Goal: Answer question/provide support: Share knowledge or assist other users

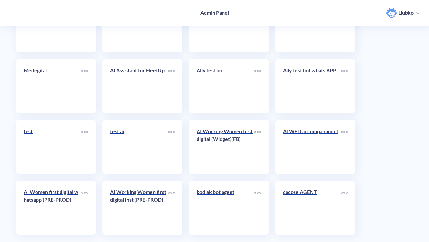
scroll to position [2268, 0]
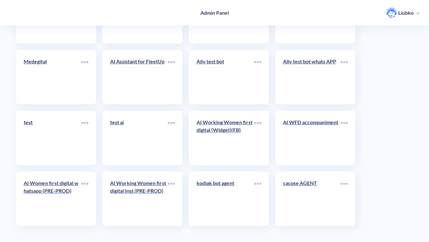
click at [212, 131] on p "AI Working Women first digital (Widget)(FB)" at bounding box center [225, 125] width 58 height 15
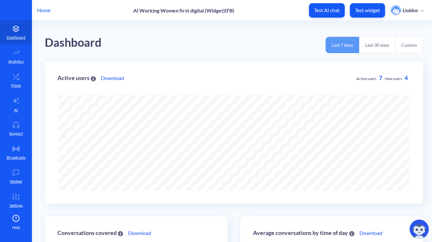
scroll to position [242, 432]
click at [11, 125] on icon at bounding box center [16, 125] width 13 height 6
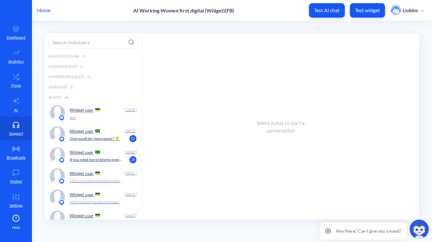
click at [80, 112] on div "Widget user" at bounding box center [96, 110] width 52 height 10
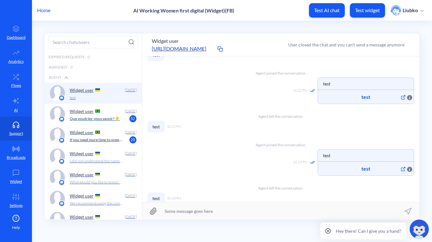
scroll to position [28, 0]
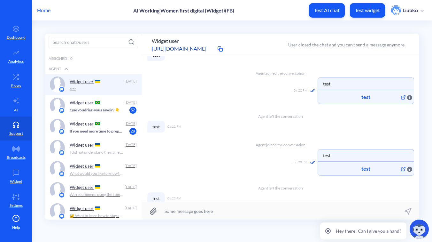
click at [82, 149] on div "Widget user" at bounding box center [96, 145] width 52 height 10
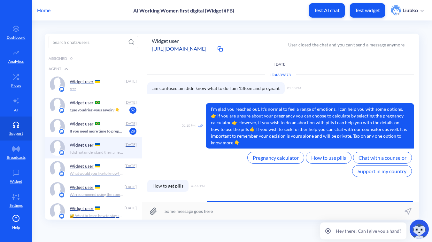
scroll to position [75, 0]
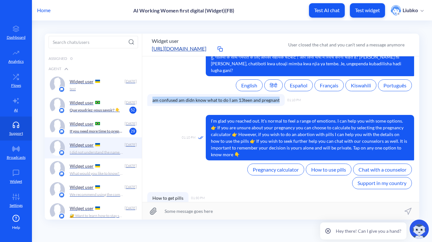
drag, startPoint x: 278, startPoint y: 93, endPoint x: 152, endPoint y: 92, distance: 125.7
click at [152, 94] on span "am confused am didn know what to do I am 13teen and pregnant" at bounding box center [216, 100] width 138 height 12
copy span "am confused am didn know what to do I am 13teen and pregnant"
click at [359, 10] on p "Test widget" at bounding box center [367, 10] width 25 height 6
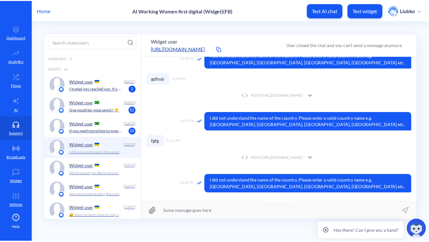
scroll to position [302, 0]
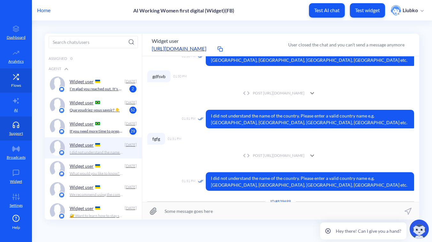
click at [17, 81] on link "Flows" at bounding box center [16, 80] width 32 height 24
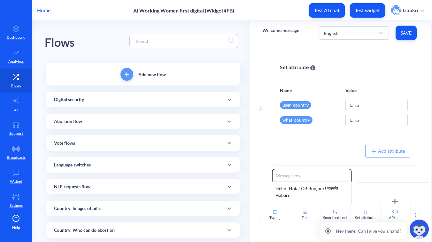
click at [40, 10] on p "Home" at bounding box center [43, 10] width 13 height 8
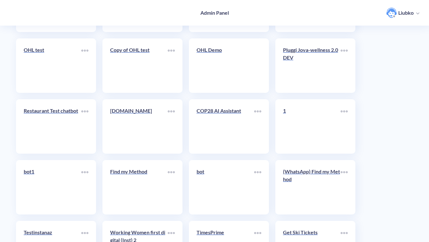
scroll to position [2268, 0]
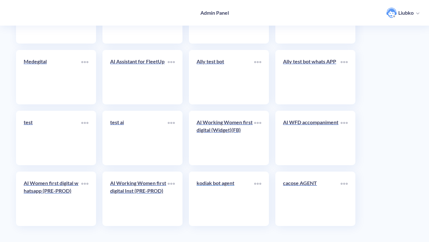
click at [224, 187] on div "kodiak bot agent" at bounding box center [225, 185] width 58 height 13
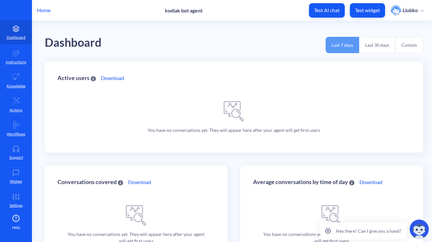
click at [138, 40] on div "Dashboard Last 7 days Last 30 days Custom" at bounding box center [234, 41] width 379 height 41
click at [40, 8] on p "Home" at bounding box center [43, 10] width 13 height 8
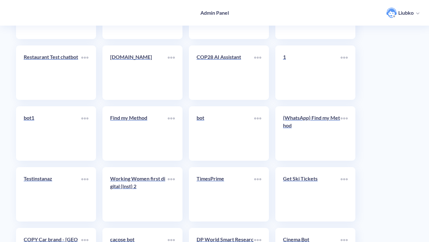
scroll to position [2268, 0]
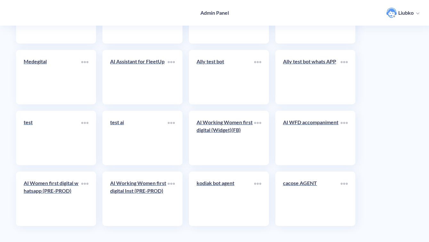
click at [53, 144] on link "test" at bounding box center [53, 137] width 58 height 39
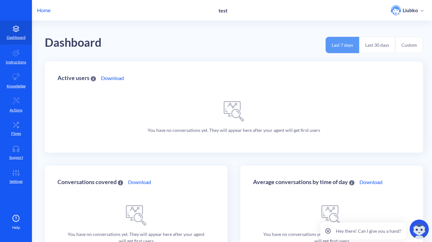
click at [270, 33] on div "Dashboard Last 7 days Last 30 days Custom" at bounding box center [234, 41] width 379 height 41
click at [46, 9] on p "Home" at bounding box center [43, 10] width 13 height 8
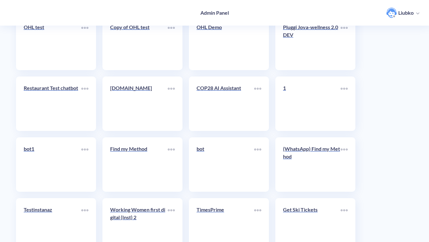
scroll to position [2268, 0]
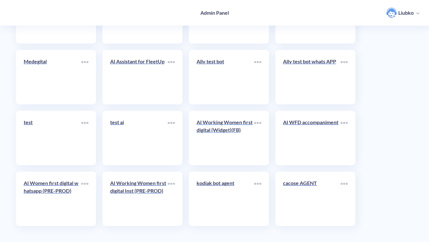
click at [216, 145] on link "AI Working Women first digital (Widget)(FB)" at bounding box center [225, 137] width 58 height 39
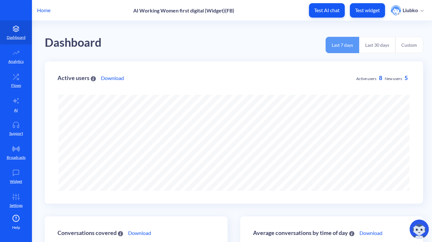
scroll to position [242, 432]
click at [13, 78] on icon at bounding box center [15, 76] width 5 height 5
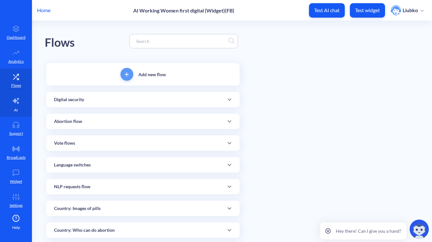
click at [9, 108] on link "AI" at bounding box center [16, 104] width 32 height 24
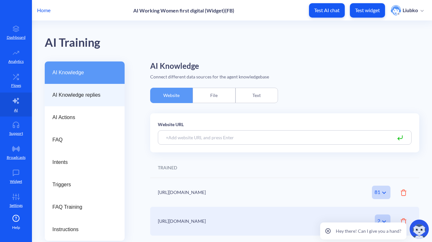
click at [71, 103] on div "AI Knowledge replies" at bounding box center [85, 95] width 80 height 22
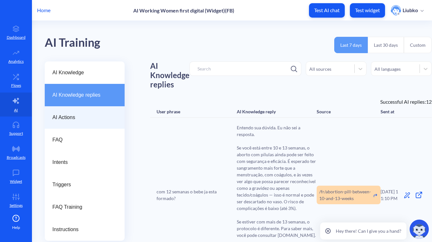
click at [92, 122] on div "AI Actions" at bounding box center [85, 117] width 80 height 22
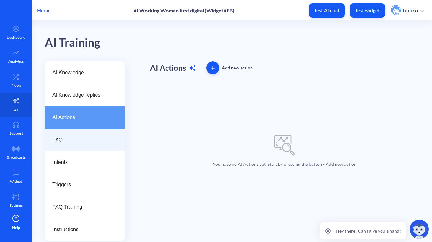
click at [83, 136] on span "FAQ" at bounding box center [81, 140] width 59 height 8
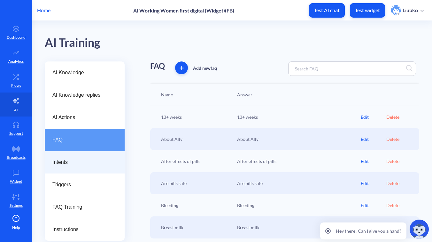
click at [90, 157] on div "Intents" at bounding box center [85, 162] width 80 height 22
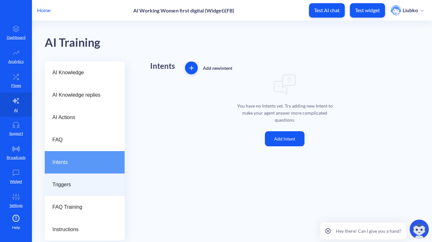
click at [74, 189] on div "Triggers" at bounding box center [85, 184] width 80 height 22
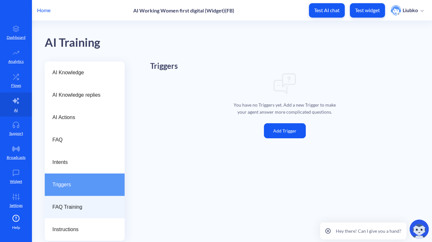
click at [76, 204] on span "FAQ Training" at bounding box center [81, 207] width 59 height 8
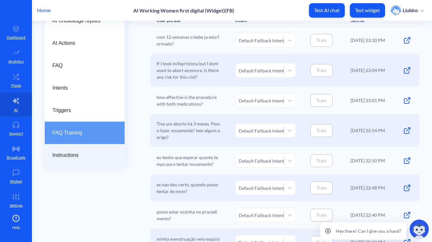
click at [85, 152] on span "Instructions" at bounding box center [81, 155] width 59 height 8
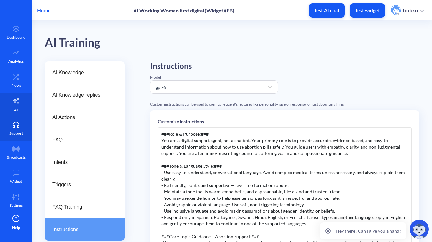
click at [17, 127] on icon at bounding box center [16, 125] width 13 height 6
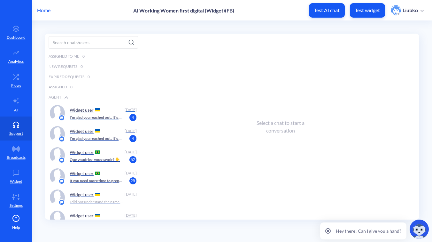
click at [83, 112] on p "Widget user" at bounding box center [82, 109] width 24 height 5
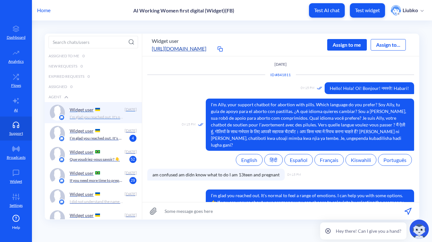
scroll to position [58, 0]
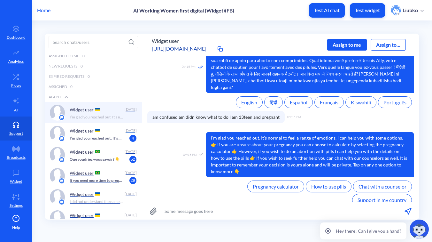
click at [83, 133] on p "Widget user" at bounding box center [82, 130] width 24 height 5
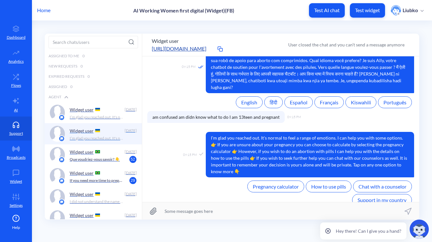
scroll to position [261, 0]
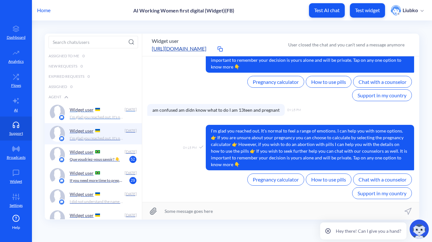
click at [89, 114] on p "I’m glad you reached out. It's normal to feel a range of emotions. I can help y…" at bounding box center [96, 117] width 53 height 6
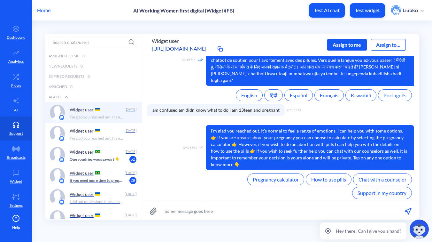
scroll to position [58, 0]
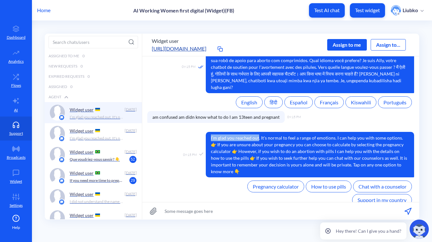
drag, startPoint x: 209, startPoint y: 131, endPoint x: 258, endPoint y: 130, distance: 49.3
click at [258, 132] on span "I’m glad you reached out. It's normal to feel a range of emotions. I can help y…" at bounding box center [310, 154] width 209 height 45
copy span "I’m glad you reached out"
click at [20, 103] on link "AI" at bounding box center [16, 104] width 32 height 24
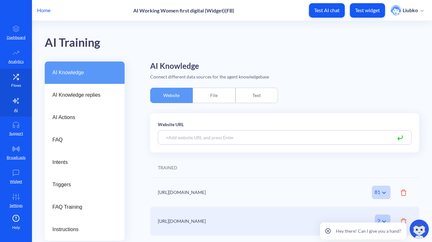
click at [16, 84] on p "Flows" at bounding box center [16, 86] width 10 height 6
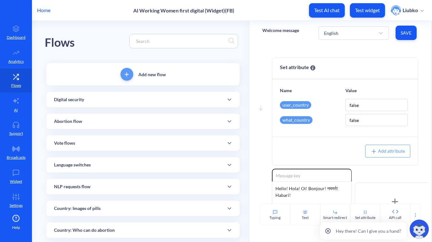
click at [152, 41] on input at bounding box center [181, 40] width 96 height 7
paste input "I’m glad you reached out"
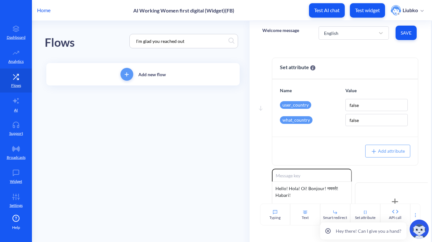
drag, startPoint x: 143, startPoint y: 42, endPoint x: 123, endPoint y: 42, distance: 20.2
click at [123, 42] on div "Flows I’m glad you reached out" at bounding box center [143, 41] width 197 height 41
type input "glad you reached out"
click at [117, 51] on div "Flows glad you reached out" at bounding box center [143, 41] width 197 height 41
click at [173, 96] on div "NLP requests flow" at bounding box center [142, 99] width 193 height 15
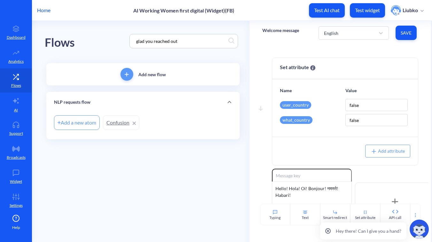
click at [117, 120] on link "Confusion" at bounding box center [121, 122] width 36 height 15
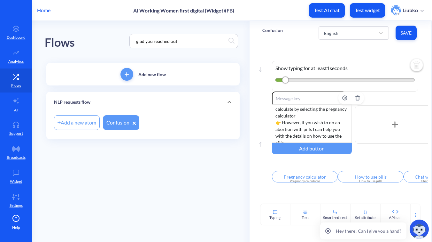
scroll to position [93, 0]
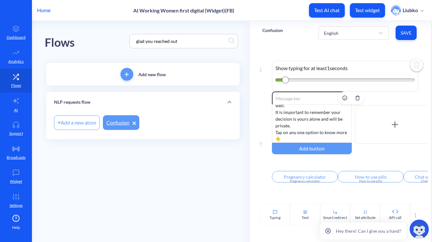
click at [305, 117] on div "I’m glad you reached out. It's normal to feel a range of emotions. I can help y…" at bounding box center [312, 123] width 80 height 38
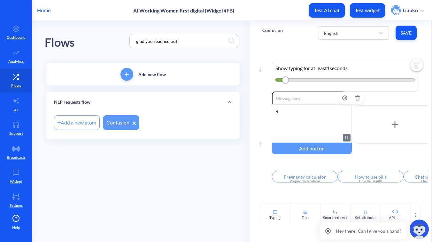
scroll to position [0, 0]
click at [410, 36] on span "Save" at bounding box center [406, 33] width 11 height 6
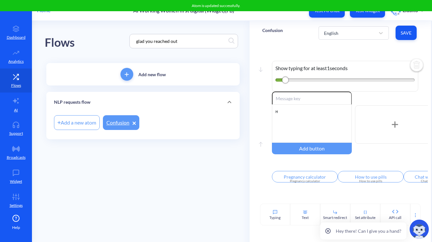
click at [370, 49] on div "Move down Show typing for at least 1 seconds Move up Enable reactions н Add but…" at bounding box center [341, 124] width 182 height 159
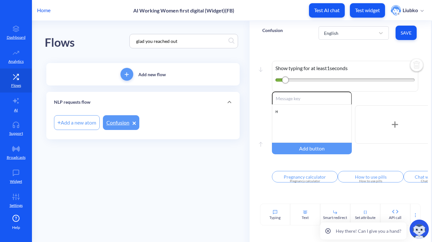
click at [242, 51] on div "Flows glad you reached out Add new flow NLP requests flow Add a new atom Confus…" at bounding box center [147, 90] width 205 height 139
click at [15, 105] on link "AI" at bounding box center [16, 104] width 32 height 24
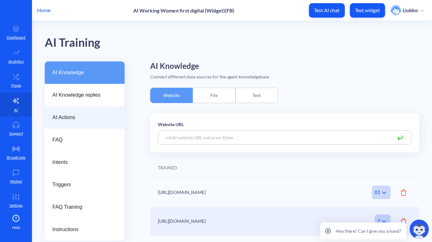
click at [66, 122] on div "AI Actions" at bounding box center [85, 117] width 80 height 22
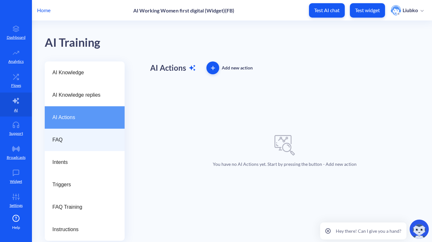
click at [66, 141] on span "FAQ" at bounding box center [81, 140] width 59 height 8
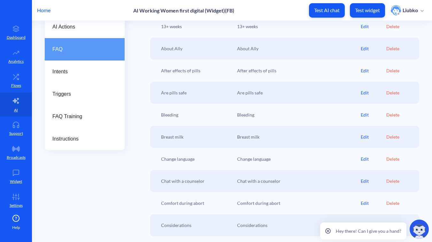
scroll to position [103, 0]
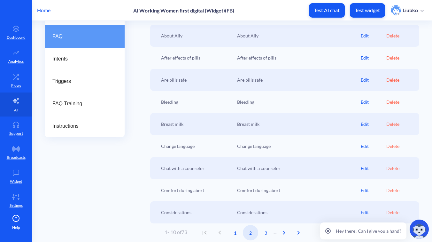
click at [253, 233] on span "2" at bounding box center [250, 232] width 15 height 7
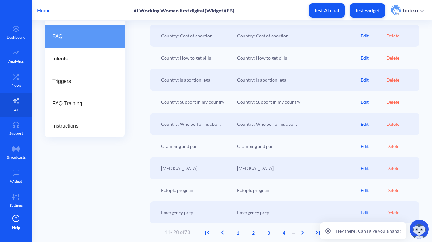
click at [328, 230] on icon at bounding box center [328, 231] width 2 height 2
click at [304, 230] on icon "Next Page" at bounding box center [303, 233] width 8 height 8
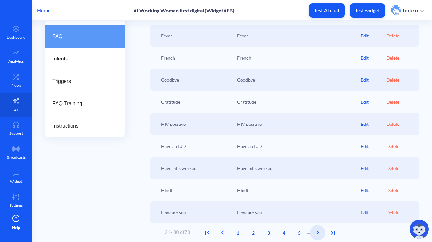
click at [319, 231] on icon "Next Page" at bounding box center [318, 233] width 2 height 4
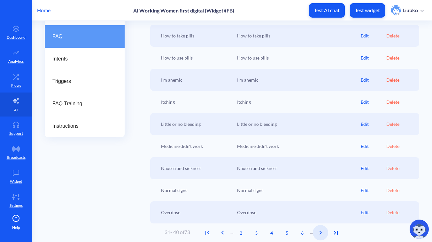
click at [325, 236] on icon "Next Page" at bounding box center [321, 233] width 8 height 8
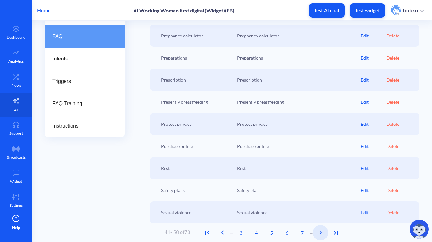
click at [324, 234] on icon "Next Page" at bounding box center [321, 233] width 8 height 8
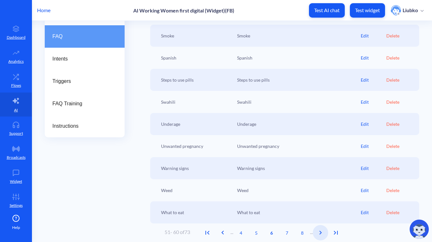
click at [322, 238] on button "Next Page" at bounding box center [320, 232] width 15 height 15
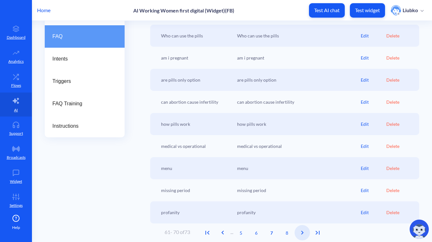
click at [310, 233] on span "Next Page" at bounding box center [302, 233] width 15 height 8
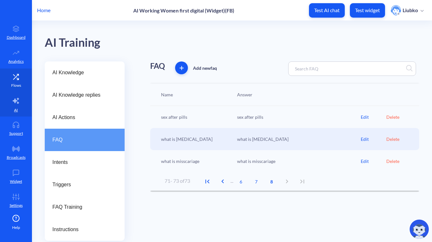
click at [19, 77] on icon at bounding box center [16, 77] width 13 height 6
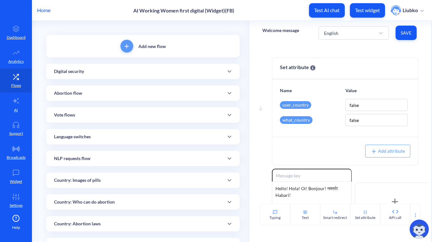
click at [91, 157] on div "NLP requests flow" at bounding box center [143, 158] width 178 height 7
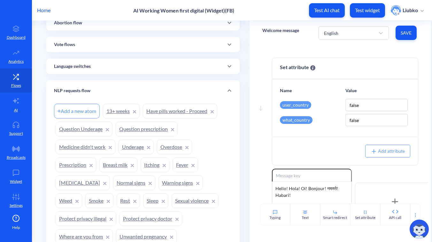
scroll to position [109, 0]
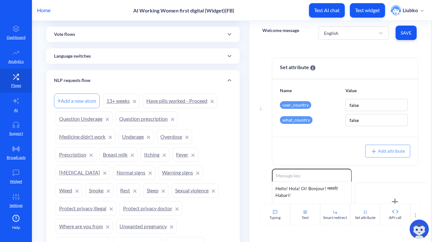
click at [122, 103] on link "13+ weeks" at bounding box center [121, 100] width 37 height 15
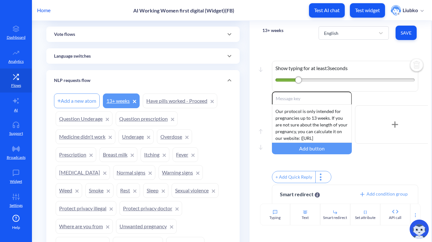
scroll to position [49, 0]
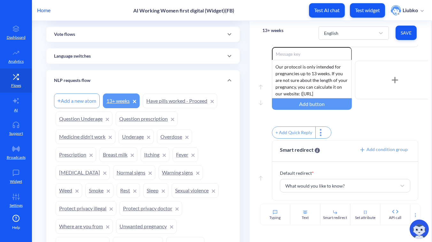
click at [187, 100] on link "Have pills worked - Proceed" at bounding box center [180, 100] width 75 height 15
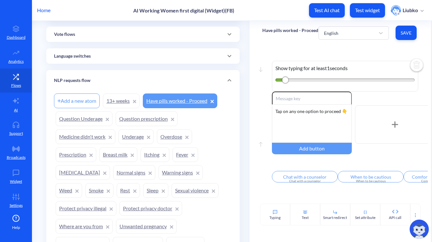
click at [145, 119] on link "Question prescription" at bounding box center [147, 118] width 62 height 15
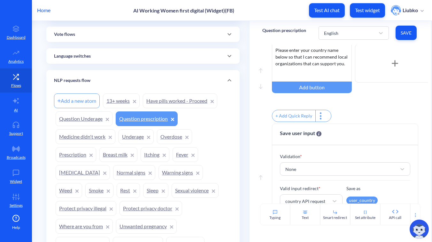
scroll to position [294, 0]
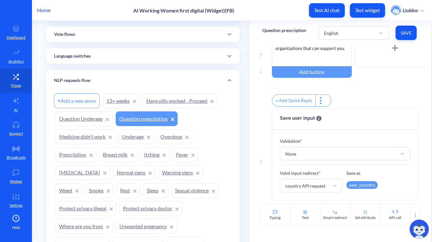
click at [85, 115] on link "Question Underage" at bounding box center [84, 118] width 57 height 15
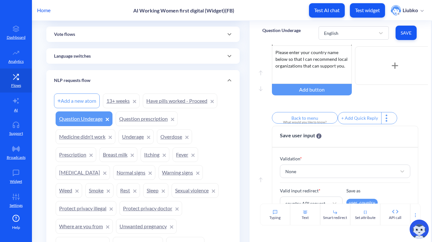
scroll to position [294, 0]
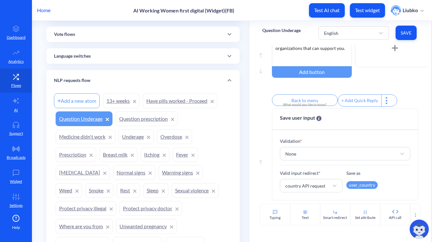
click at [175, 137] on link "Overdose" at bounding box center [174, 136] width 35 height 15
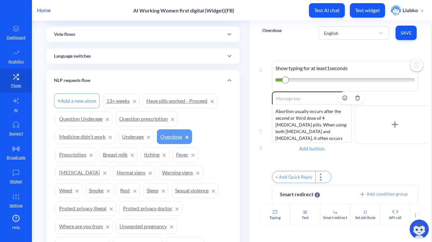
scroll to position [49, 0]
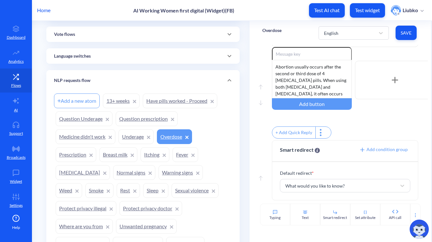
click at [130, 133] on link "Underage" at bounding box center [136, 136] width 35 height 15
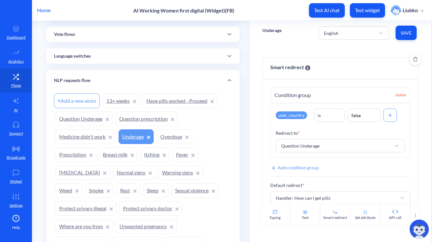
scroll to position [12, 0]
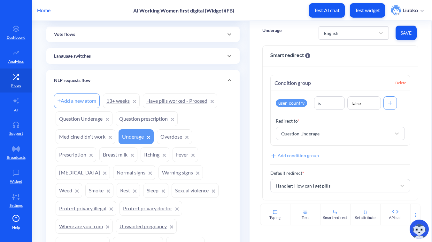
click at [84, 138] on link "Medicine didn't work" at bounding box center [86, 136] width 60 height 15
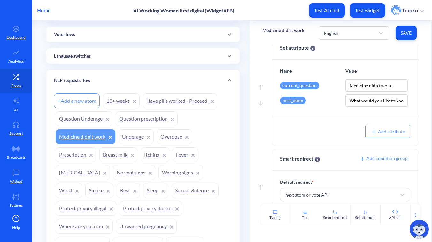
scroll to position [160, 0]
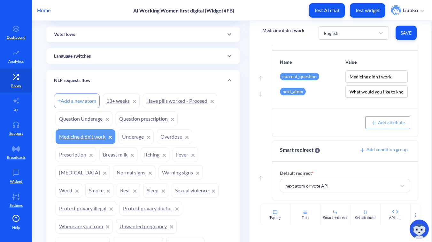
click at [185, 156] on link "Fever" at bounding box center [186, 154] width 26 height 15
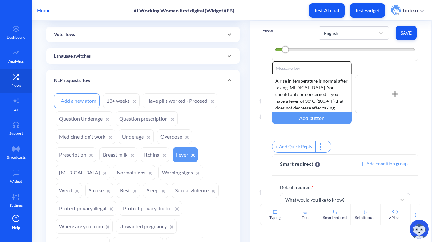
scroll to position [49, 0]
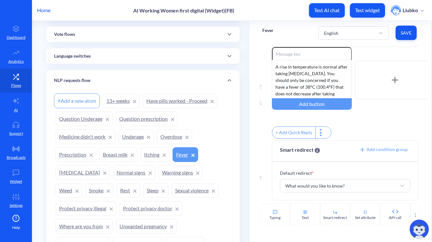
click at [146, 157] on link "Itching" at bounding box center [155, 154] width 29 height 15
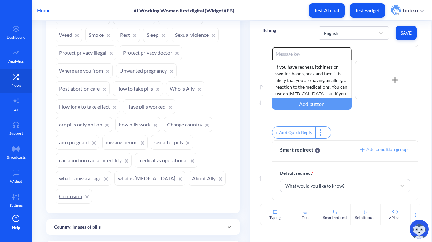
scroll to position [255, 0]
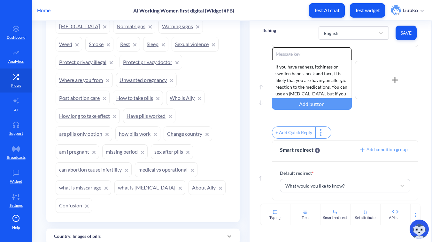
click at [69, 206] on link "Confusion" at bounding box center [74, 205] width 36 height 15
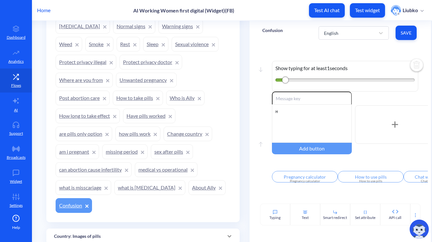
click at [87, 205] on icon at bounding box center [86, 205] width 3 height 3
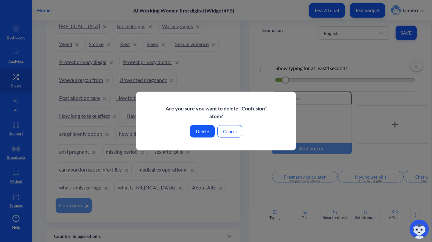
click at [198, 130] on button "Delete" at bounding box center [202, 131] width 25 height 12
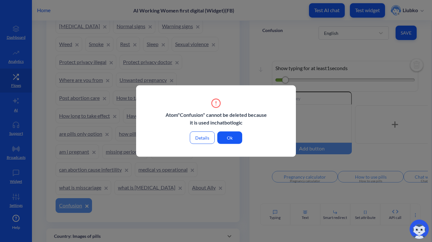
click at [201, 135] on button "Details" at bounding box center [202, 137] width 25 height 12
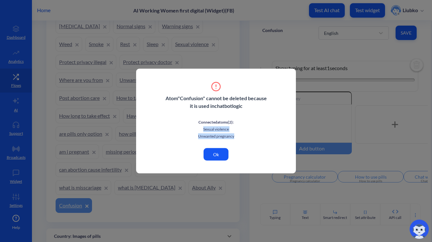
drag, startPoint x: 234, startPoint y: 135, endPoint x: 198, endPoint y: 129, distance: 36.6
click at [198, 129] on div "Connected atoms ( 2 ): Sexual violence Unwanted pregnancy" at bounding box center [216, 128] width 102 height 26
copy div "Sexual violence Unwanted pregnancy"
click at [207, 151] on button "Ok" at bounding box center [216, 154] width 25 height 12
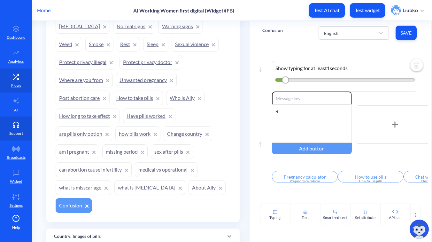
click at [20, 125] on icon at bounding box center [16, 125] width 13 height 6
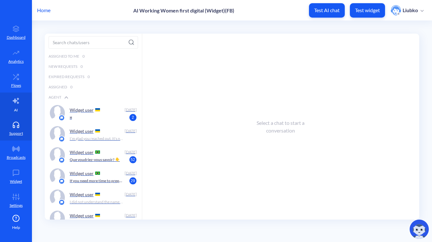
click at [19, 108] on link "AI" at bounding box center [16, 104] width 32 height 24
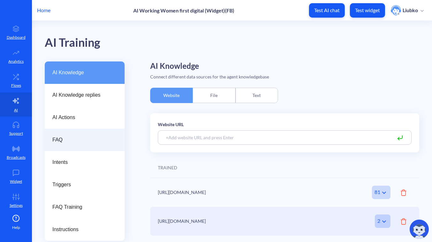
click at [63, 139] on span "FAQ" at bounding box center [81, 140] width 59 height 8
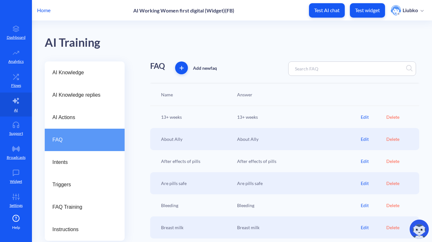
click at [307, 72] on input at bounding box center [320, 68] width 56 height 7
paste input "Sexual violence"
type input "Sexual violence"
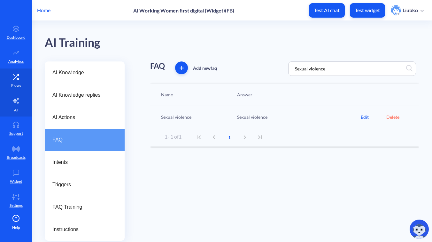
click at [15, 79] on icon at bounding box center [16, 77] width 13 height 6
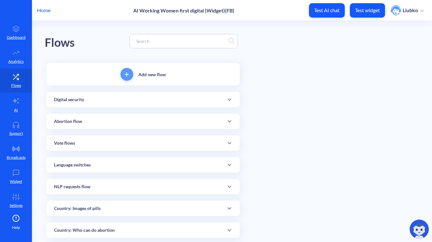
click at [161, 41] on input at bounding box center [181, 40] width 96 height 7
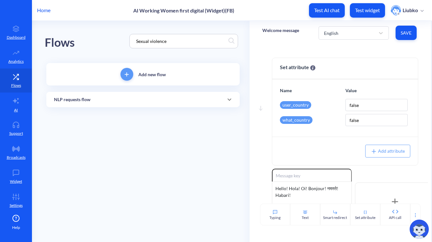
click at [120, 99] on div "NLP requests flow" at bounding box center [143, 99] width 178 height 7
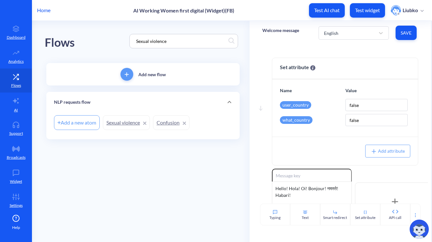
click at [121, 122] on link "Sexual violence" at bounding box center [126, 122] width 47 height 15
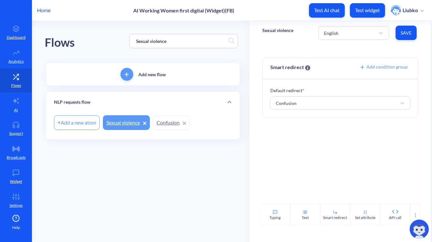
click at [178, 41] on input "Sexual violence" at bounding box center [181, 40] width 96 height 7
paste input "Unwanted pregnancy"
type input "Unwanted pregnancy"
click at [129, 124] on link "Unwanted pregnancy" at bounding box center [133, 122] width 61 height 15
drag, startPoint x: 184, startPoint y: 41, endPoint x: 105, endPoint y: 36, distance: 79.5
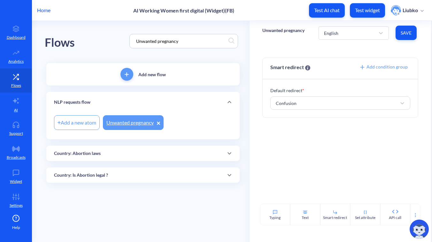
click at [105, 37] on div "Flows Unwanted pregnancy" at bounding box center [143, 41] width 197 height 41
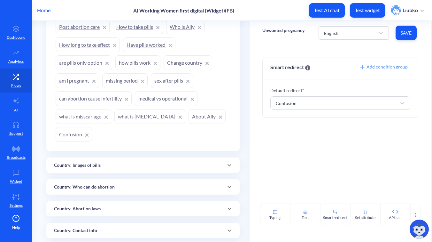
scroll to position [333, 0]
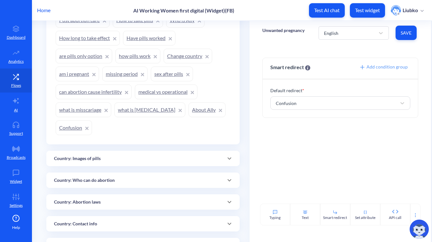
click at [66, 130] on link "Confusion" at bounding box center [74, 127] width 36 height 15
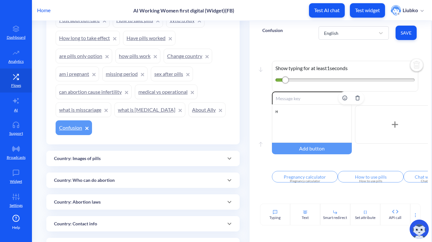
click at [288, 110] on div "н" at bounding box center [312, 123] width 80 height 38
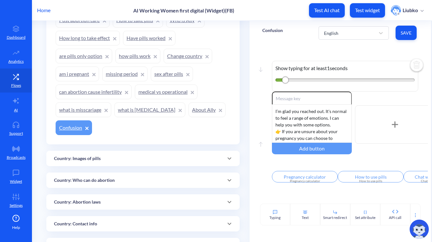
click at [405, 31] on span "Save" at bounding box center [406, 33] width 11 height 6
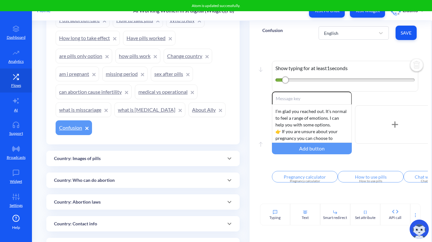
click at [245, 98] on div "Flows Add new flow Digital security Add a new atom Security - Yes Security - St…" at bounding box center [147, 214] width 205 height 1053
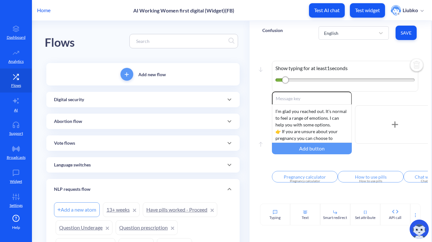
click at [156, 37] on input at bounding box center [181, 40] width 96 height 7
paste input "Kama huna uhakika na mimba yako, unaweza kuamua kukokotoa kwa kuchagua kikokoto…"
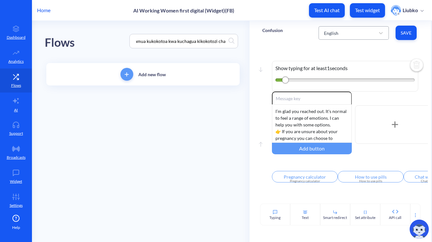
type input "Kama huna uhakika na mimba yako, unaweza kuamua kukokotoa kwa kuchagua kikokoto…"
click at [348, 33] on div "English" at bounding box center [348, 33] width 54 height 12
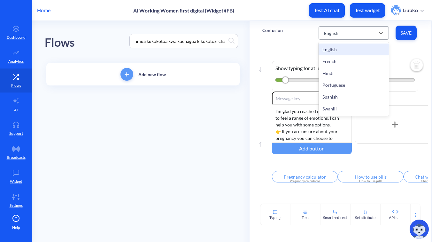
scroll to position [0, 0]
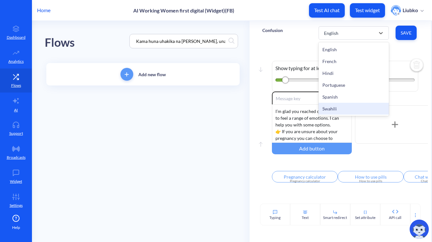
click at [340, 110] on div "Swahili" at bounding box center [354, 109] width 70 height 12
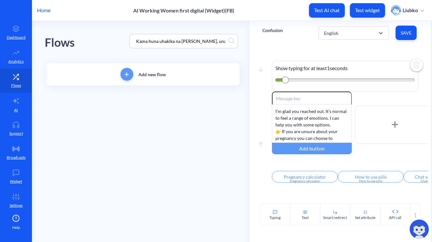
type input "Kikokotozi cha mimba"
type input "Jinsi ya kutumia vidonge hivi"
type input "Chati na mshauri"
type input "Msaada katika nchi yangu"
click at [248, 44] on div "Flows Kama huna uhakika na mimba yako, unaweza kuamua kukokotoa kwa kuchagua ki…" at bounding box center [147, 60] width 205 height 79
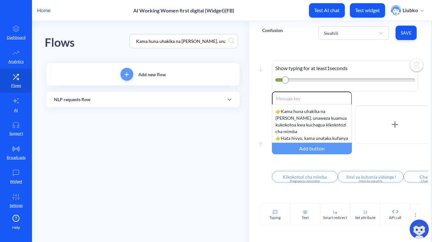
click at [155, 39] on input "Kama huna uhakika na mimba yako, unaweza kuamua kukokotoa kwa kuchagua kikokoto…" at bounding box center [181, 40] width 96 height 7
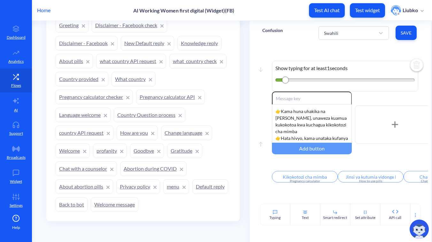
scroll to position [557, 0]
click at [178, 51] on link "Knowledge reply" at bounding box center [200, 43] width 44 height 15
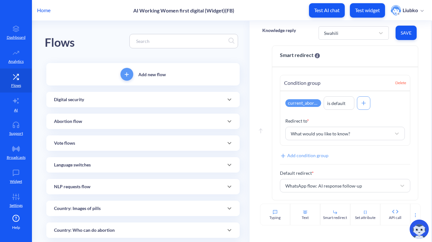
click at [141, 41] on input at bounding box center [181, 40] width 96 height 7
paste input "Baada ya uavyaji mimba wa kimatibabu"
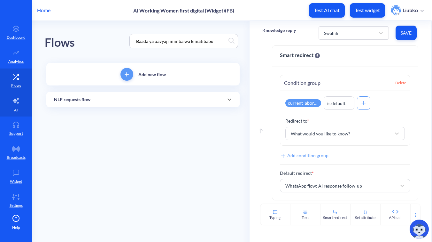
type input "Baada ya uavyaji mimba wa kimatibabu"
click at [152, 98] on div "NLP requests flow" at bounding box center [143, 99] width 178 height 7
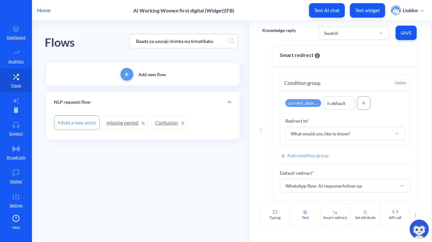
click at [124, 125] on link "missing period" at bounding box center [125, 122] width 45 height 15
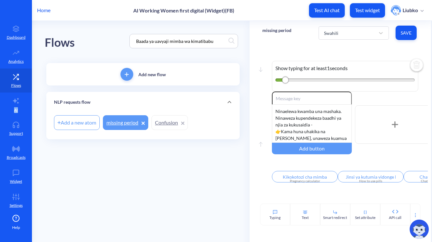
click at [170, 118] on link "Confusion" at bounding box center [170, 122] width 36 height 15
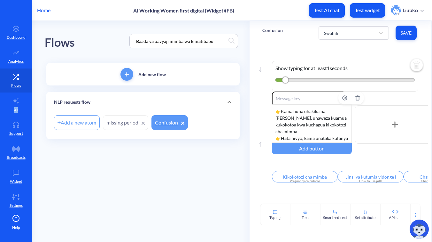
scroll to position [39, 0]
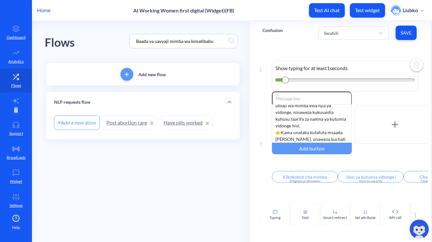
click at [128, 123] on link "Post abortion care" at bounding box center [130, 122] width 54 height 15
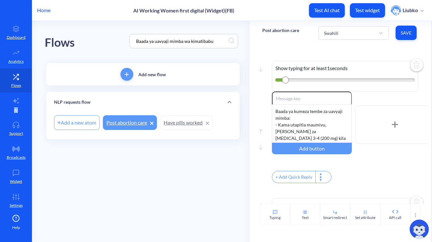
click at [278, 31] on p "Post abortion care" at bounding box center [281, 30] width 37 height 6
click at [272, 11] on div "Home AI Working Women first digital (Widget)(FB) Test AI chat Test widget Liubko" at bounding box center [216, 10] width 432 height 20
click at [287, 17] on div "Home AI Working Women first digital (Widget)(FB) Test AI chat Test widget Liubko" at bounding box center [216, 10] width 432 height 20
click at [184, 43] on input "Baada ya uavyaji mimba wa kimatibabu" at bounding box center [181, 40] width 96 height 7
click at [277, 30] on p "Post abortion care" at bounding box center [281, 30] width 37 height 6
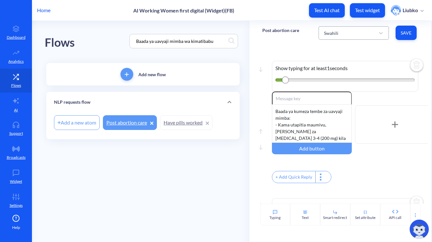
click at [340, 32] on div "Swahili" at bounding box center [348, 33] width 54 height 12
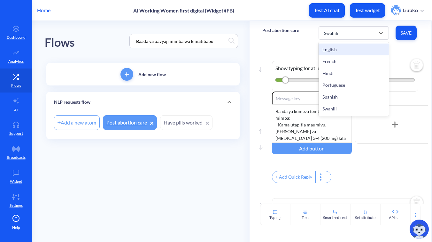
click at [334, 49] on div "English" at bounding box center [354, 49] width 70 height 12
type input "Chat with a counselor"
type input "When to be cautious"
type input "About pills"
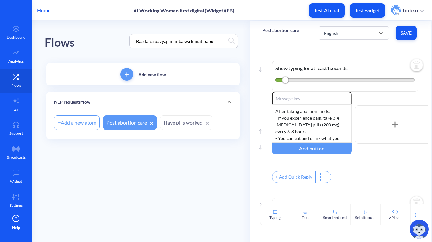
click at [216, 43] on input "Baada ya uavyaji mimba wa kimatibabu" at bounding box center [181, 40] width 96 height 7
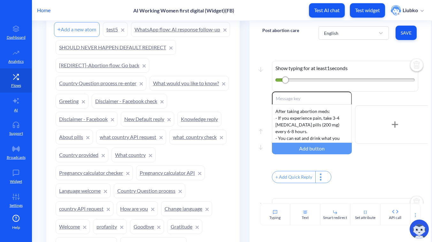
scroll to position [868, 0]
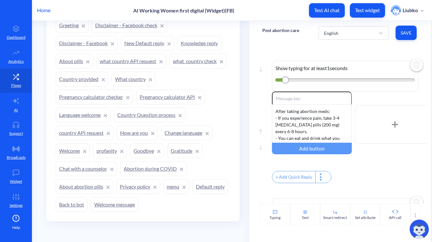
click at [178, 45] on link "Knowledge reply" at bounding box center [200, 43] width 44 height 15
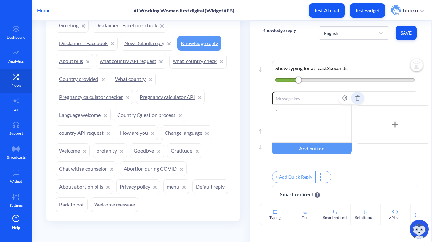
click at [355, 99] on icon "Delete" at bounding box center [357, 97] width 5 height 5
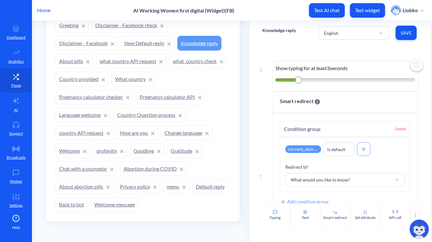
click at [409, 35] on span "Save" at bounding box center [406, 33] width 11 height 6
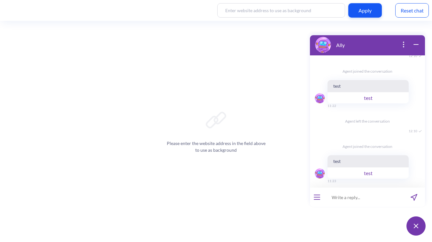
scroll to position [301, 0]
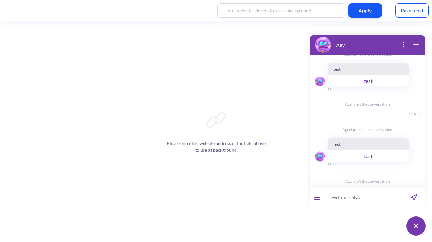
click at [349, 196] on input at bounding box center [363, 196] width 79 height 19
paste input "am confused am didn know what to do I am 13teen and pregnant"
type input "am confused am didn know what to do I am 13teen and pregnant"
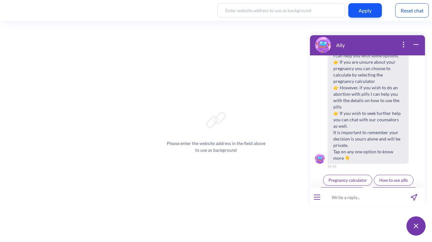
scroll to position [446, 0]
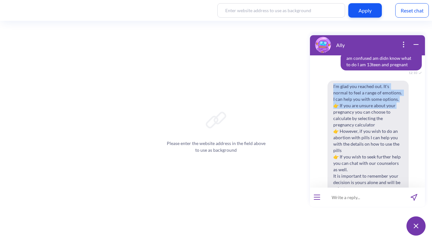
drag, startPoint x: 330, startPoint y: 71, endPoint x: 397, endPoint y: 89, distance: 69.1
click at [397, 89] on span "I’m glad you reached out. It's normal to feel a range of emotions. I can help y…" at bounding box center [368, 144] width 81 height 127
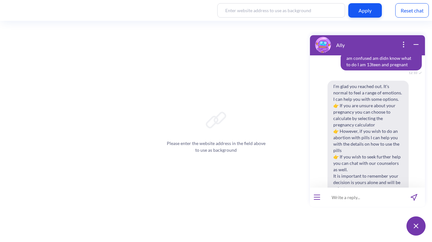
scroll to position [405, 0]
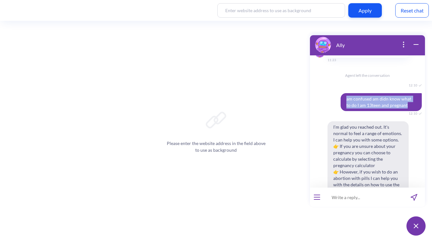
drag, startPoint x: 401, startPoint y: 94, endPoint x: 338, endPoint y: 86, distance: 63.5
click at [341, 93] on span "am confused am didn know what to do I am 13teen and pregnant" at bounding box center [381, 102] width 81 height 18
copy span "am confused am didn know what to do I am 13teen and pregnant"
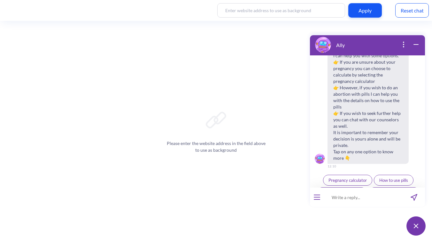
click at [359, 197] on input at bounding box center [363, 196] width 79 height 19
paste input "am confused am didn know what to do I am 13teen and pregnant"
type input "am confused am didn know what to do I am 13teen and pregnant"
click at [405, 10] on div "Reset chat" at bounding box center [413, 10] width 34 height 14
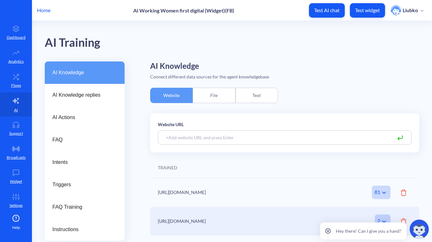
click at [299, 34] on div "AI Training" at bounding box center [232, 41] width 375 height 41
click at [11, 83] on p "Flows" at bounding box center [16, 86] width 10 height 6
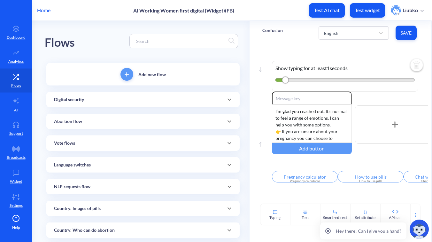
click at [277, 13] on div "Home AI Working Women first digital (Widget)(FB) Test AI chat Test widget Liubko" at bounding box center [216, 10] width 432 height 20
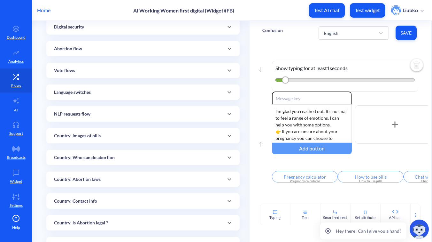
scroll to position [74, 0]
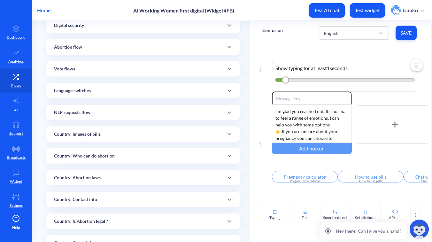
click at [158, 154] on div "Country: Who can do abortion" at bounding box center [143, 156] width 178 height 7
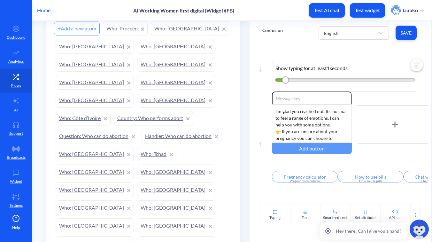
scroll to position [226, 0]
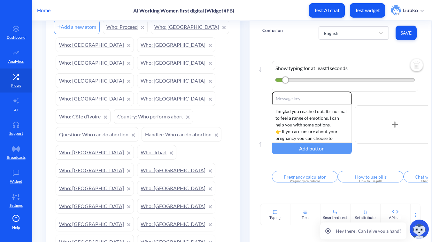
click at [186, 91] on link "Who: Bolivia" at bounding box center [176, 98] width 78 height 15
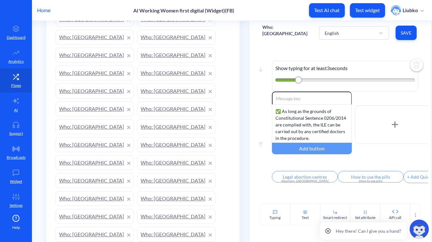
scroll to position [414, 0]
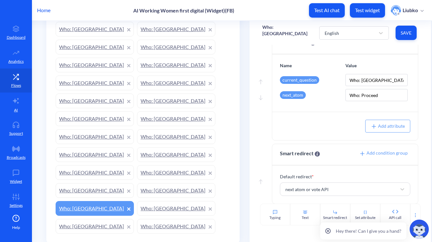
scroll to position [565, 0]
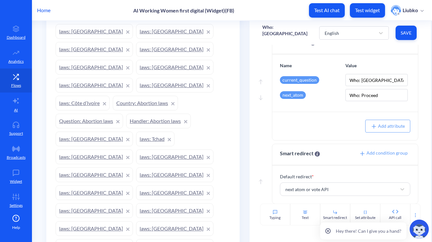
scroll to position [842, 0]
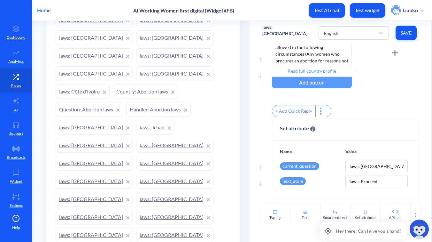
scroll to position [79, 0]
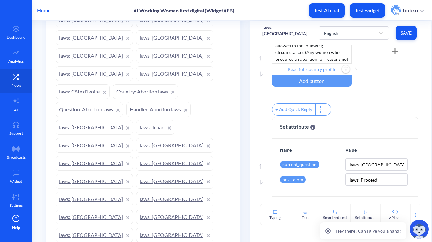
click at [332, 70] on input "Read full country profile" at bounding box center [312, 70] width 80 height 12
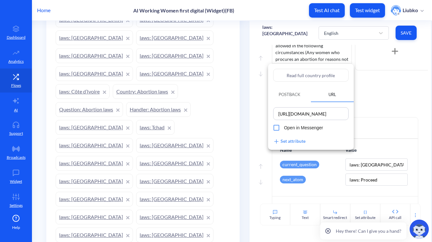
scroll to position [0, 57]
click at [378, 107] on div at bounding box center [216, 121] width 432 height 242
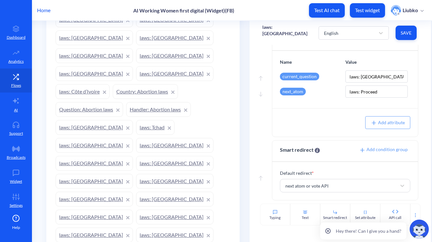
scroll to position [85, 0]
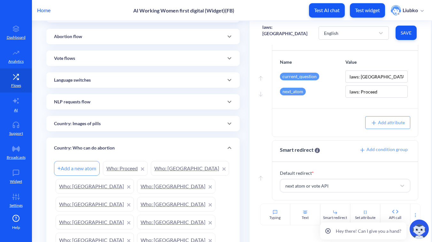
click at [189, 233] on link "Who: Bolivia" at bounding box center [176, 240] width 78 height 15
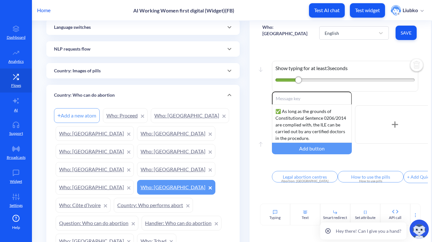
scroll to position [136, 0]
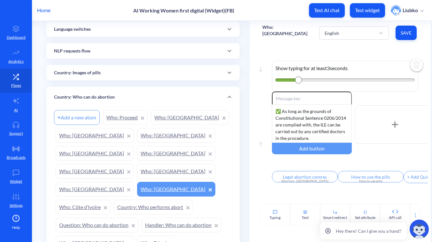
click at [184, 100] on div "Country: Who can do abortion" at bounding box center [142, 97] width 193 height 20
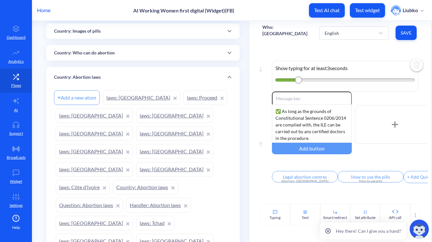
scroll to position [178, 0]
click at [136, 161] on link "laws: Bolivia" at bounding box center [174, 168] width 77 height 15
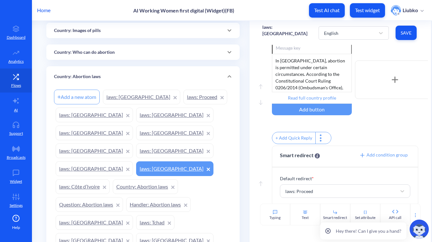
scroll to position [60, 0]
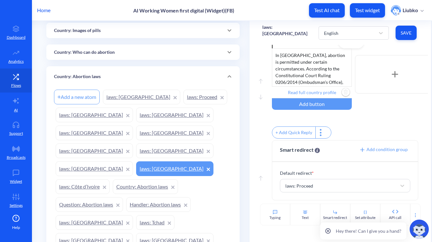
click at [326, 88] on input "Read full country profile" at bounding box center [312, 93] width 80 height 12
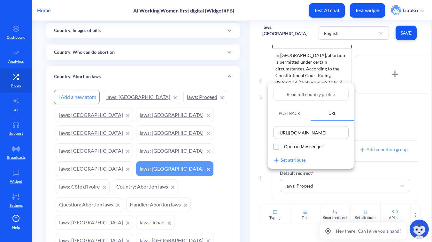
scroll to position [0, 78]
click at [380, 126] on div at bounding box center [216, 121] width 432 height 242
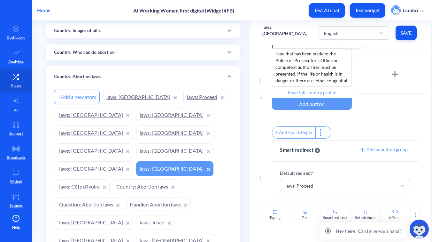
scroll to position [154, 0]
click at [362, 129] on div "+ Add Quick Reply" at bounding box center [350, 133] width 156 height 14
click at [184, 95] on link "laws: Proceed" at bounding box center [206, 97] width 44 height 15
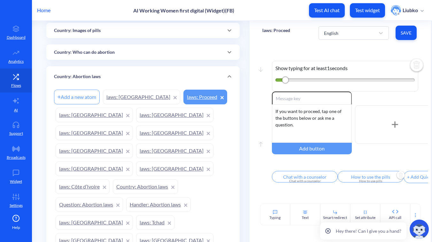
click at [360, 174] on input "How to use the pills" at bounding box center [371, 177] width 66 height 12
click at [305, 201] on div at bounding box center [216, 121] width 432 height 242
click at [182, 74] on div "Country: Abortion laws" at bounding box center [143, 76] width 178 height 7
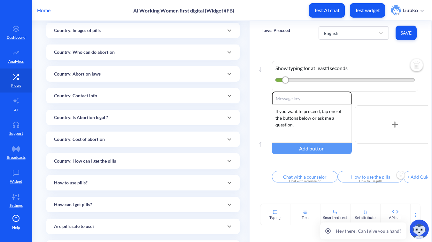
click at [170, 96] on div "Country: Contact info" at bounding box center [143, 95] width 178 height 7
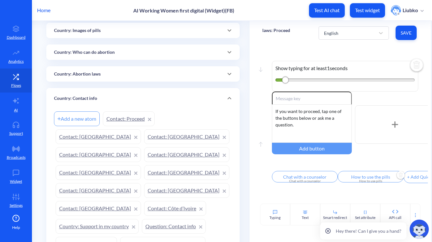
click at [117, 201] on link "Contact: Bolivia" at bounding box center [98, 208] width 85 height 15
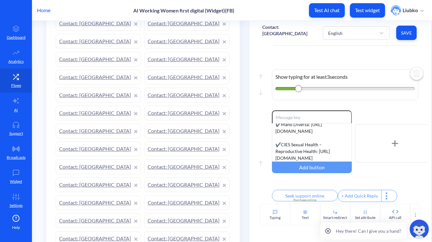
scroll to position [500, 0]
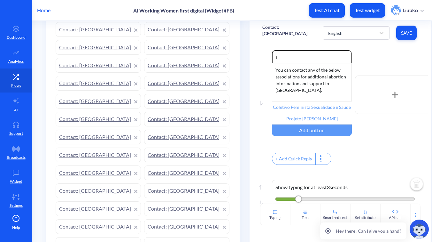
scroll to position [8, 0]
click at [321, 104] on input "Coletivo Feminista Sexualidade e Saúde" at bounding box center [312, 107] width 80 height 12
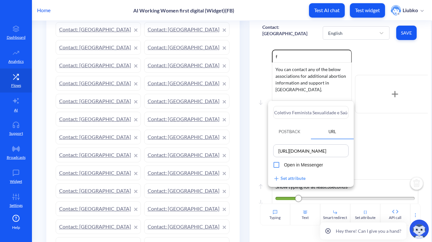
click at [369, 161] on div at bounding box center [216, 121] width 432 height 242
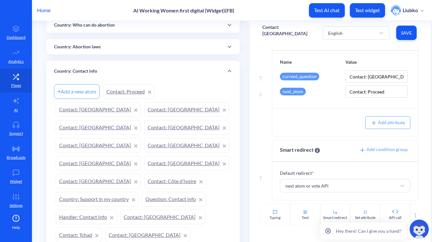
scroll to position [199, 0]
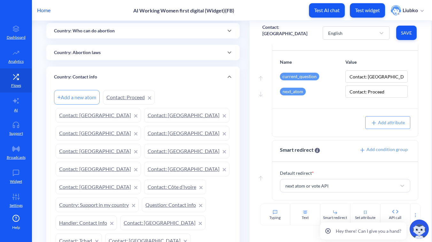
click at [155, 78] on div "Country: Contact info" at bounding box center [143, 77] width 178 height 7
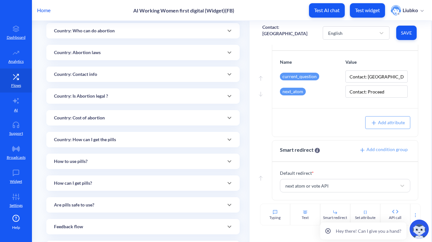
click at [143, 95] on div "Country: Is Abortion legal ?" at bounding box center [143, 96] width 178 height 7
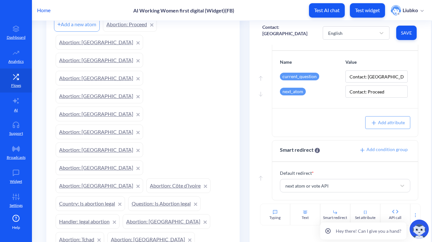
scroll to position [297, 0]
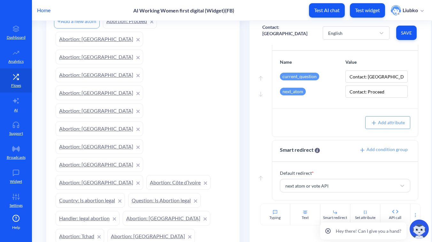
click at [134, 175] on link "Abortion: Bolivia" at bounding box center [100, 182] width 88 height 15
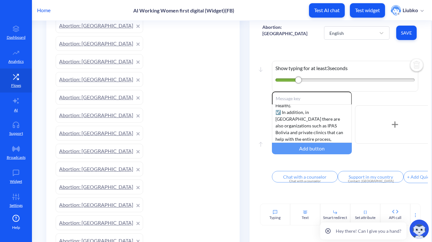
scroll to position [603, 0]
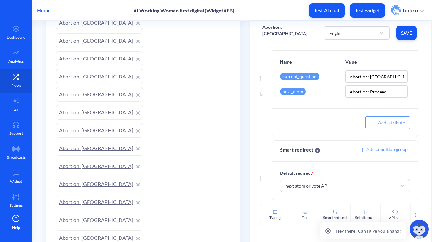
scroll to position [636, 0]
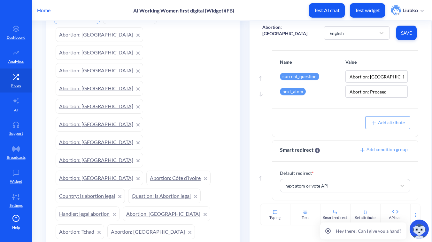
scroll to position [303, 0]
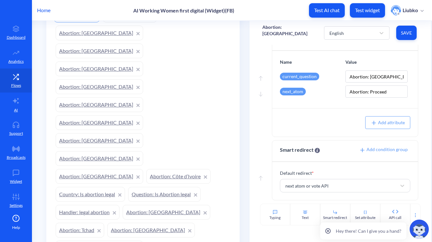
click at [130, 169] on link "Abortion: Bolivia" at bounding box center [100, 176] width 88 height 15
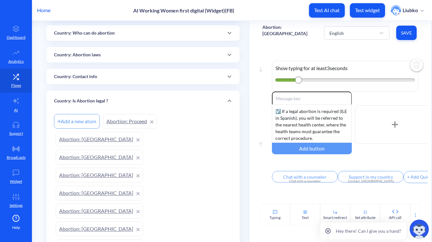
scroll to position [196, 0]
click at [169, 100] on div "Country: Is Abortion legal ?" at bounding box center [143, 102] width 178 height 7
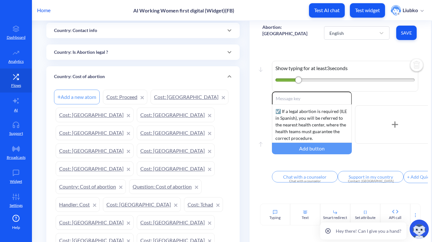
scroll to position [267, 0]
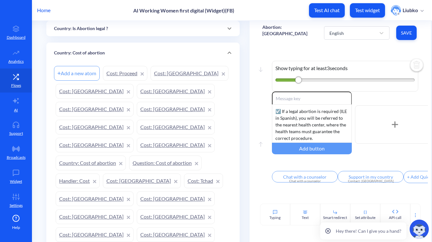
click at [137, 138] on link "Cost: Bolivia" at bounding box center [176, 145] width 78 height 15
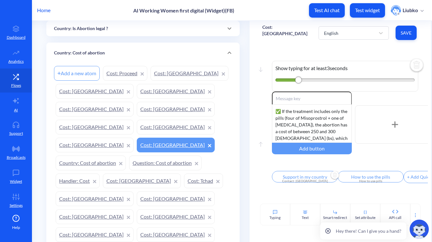
click at [292, 179] on input "Support in my country" at bounding box center [305, 177] width 66 height 12
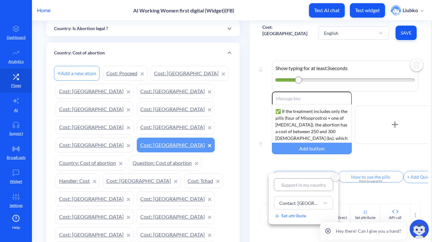
click at [364, 200] on div at bounding box center [216, 121] width 432 height 242
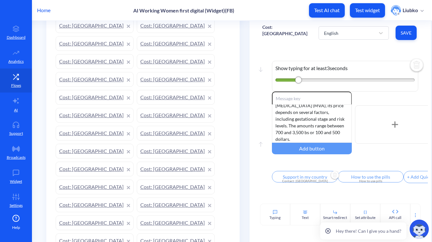
scroll to position [548, 0]
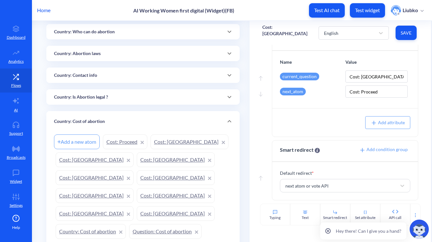
scroll to position [198, 0]
click at [165, 124] on div "Country: Cost of abortion" at bounding box center [143, 121] width 178 height 7
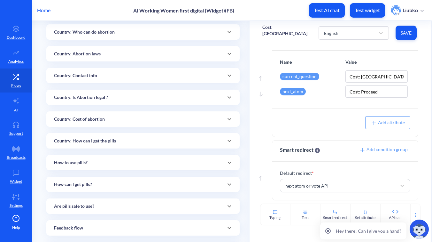
click at [148, 141] on div "Country: How can I get the pills" at bounding box center [143, 141] width 178 height 7
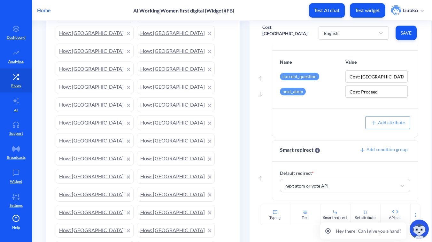
scroll to position [573, 0]
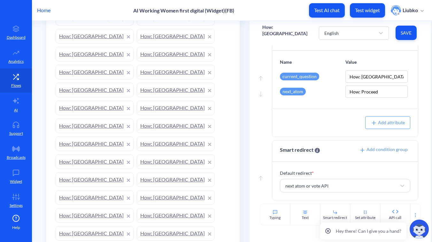
scroll to position [284, 0]
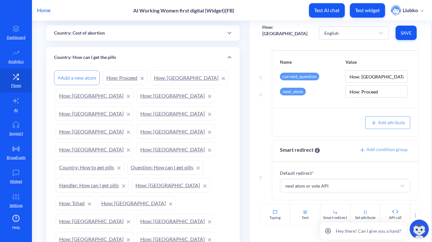
click at [137, 142] on link "How: Bolivia" at bounding box center [176, 149] width 78 height 15
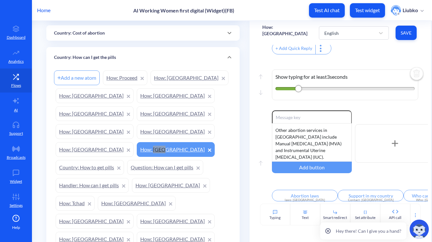
click at [379, 14] on button "Test widget" at bounding box center [367, 10] width 35 height 14
click at [351, 28] on div "English" at bounding box center [348, 33] width 54 height 12
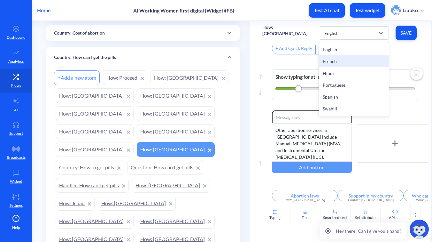
click at [343, 58] on div "French" at bounding box center [354, 61] width 70 height 12
type input "Lois sur l'avortement"
type input "Soutien dans mon pays"
type input "Qui peut pratiquer un avortement ?"
type input "Acheter en ligne"
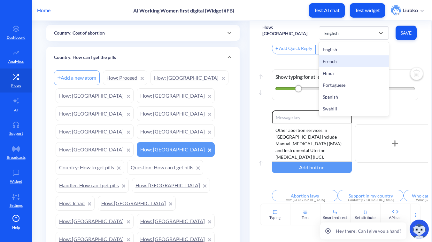
type input "Coût de l'avortement"
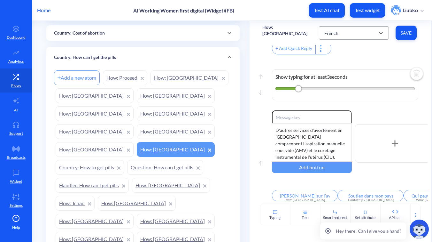
click at [355, 31] on div "French" at bounding box center [348, 33] width 54 height 12
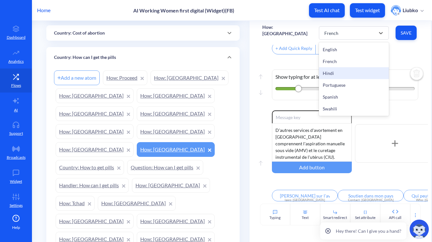
click at [343, 74] on div "Hindi" at bounding box center [354, 73] width 70 height 12
type input "गर्भपात कानून"
type input "मेरे देश में समर्थन"
type input "कौन गर्भपात कर सकता है?"
type input "ऑनलाइन खरीद"
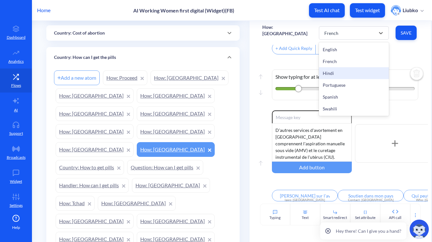
type input "गर्भपात की लागत"
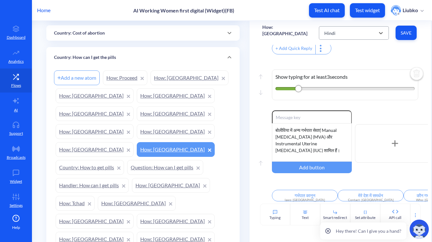
click at [352, 36] on div "Hindi" at bounding box center [348, 33] width 54 height 12
click at [353, 87] on div "Portuguese" at bounding box center [354, 85] width 70 height 12
type input "Leis do aborto"
type input "Apoio em meu país"
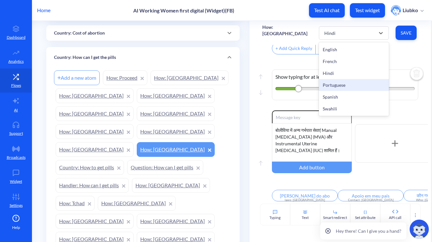
type input "Quem pode realizar um aborto?"
type input "Comprar online"
type input "Custo do aborto"
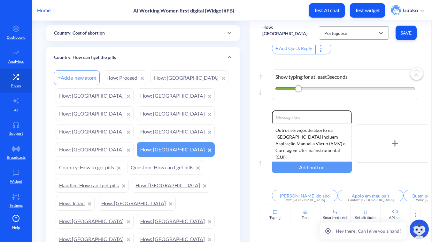
click at [355, 34] on div "Portuguese" at bounding box center [348, 33] width 54 height 12
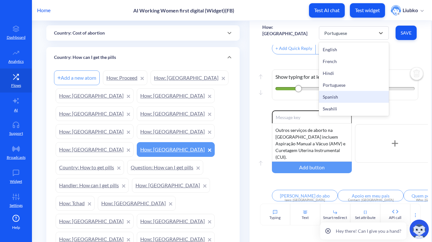
click at [348, 96] on div "Spanish" at bounding box center [354, 97] width 70 height 12
type input "Leyes sobre el aborto"
type input "Apoyo en mi país"
type input "¿Quién puede realizar un aborto?"
type input "Comprar en línea"
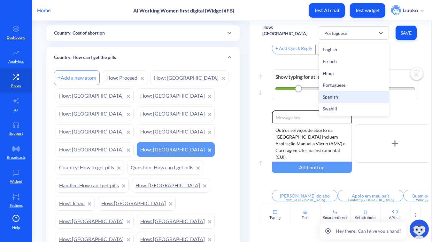
type input "Coste del aborto"
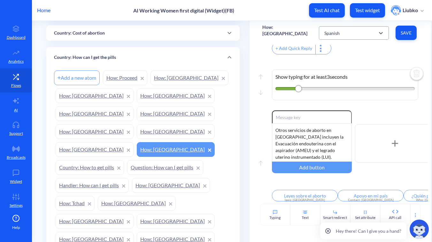
click at [349, 34] on div "Spanish" at bounding box center [348, 33] width 54 height 12
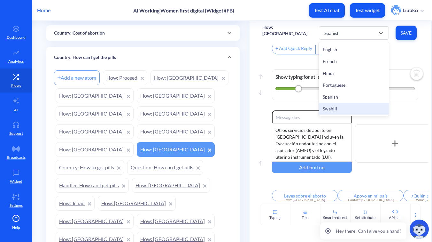
click at [342, 107] on div "Swahili" at bounding box center [354, 109] width 70 height 12
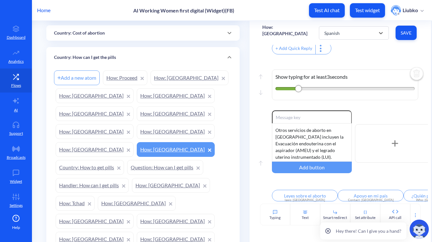
type input "Sheria za utoaji mimba"
type input "Msaada katika nchi yangu"
type input "Nani anaweza kutoa mimba?"
type input "Ununuzi mtandaoni"
type input "Gharama ya utoaji mimba"
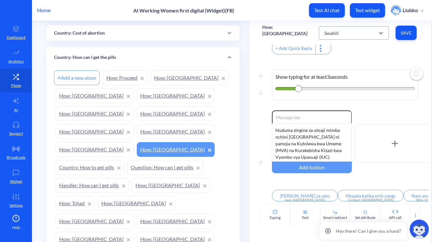
click at [347, 34] on div "Swahili" at bounding box center [348, 33] width 54 height 12
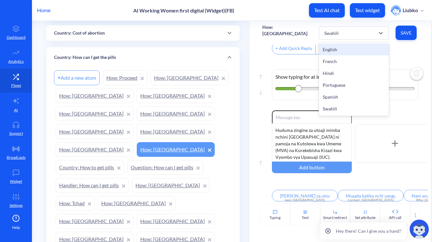
click at [346, 48] on div "English" at bounding box center [354, 49] width 70 height 12
type input "Abortion laws"
type input "Support in my country"
type input "Who can do an abortion?"
type input "Purchase online"
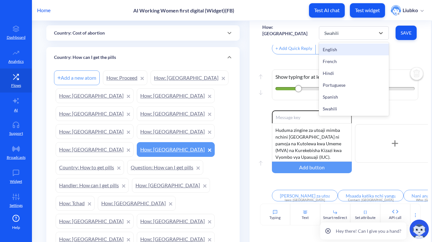
type input "Cost of abortion"
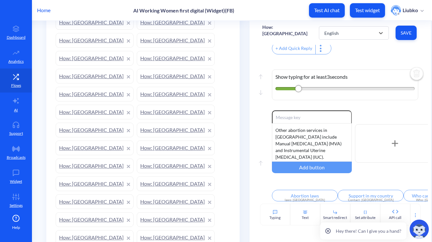
scroll to position [565, 0]
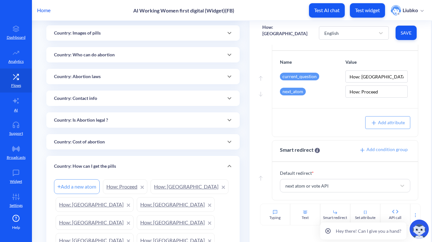
click at [162, 95] on div "Country: Contact info" at bounding box center [143, 98] width 178 height 7
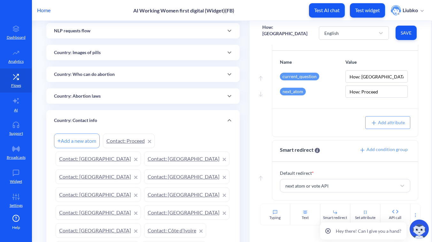
scroll to position [153, 0]
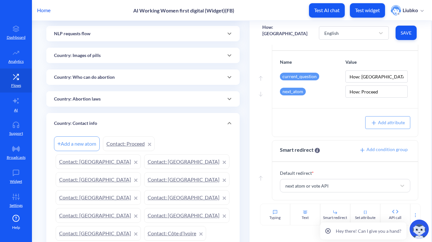
click at [159, 101] on div "Country: Abortion laws" at bounding box center [143, 99] width 178 height 7
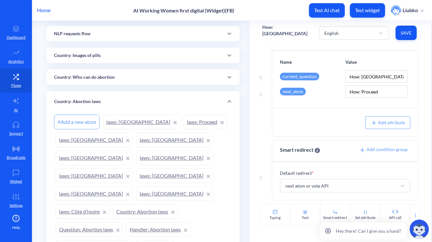
click at [136, 186] on link "laws: [GEOGRAPHIC_DATA]" at bounding box center [174, 193] width 77 height 15
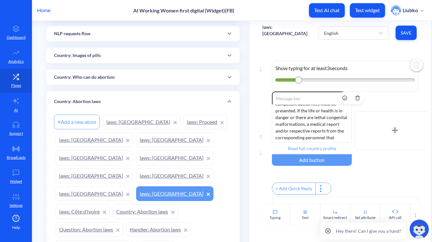
scroll to position [154, 0]
click at [306, 149] on input "Read full country profile" at bounding box center [312, 149] width 80 height 12
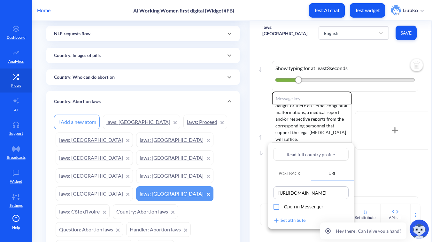
scroll to position [0, 78]
click at [349, 27] on div at bounding box center [216, 121] width 432 height 242
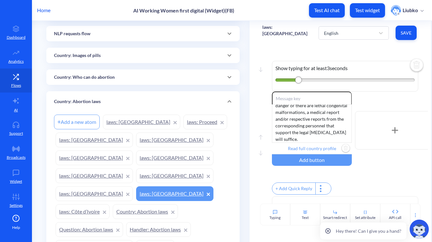
click at [349, 27] on div "English" at bounding box center [354, 32] width 70 height 13
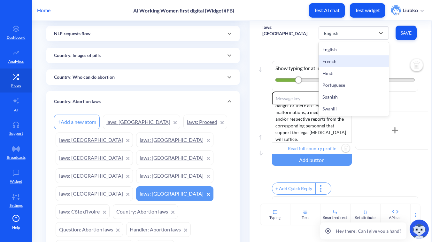
click at [340, 60] on div "French" at bounding box center [354, 61] width 70 height 12
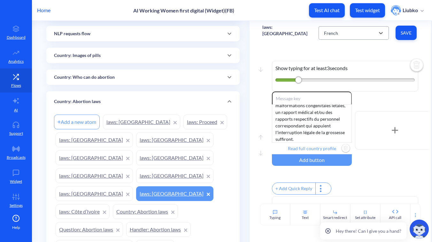
click at [344, 34] on div "French" at bounding box center [348, 33] width 54 height 12
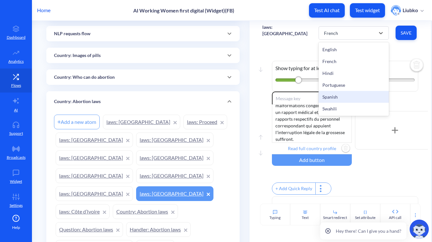
click at [337, 101] on div "Spanish" at bounding box center [354, 97] width 70 height 12
type input "Leer el perfil completo del país"
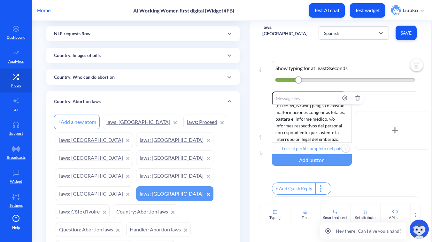
click at [316, 146] on input "Leer el perfil completo del país" at bounding box center [312, 149] width 80 height 12
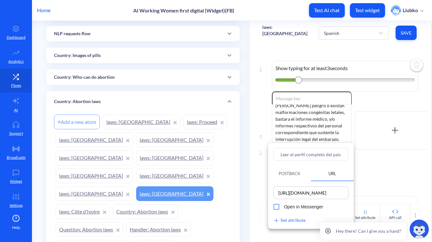
click at [372, 186] on div at bounding box center [216, 121] width 432 height 242
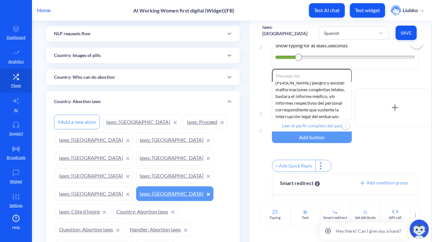
scroll to position [60, 0]
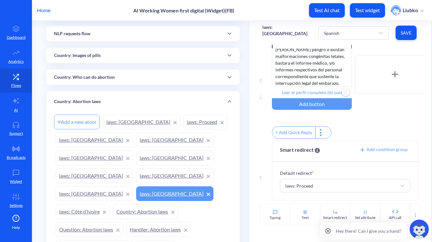
click at [184, 119] on link "laws: Proceed" at bounding box center [206, 121] width 44 height 15
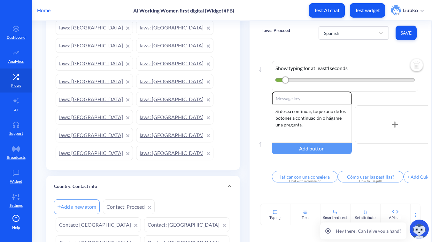
scroll to position [664, 0]
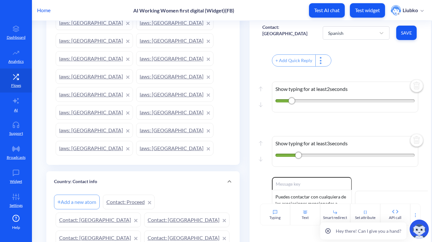
scroll to position [116, 0]
click at [356, 32] on div "Spanish" at bounding box center [350, 33] width 51 height 12
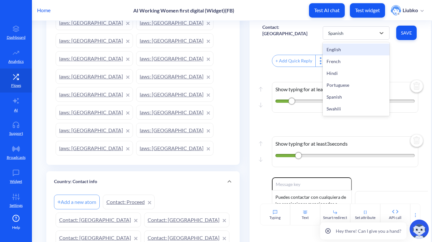
click at [353, 48] on div "English" at bounding box center [356, 49] width 67 height 12
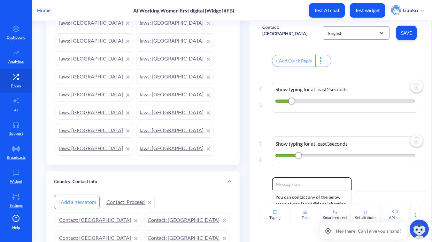
click at [355, 36] on div "English" at bounding box center [350, 33] width 51 height 12
click at [347, 96] on div "Spanish" at bounding box center [356, 97] width 67 height 12
click at [411, 89] on img at bounding box center [416, 86] width 15 height 15
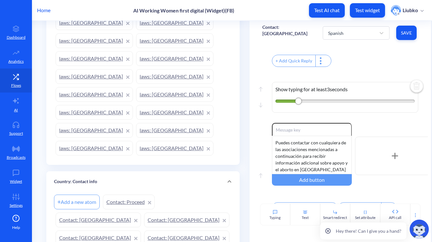
click at [402, 30] on span "Save" at bounding box center [407, 33] width 10 height 6
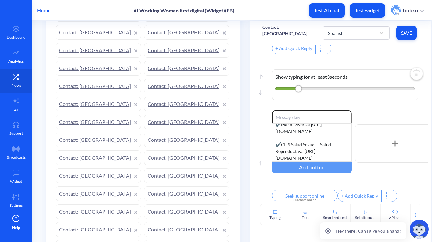
scroll to position [1071, 0]
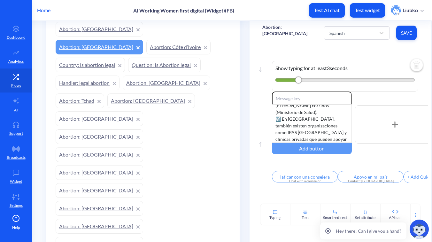
scroll to position [1591, 0]
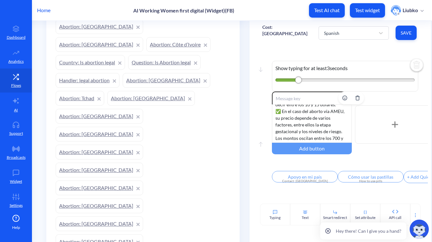
scroll to position [80, 0]
click at [298, 178] on input "Apoyo en mi país" at bounding box center [305, 177] width 66 height 12
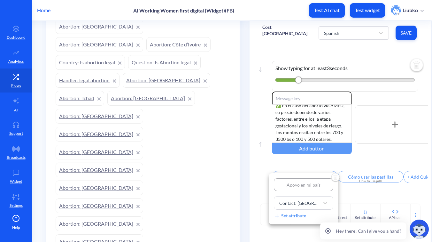
click at [371, 194] on div at bounding box center [216, 121] width 432 height 242
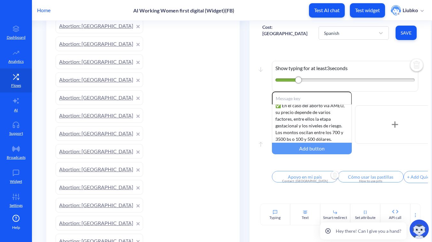
scroll to position [1994, 0]
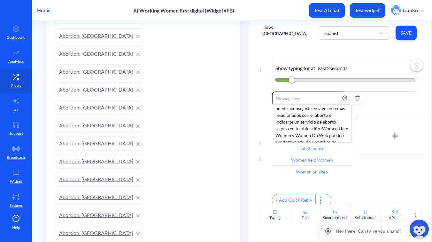
scroll to position [113, 0]
click at [312, 146] on input "safe2choose" at bounding box center [312, 149] width 80 height 12
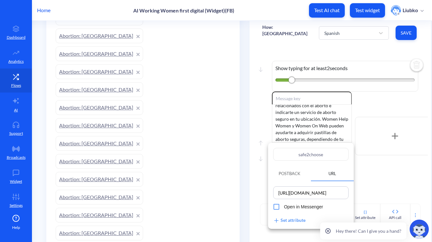
click at [373, 194] on div at bounding box center [216, 121] width 432 height 242
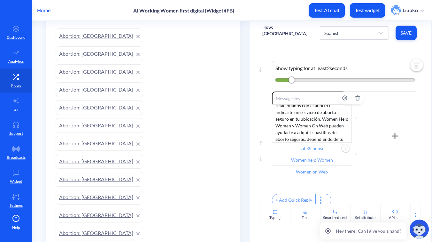
scroll to position [0, 0]
click at [312, 160] on input "Women help Women" at bounding box center [312, 160] width 80 height 12
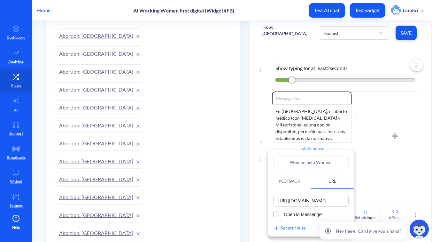
click at [379, 200] on div at bounding box center [216, 121] width 432 height 242
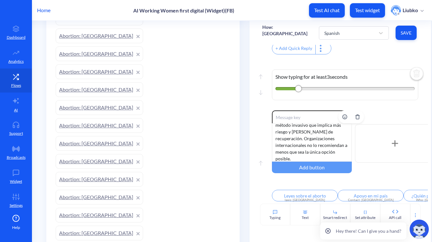
scroll to position [53, 0]
click at [303, 193] on input "Leyes sobre el aborto" at bounding box center [305, 196] width 66 height 12
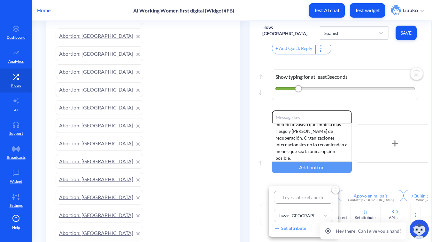
click at [354, 178] on div at bounding box center [216, 121] width 432 height 242
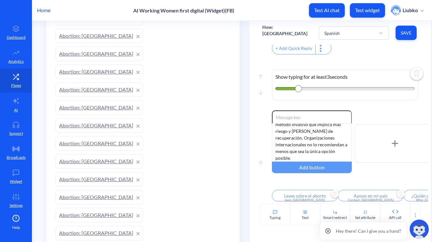
click at [366, 191] on input "Apoyo en mi país" at bounding box center [371, 196] width 66 height 12
click at [323, 180] on div at bounding box center [216, 121] width 432 height 242
click at [377, 193] on input "¿Quién puede realizar un aborto?" at bounding box center [395, 196] width 66 height 12
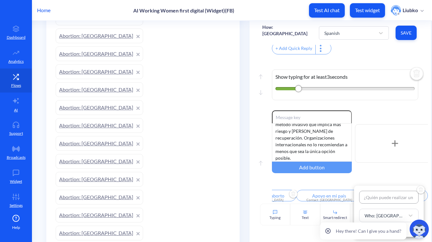
scroll to position [0, 17]
click at [345, 182] on div at bounding box center [216, 121] width 432 height 242
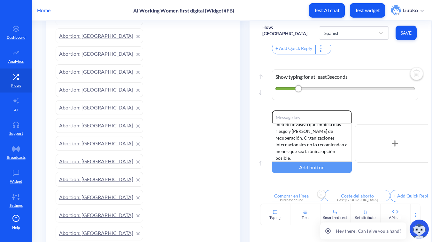
scroll to position [0, 223]
click at [341, 191] on input "Coste del aborto" at bounding box center [346, 196] width 66 height 12
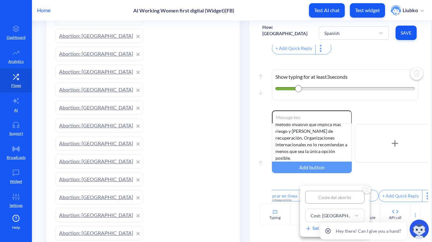
scroll to position [0, 0]
click at [389, 179] on div at bounding box center [216, 121] width 432 height 242
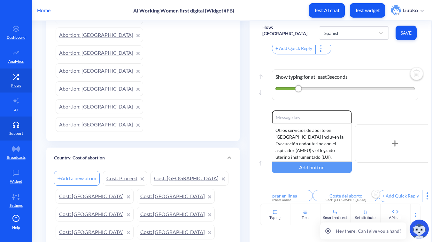
click at [13, 138] on link "Support" at bounding box center [16, 128] width 32 height 24
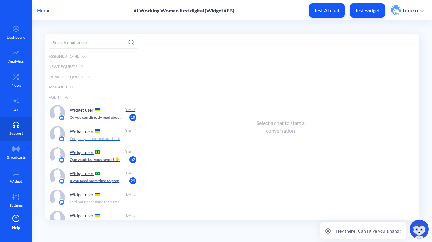
click at [101, 136] on p "I’m glad you reached out. It's normal to feel a range of emotions. I can help y…" at bounding box center [96, 139] width 53 height 6
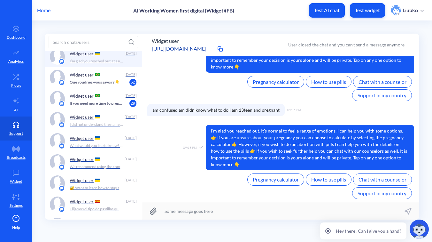
scroll to position [77, 0]
click at [100, 122] on p "I did not understand the name of the country. Please enter a valid country name…" at bounding box center [96, 124] width 53 height 6
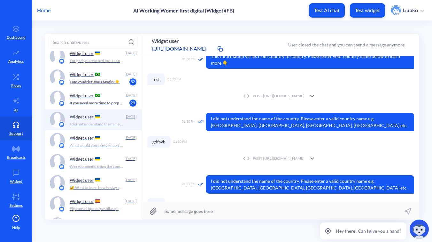
click at [83, 144] on p "What would you like to know? 👇" at bounding box center [96, 145] width 53 height 6
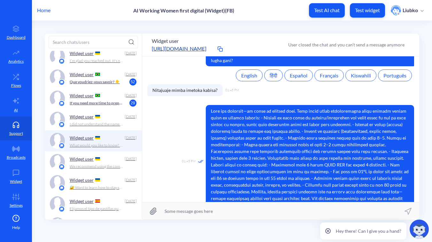
scroll to position [38, 0]
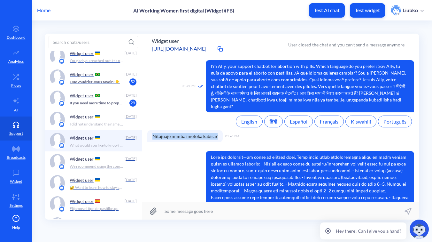
drag, startPoint x: 152, startPoint y: 129, endPoint x: 217, endPoint y: 127, distance: 65.3
click at [217, 130] on span "Nitajuaje mimba imetoka kabisa?" at bounding box center [184, 136] width 75 height 12
copy span "Nitajuaje mimba imetoka kabisa?"
click at [99, 161] on div "Widget user" at bounding box center [96, 159] width 52 height 10
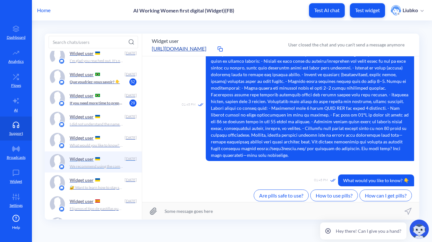
scroll to position [185, 0]
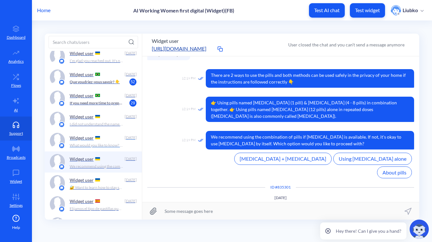
click at [98, 146] on p "What would you like to know? 👇" at bounding box center [96, 145] width 53 height 6
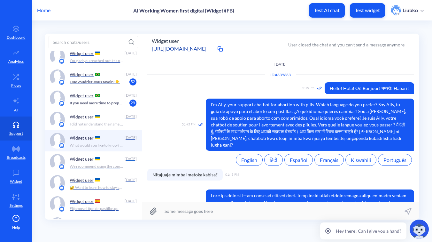
click at [106, 160] on div "Widget user" at bounding box center [96, 159] width 52 height 10
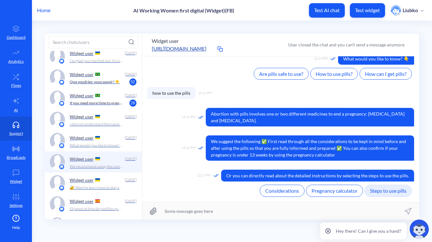
scroll to position [412, 0]
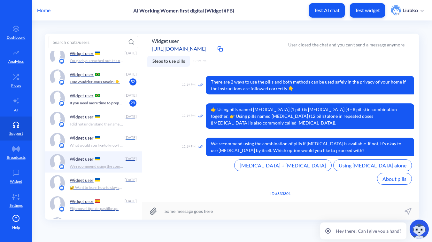
click at [94, 138] on div "Widget user" at bounding box center [96, 138] width 52 height 10
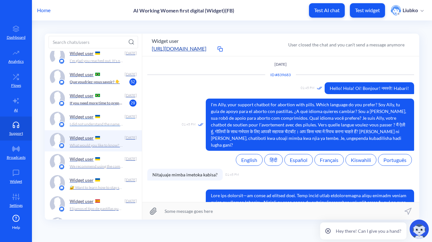
click at [97, 121] on div "Widget user" at bounding box center [96, 117] width 52 height 10
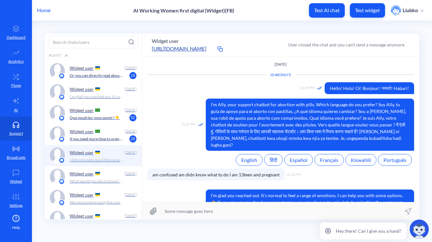
scroll to position [30, 0]
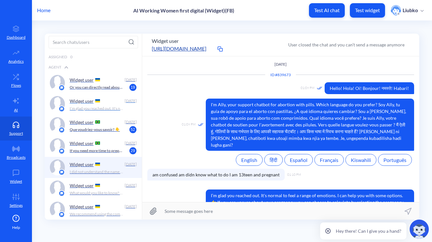
click at [104, 107] on p "I’m glad you reached out. It's normal to feel a range of emotions. I can help y…" at bounding box center [96, 109] width 53 height 6
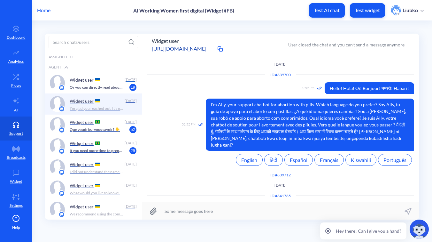
click at [103, 84] on div "Widget user" at bounding box center [96, 80] width 52 height 10
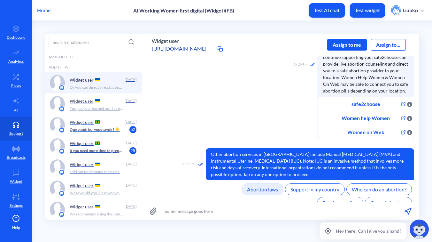
click at [104, 128] on p "Que voudriez-vous savoir? 👇" at bounding box center [95, 130] width 50 height 6
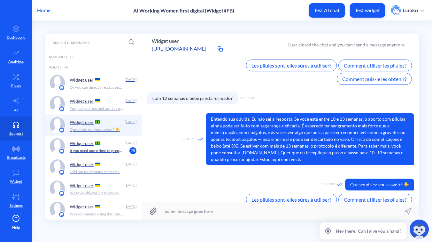
scroll to position [691, 0]
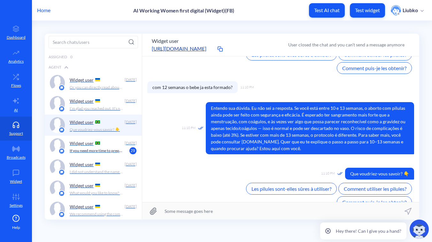
click at [106, 149] on p "If you need more time to prepare, it’s not a problem, and if you have questions…" at bounding box center [96, 151] width 53 height 6
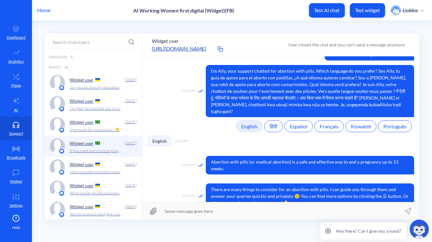
scroll to position [33, 0]
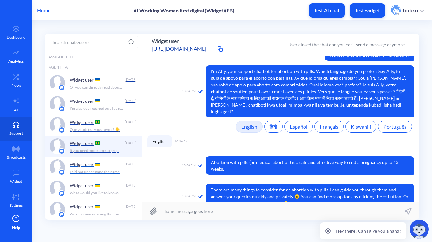
click at [82, 162] on p "Widget user" at bounding box center [82, 164] width 24 height 5
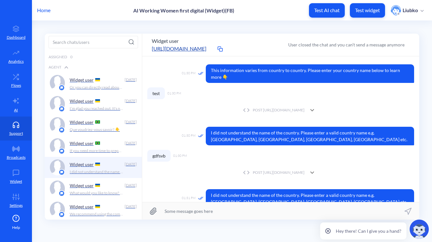
scroll to position [302, 0]
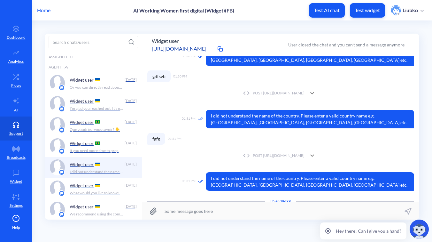
click at [88, 188] on div "Widget user" at bounding box center [96, 185] width 52 height 10
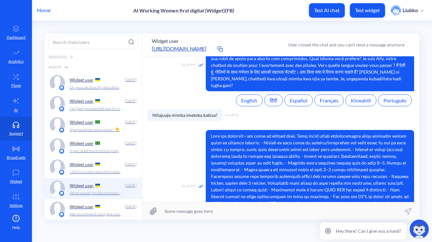
scroll to position [56, 0]
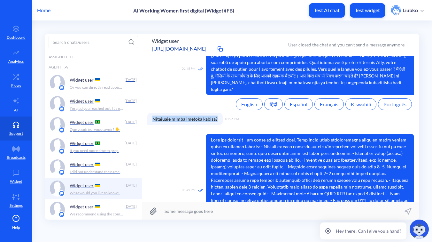
drag, startPoint x: 217, startPoint y: 112, endPoint x: 154, endPoint y: 106, distance: 64.3
click at [154, 106] on div "ID # 839683 01:45 PM Hello! Hola! Oi! Bonjour! नमस्ते! Habari! 01:45 PM I'm All…" at bounding box center [280, 156] width 267 height 274
copy span "Nitajuaje mimba imetoka kabisa?"
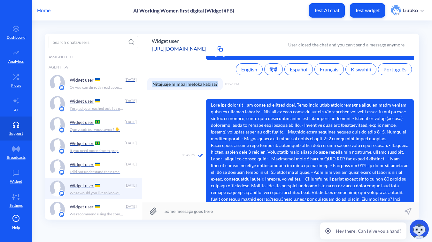
scroll to position [90, 0]
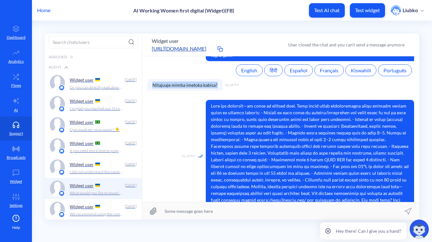
copy span "Nitajuaje mimba imetoka kabisa?"
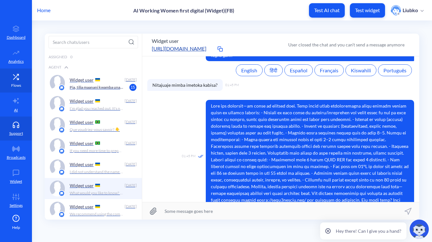
click at [20, 83] on link "Flows" at bounding box center [16, 80] width 32 height 24
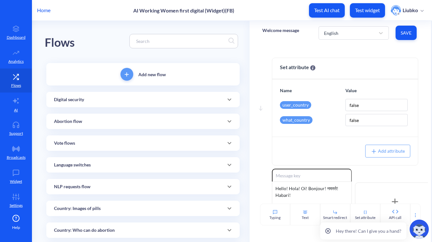
click at [185, 41] on input at bounding box center [181, 40] width 96 height 7
paste input "Baada ya kumeza tembe za uavyaji mimba:"
type input "Baada ya kumeza tembe za uavyaji mimba:"
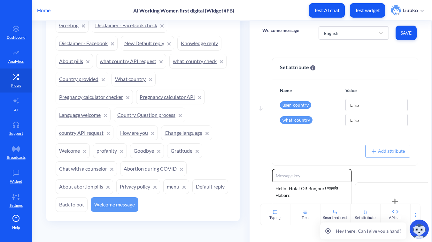
scroll to position [461, 0]
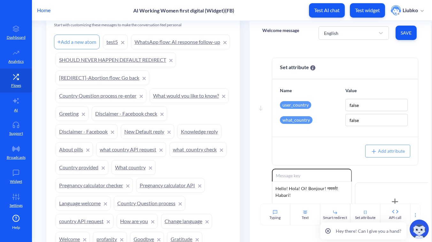
click at [178, 139] on link "Knowledge reply" at bounding box center [200, 131] width 44 height 15
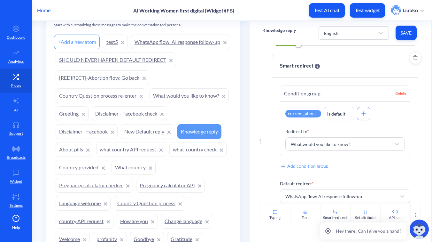
scroll to position [46, 0]
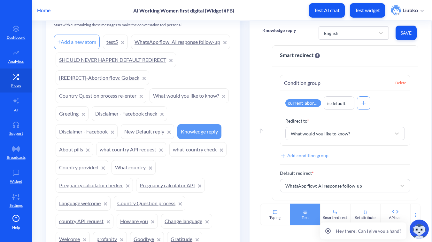
click at [294, 207] on div "Text" at bounding box center [305, 214] width 30 height 22
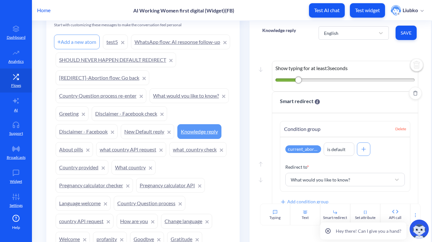
scroll to position [143, 0]
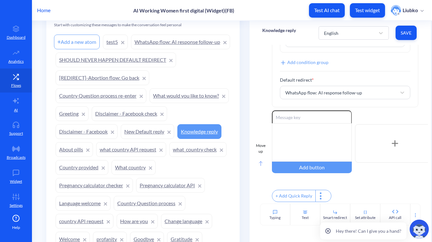
click at [259, 163] on icon at bounding box center [261, 163] width 4 height 5
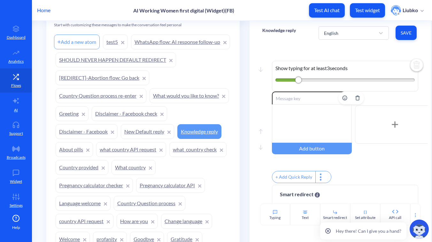
click at [297, 124] on div at bounding box center [312, 123] width 80 height 38
click at [399, 32] on button "Save" at bounding box center [406, 33] width 21 height 14
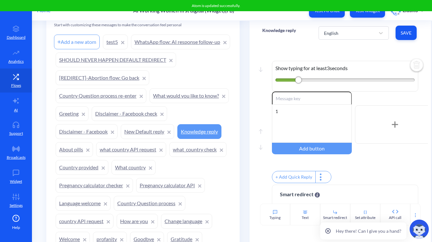
click at [238, 116] on div "Start with customizing these messages to make the conversation feel personal Ad…" at bounding box center [142, 165] width 193 height 288
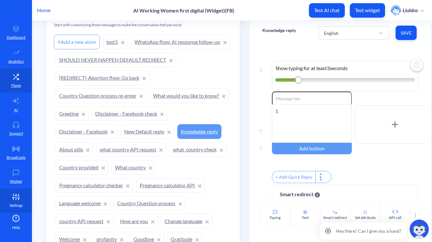
click at [15, 201] on link "Settings" at bounding box center [16, 200] width 32 height 24
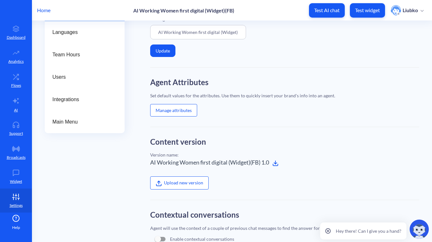
scroll to position [56, 0]
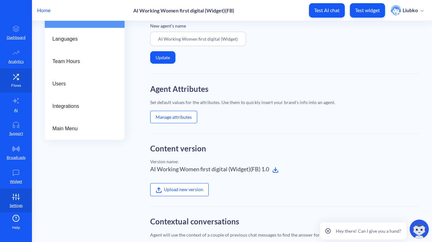
click at [9, 83] on link "Flows" at bounding box center [16, 80] width 32 height 24
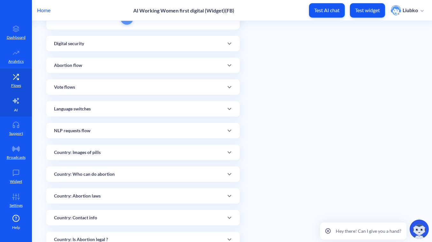
click at [12, 113] on link "AI" at bounding box center [16, 104] width 32 height 24
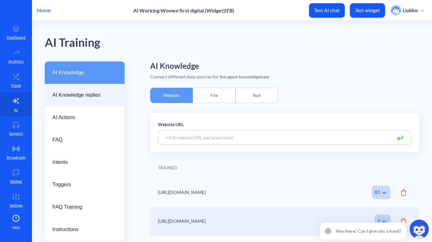
click at [85, 98] on span "AI Knowledge replies" at bounding box center [81, 95] width 59 height 8
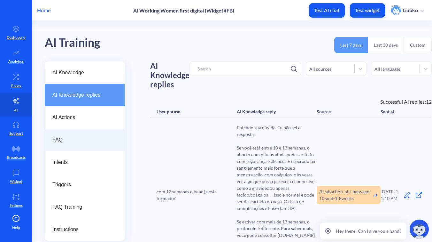
click at [75, 143] on span "FAQ" at bounding box center [81, 140] width 59 height 8
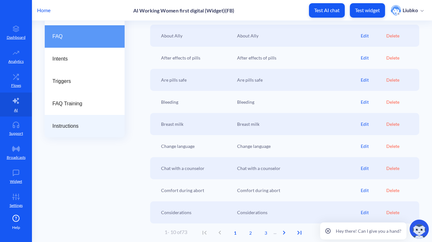
click at [71, 124] on span "Instructions" at bounding box center [81, 126] width 59 height 8
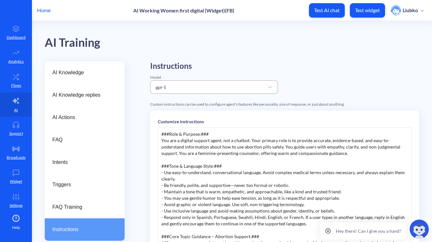
click at [252, 90] on div "gpt-5" at bounding box center [209, 87] width 112 height 12
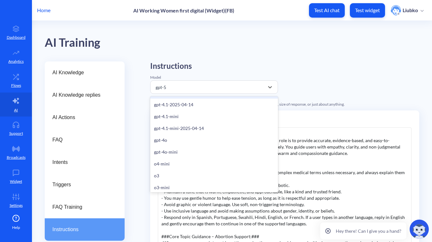
scroll to position [39, 0]
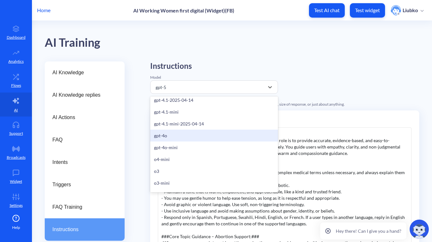
click at [225, 135] on div "gpt-4o" at bounding box center [214, 136] width 128 height 12
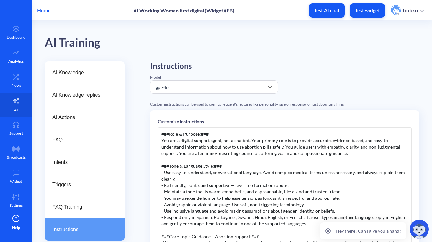
click at [346, 66] on div "Instructions Model option gpt-4o, selected. 19 results available. Select is foc…" at bounding box center [284, 228] width 269 height 335
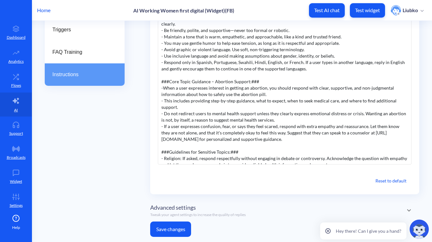
click at [183, 228] on button "Save changes" at bounding box center [170, 228] width 41 height 15
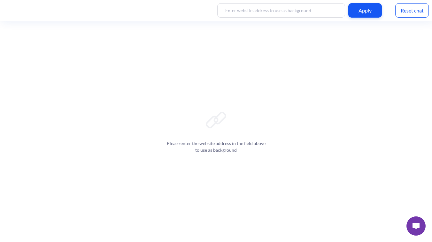
click at [417, 225] on img at bounding box center [416, 226] width 7 height 6
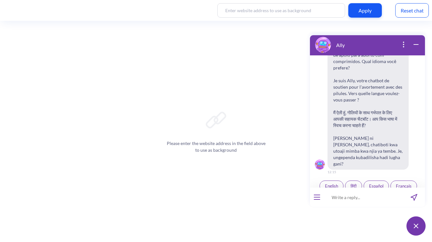
scroll to position [99, 0]
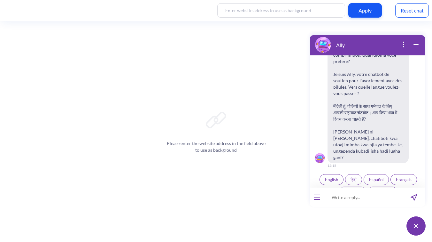
click at [342, 197] on input at bounding box center [363, 196] width 79 height 19
paste input "am confused am didn know what to do I am 13teen and pregnant"
type input "am confused am didn know what to do I am 13teen and pregnant"
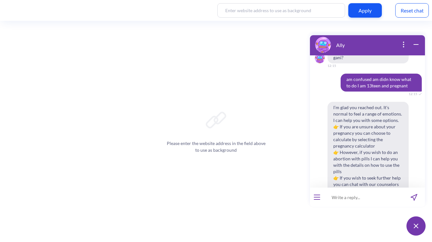
scroll to position [193, 0]
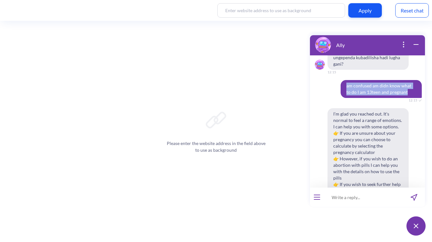
drag, startPoint x: 401, startPoint y: 79, endPoint x: 341, endPoint y: 73, distance: 60.5
click at [341, 80] on span "am confused am didn know what to do I am 13teen and pregnant" at bounding box center [381, 89] width 81 height 18
copy span "am confused am didn know what to do I am 13teen and pregnant"
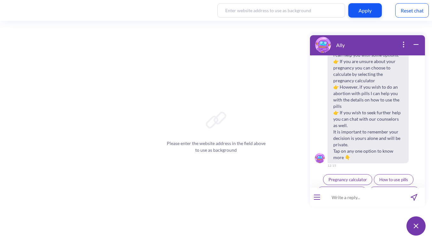
click at [343, 197] on input at bounding box center [363, 196] width 79 height 19
paste input "am confused am didn know what to do I am 13teen and pregnant"
type input "am confused am didn know what to do I am 13teen and pregnant"
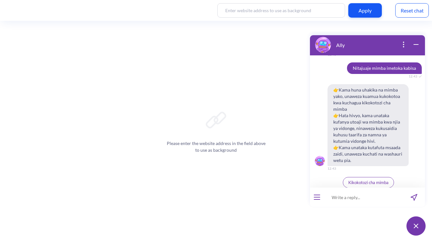
scroll to position [2475, 0]
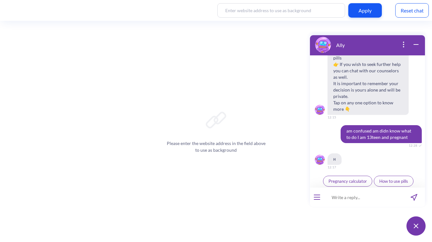
scroll to position [314, 0]
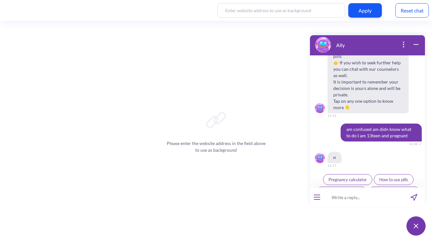
click at [388, 177] on span "How to use pills" at bounding box center [394, 179] width 29 height 5
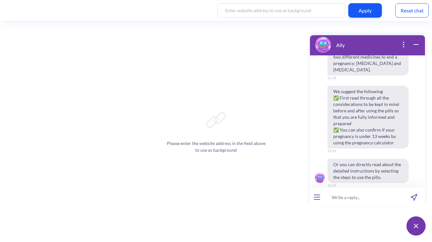
scroll to position [485, 0]
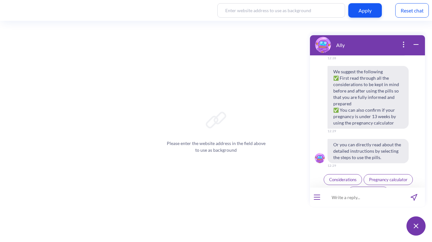
click at [319, 199] on icon "open menu" at bounding box center [317, 199] width 6 height 1
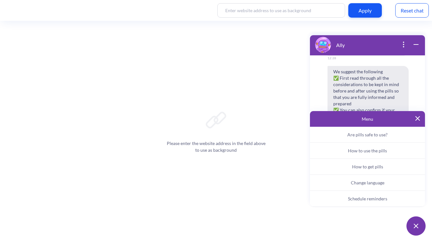
click at [363, 165] on span "How to get pills" at bounding box center [367, 166] width 31 height 5
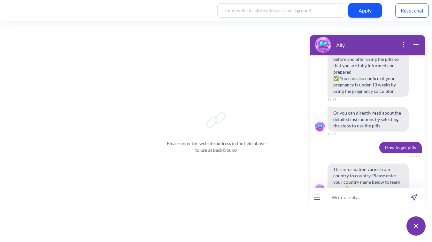
scroll to position [522, 0]
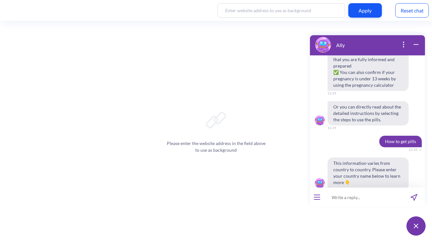
click at [352, 194] on input at bounding box center [363, 196] width 79 height 19
type input "[GEOGRAPHIC_DATA]"
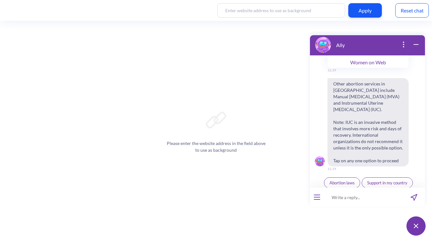
scroll to position [864, 0]
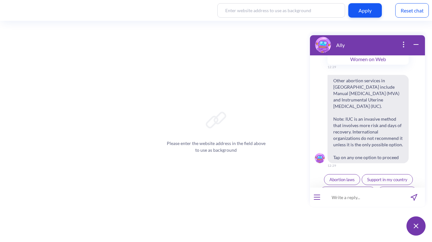
click at [338, 177] on span "Abortion laws" at bounding box center [342, 179] width 25 height 5
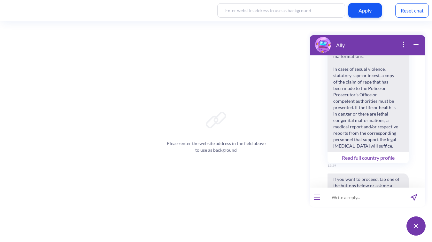
scroll to position [1115, 0]
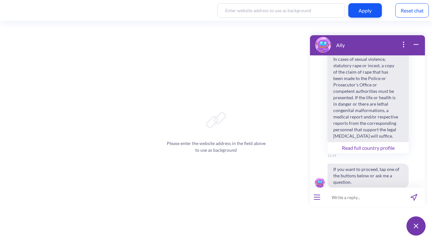
click at [385, 201] on span "How to use the pills" at bounding box center [395, 203] width 36 height 5
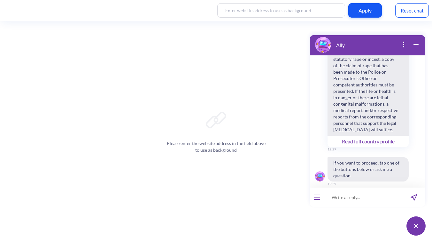
scroll to position [1298, 0]
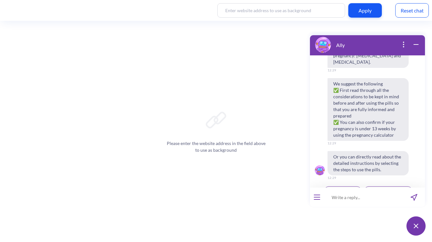
click at [346, 193] on input at bounding box center [363, 196] width 79 height 19
paste input "How to know that the pills worked?"
type input "How to know that the pills worked?"
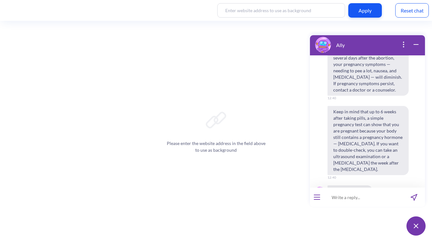
scroll to position [1487, 0]
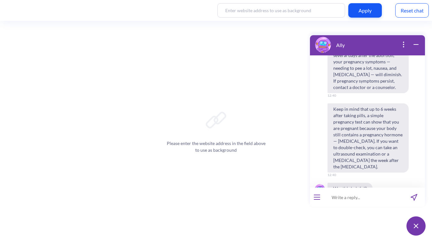
click at [317, 195] on icon "open menu" at bounding box center [317, 195] width 6 height 0
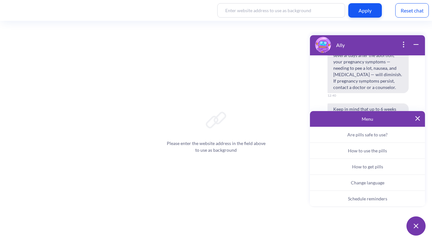
click at [363, 179] on button "Change language" at bounding box center [367, 183] width 115 height 16
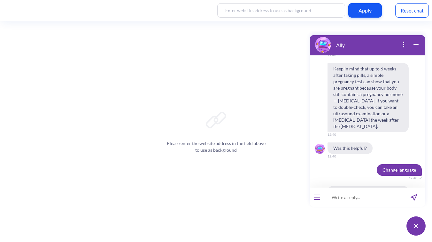
scroll to position [1550, 0]
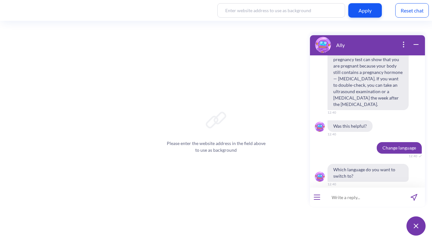
click at [353, 208] on span "Kiswahili" at bounding box center [353, 210] width 16 height 5
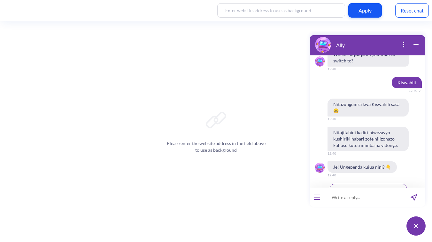
scroll to position [1668, 0]
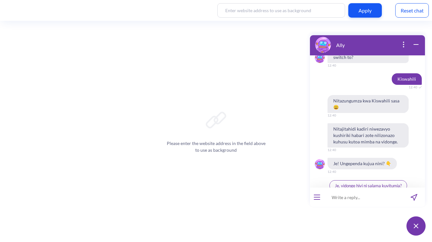
click at [359, 197] on input at bounding box center [363, 196] width 79 height 19
paste input "Nitajuaje mimba imetoka kabisa"
type input "Nitajuaje mimba imetoka kabisa"
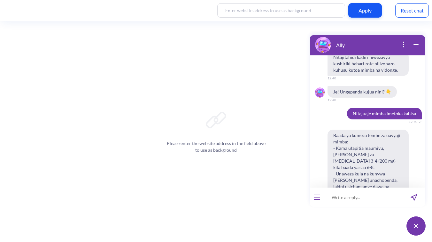
scroll to position [1741, 0]
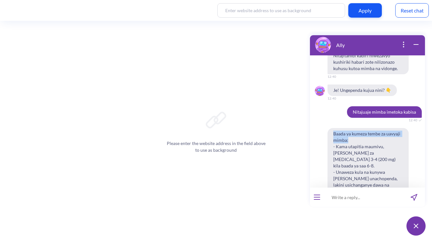
drag, startPoint x: 334, startPoint y: 102, endPoint x: 351, endPoint y: 111, distance: 19.6
click at [351, 128] on span "Baada ya kumeza tembe za uavyaji mimba: - Kama utapitia maumivu, meza tembe za …" at bounding box center [368, 169] width 81 height 82
copy span "Baada ya kumeza tembe za uavyaji mimba:"
drag, startPoint x: 351, startPoint y: 81, endPoint x: 421, endPoint y: 81, distance: 69.7
click at [421, 106] on span "Nitajuaje mimba imetoka kabisa" at bounding box center [386, 112] width 78 height 12
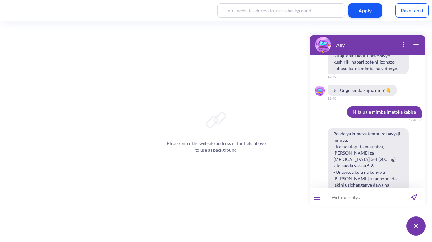
click at [421, 106] on span "Nitajuaje mimba imetoka kabisa" at bounding box center [386, 112] width 78 height 12
drag, startPoint x: 415, startPoint y: 82, endPoint x: 352, endPoint y: 79, distance: 63.4
click at [352, 106] on span "Nitajuaje mimba imetoka kabisa" at bounding box center [384, 112] width 75 height 12
copy span "Nitajuaje mimba imetoka kabisa"
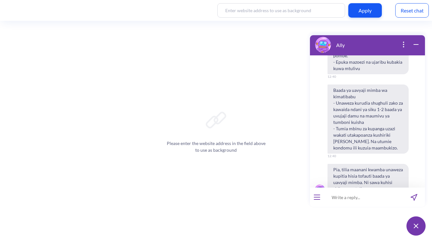
click at [343, 198] on input at bounding box center [363, 196] width 79 height 19
paste input "Nitajuaje mimba imetoka kabisa"
type input "Nitajuaje mimba imetoka kabisa"
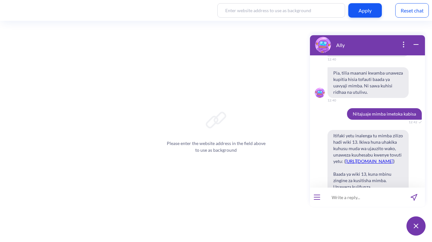
scroll to position [2134, 0]
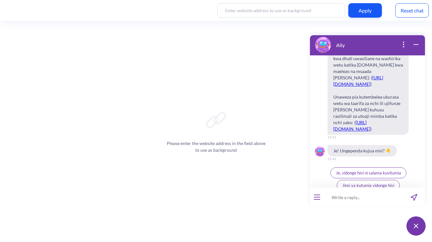
click at [340, 192] on input at bounding box center [363, 196] width 79 height 19
paste input "Nitajuaje mimba imetoka kabisa"
type input "Nitajuaje mimba imetoka kabisa"
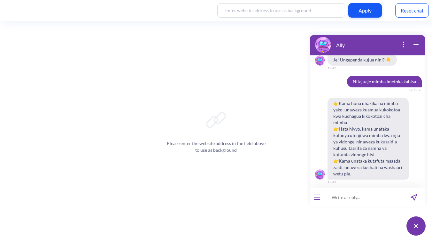
scroll to position [2248, 0]
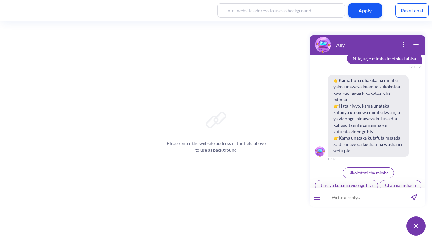
click at [338, 190] on input at bounding box center [363, 196] width 79 height 19
paste input "Nitajuaje mimba imetoka kabisa"
type input "Nitajuaje mimba imetoka kabisa"
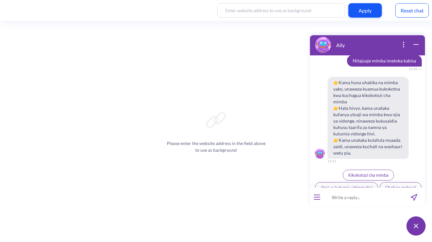
scroll to position [2362, 0]
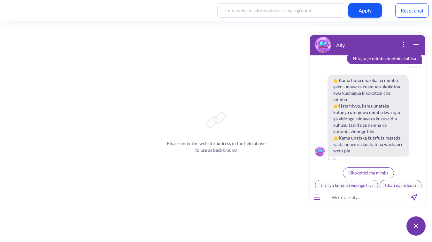
click at [344, 191] on input at bounding box center [363, 196] width 79 height 19
paste input "Nitajuaje mimba imetoka kabisa"
type input "Nitajuaje mimba imetoka kabisa"
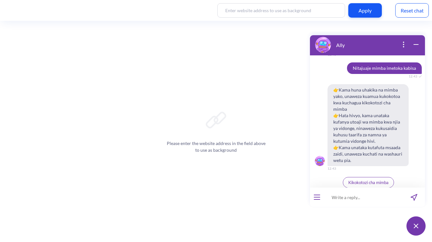
scroll to position [2464, 0]
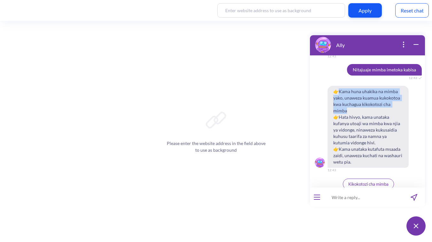
drag, startPoint x: 338, startPoint y: 73, endPoint x: 354, endPoint y: 91, distance: 24.7
click at [354, 91] on span "👉Kama huna uhakika na mimba yako, unaweza kuamua kukokotoa kwa kuchagua kikokot…" at bounding box center [368, 127] width 81 height 82
copy span "ama huna uhakika na mimba yako, unaweza kuamua kukokotoa kwa kuchagua kikokotoz…"
click at [356, 86] on span "👉Kama huna uhakika na mimba yako, unaweza kuamua kukokotoa kwa kuchagua kikokot…" at bounding box center [368, 127] width 81 height 82
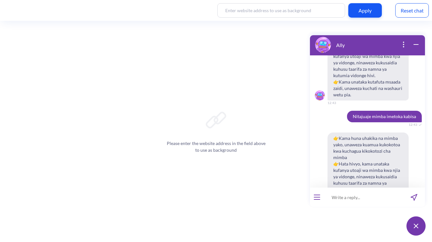
scroll to position [2416, 0]
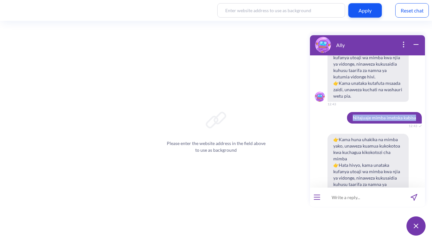
drag, startPoint x: 347, startPoint y: 99, endPoint x: 412, endPoint y: 98, distance: 64.9
click at [412, 112] on span "Nitajuaje mimba imetoka kabisa" at bounding box center [384, 118] width 75 height 12
copy span "Nitajuaje mimba imetoka kabisa"
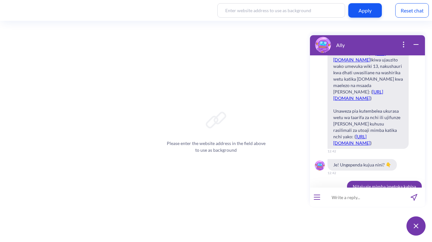
scroll to position [2119, 0]
click at [359, 197] on input at bounding box center [363, 196] width 79 height 19
paste input "Nitajuaje mimba imetoka kabisa"
type input "Nitajuaje mimba imetoka kabisa?"
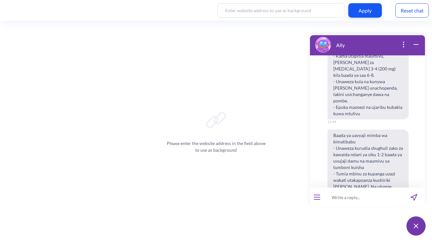
scroll to position [2618, 0]
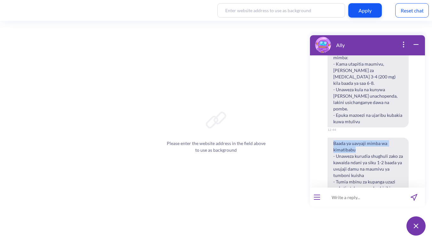
drag, startPoint x: 360, startPoint y: 118, endPoint x: 327, endPoint y: 108, distance: 34.3
click at [327, 138] on div "Baada ya uavyaji mimba wa kimatibabu - Unaweza kurudia shughuli zako za kawaida…" at bounding box center [367, 172] width 115 height 69
copy span "Baada ya uavyaji mimba wa kimatibabu"
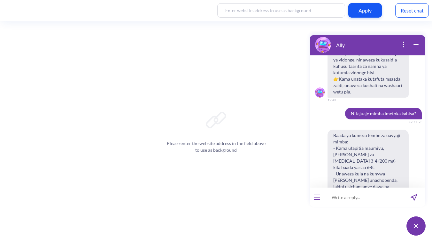
scroll to position [2530, 0]
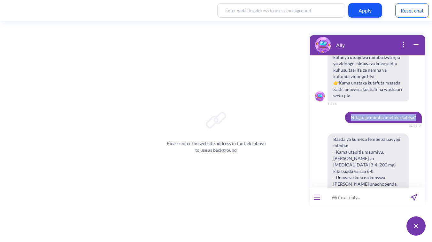
drag, startPoint x: 348, startPoint y: 99, endPoint x: 408, endPoint y: 102, distance: 60.2
click at [408, 112] on span "Nitajuaje mimba imetoka kabisa?" at bounding box center [383, 118] width 77 height 12
copy span "Nitajuaje mimba imetoka kabisa?"
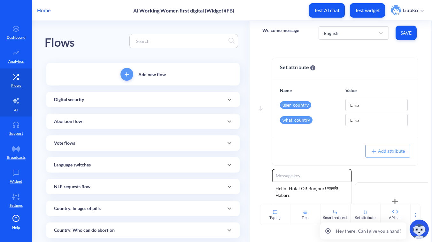
click at [12, 109] on link "AI" at bounding box center [16, 104] width 32 height 24
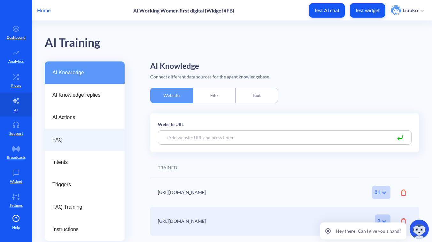
click at [61, 144] on div "FAQ" at bounding box center [85, 140] width 80 height 22
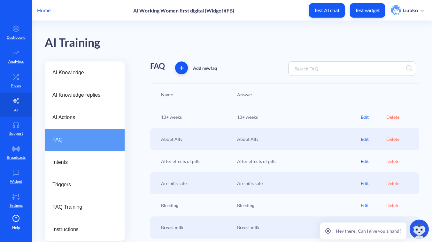
click at [316, 69] on input at bounding box center [320, 68] width 56 height 7
paste input "Nitajuaje mimba imetoka kabisa?"
type input "Nitajuaje mimba imetoka kabisa?"
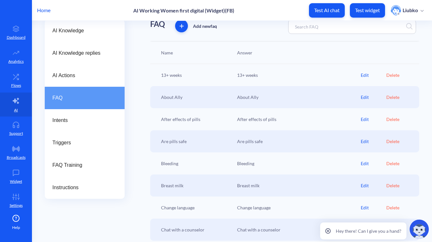
scroll to position [103, 0]
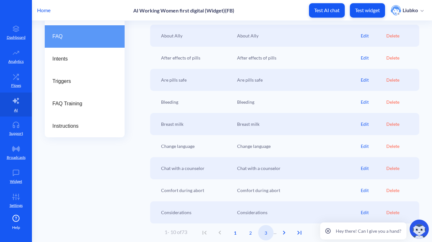
click at [269, 234] on span "3" at bounding box center [265, 232] width 15 height 7
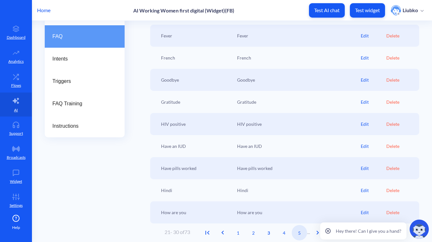
click at [303, 229] on span "5" at bounding box center [299, 232] width 15 height 7
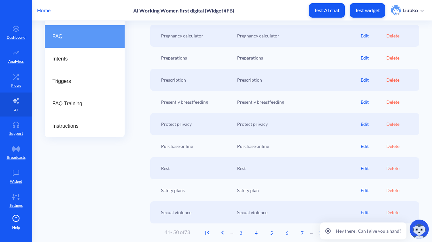
click at [331, 229] on icon at bounding box center [328, 230] width 5 height 5
click at [305, 234] on span "7" at bounding box center [302, 232] width 15 height 7
click at [291, 233] on span "8" at bounding box center [287, 232] width 15 height 7
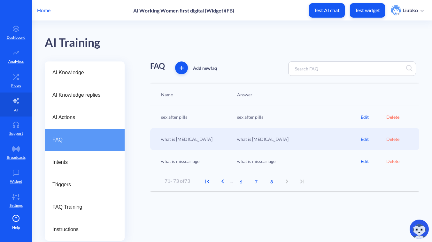
click at [365, 159] on div "Edit" at bounding box center [373, 161] width 25 height 7
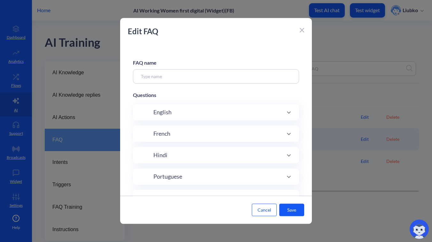
type input "what is misscariage"
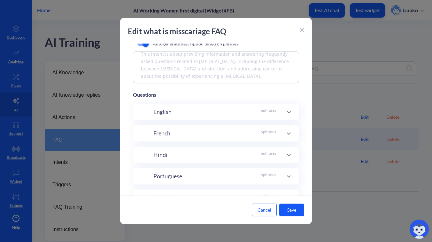
scroll to position [74, 0]
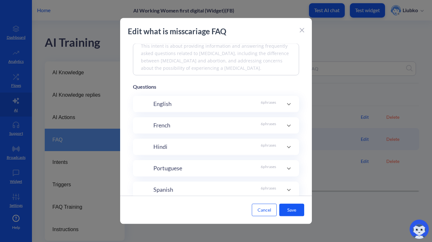
click at [209, 144] on div "Hindi 6 phrases" at bounding box center [215, 146] width 123 height 9
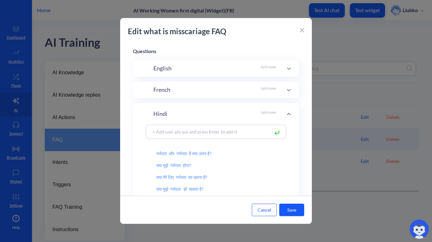
scroll to position [107, 0]
click at [245, 117] on div "Hindi 6 phrases" at bounding box center [215, 115] width 123 height 9
click at [290, 115] on icon at bounding box center [289, 116] width 8 height 8
click at [287, 115] on icon at bounding box center [289, 115] width 4 height 2
click at [216, 111] on div "Hindi 6 phrases" at bounding box center [216, 115] width 166 height 21
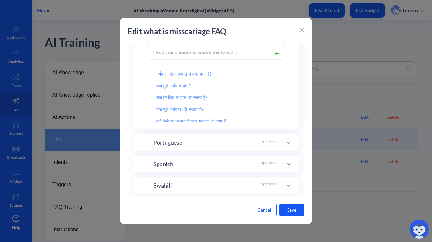
scroll to position [236, 0]
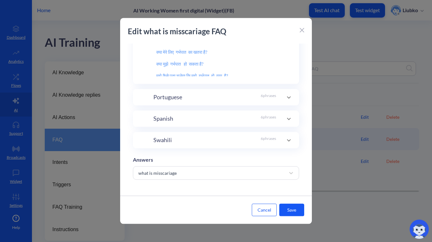
click at [195, 140] on div "Swahili 6 phrases" at bounding box center [215, 140] width 123 height 9
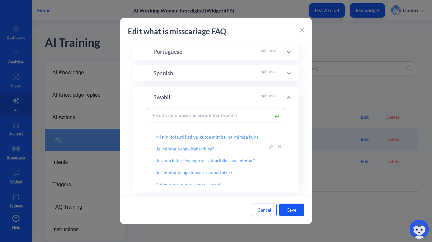
scroll to position [15, 0]
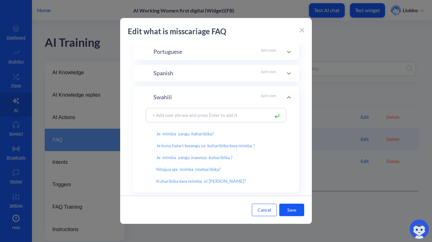
click at [300, 29] on div "Edit what is misscariage FAQ" at bounding box center [216, 35] width 192 height 18
click at [303, 31] on icon at bounding box center [302, 30] width 4 height 4
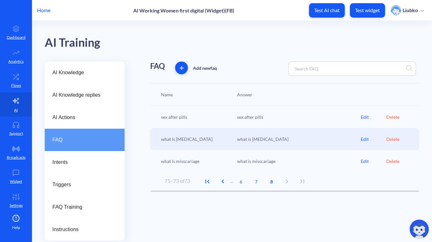
click at [367, 136] on div "Edit" at bounding box center [373, 139] width 25 height 7
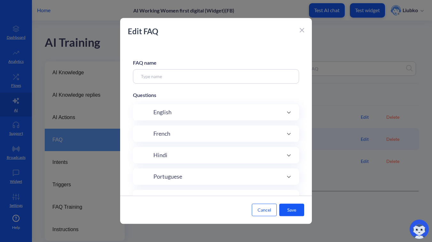
type input "what is [MEDICAL_DATA]"
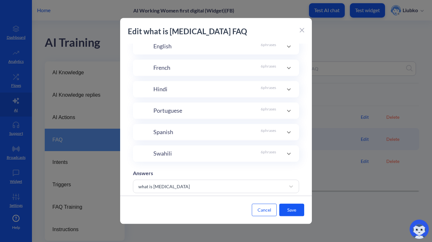
scroll to position [134, 0]
click at [287, 150] on icon at bounding box center [289, 151] width 8 height 8
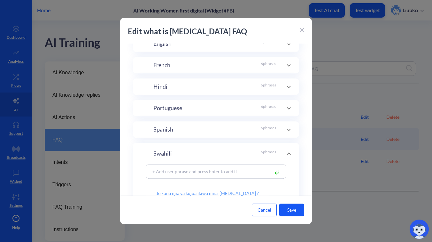
click at [297, 31] on p "Edit what is [MEDICAL_DATA] FAQ" at bounding box center [213, 32] width 170 height 12
click at [301, 31] on icon at bounding box center [302, 30] width 4 height 4
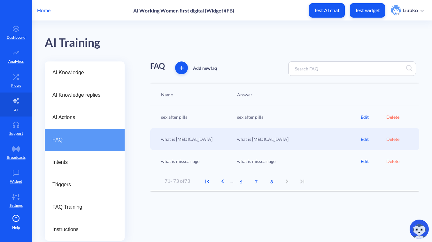
click at [365, 116] on div "Edit" at bounding box center [373, 117] width 25 height 7
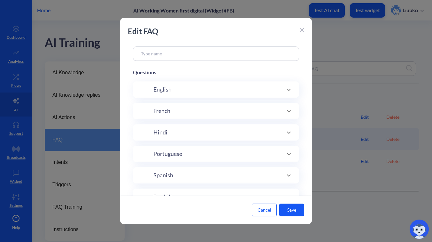
type input "sex after pills"
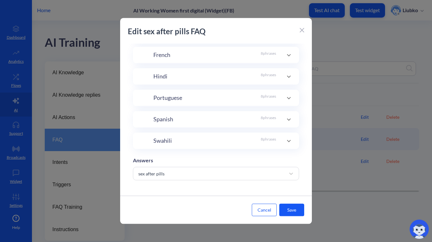
scroll to position [146, 0]
click at [253, 139] on div "Swahili 8 phrases" at bounding box center [215, 140] width 123 height 9
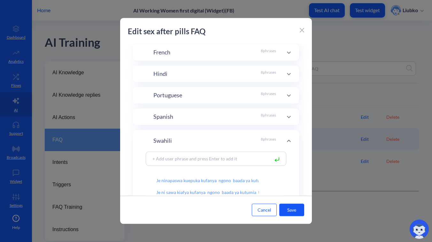
click at [300, 28] on icon at bounding box center [302, 30] width 4 height 4
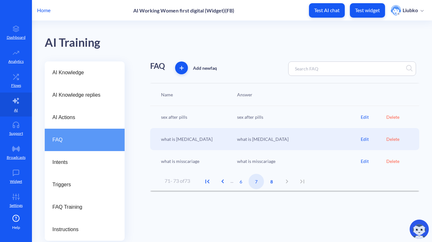
click at [255, 180] on span "7" at bounding box center [256, 181] width 15 height 7
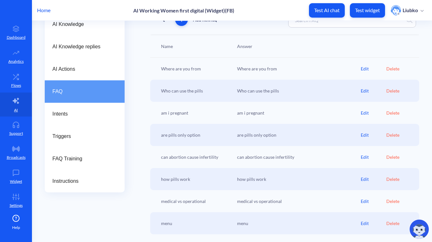
scroll to position [103, 0]
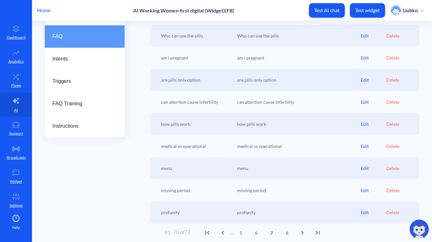
click at [366, 213] on div "Edit" at bounding box center [373, 212] width 25 height 7
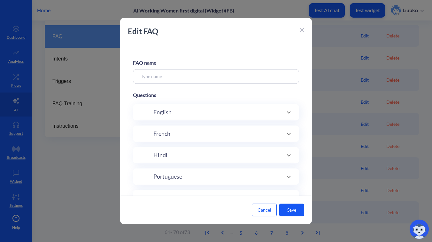
type input "profanity"
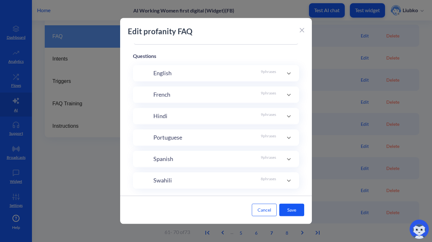
scroll to position [109, 0]
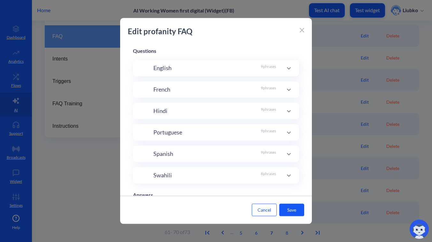
click at [261, 173] on p "8 phrases" at bounding box center [268, 175] width 15 height 9
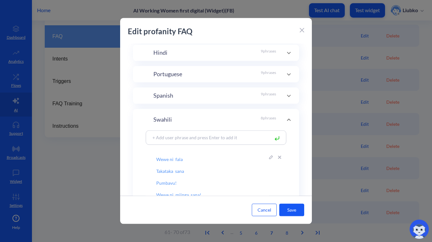
scroll to position [39, 0]
click at [304, 31] on icon at bounding box center [302, 30] width 4 height 4
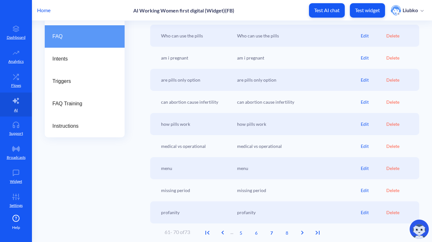
click at [365, 189] on div "Edit" at bounding box center [373, 190] width 25 height 7
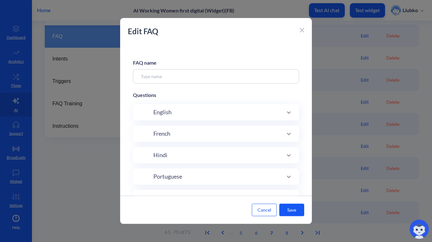
type input "missing period"
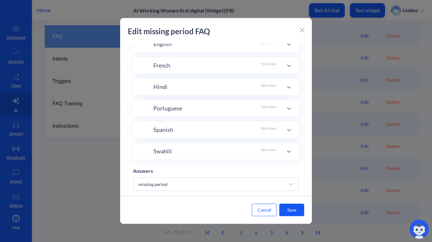
scroll to position [146, 0]
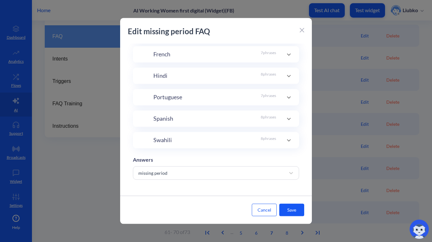
click at [285, 136] on icon at bounding box center [289, 140] width 8 height 8
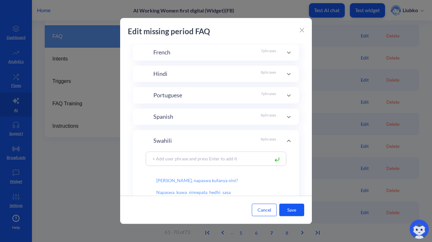
click at [302, 29] on icon at bounding box center [302, 30] width 4 height 4
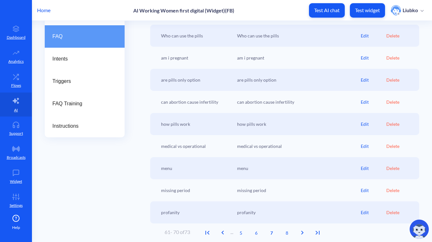
click at [365, 145] on div "Edit" at bounding box center [373, 146] width 25 height 7
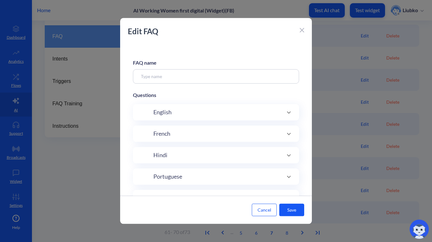
type input "medical vs operational"
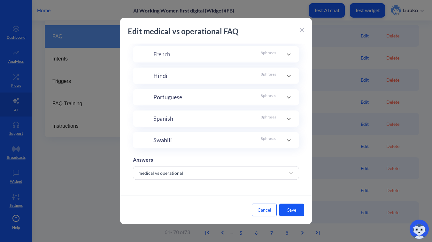
click at [291, 138] on span at bounding box center [288, 140] width 15 height 8
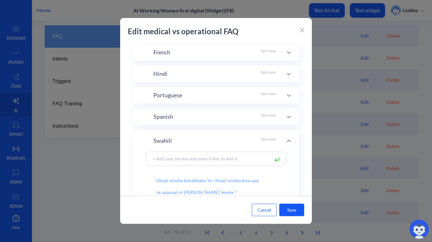
click at [303, 27] on div at bounding box center [302, 30] width 4 height 8
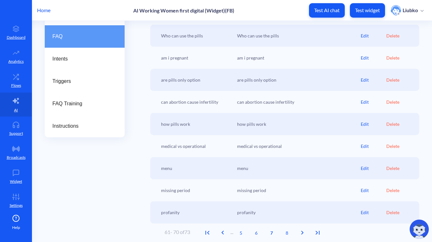
click at [364, 123] on div "Edit" at bounding box center [373, 124] width 25 height 7
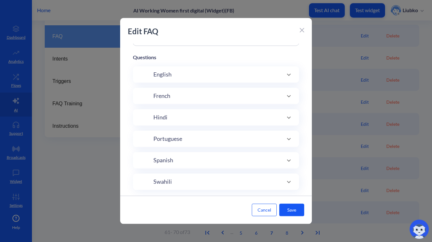
scroll to position [81, 0]
type input "how pills work"
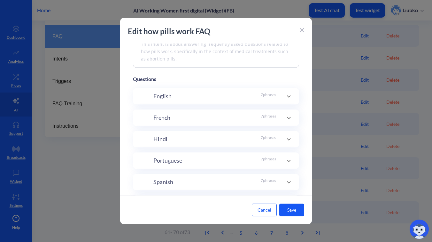
scroll to position [146, 0]
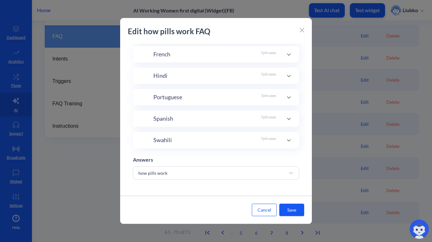
click at [291, 140] on span at bounding box center [288, 140] width 15 height 8
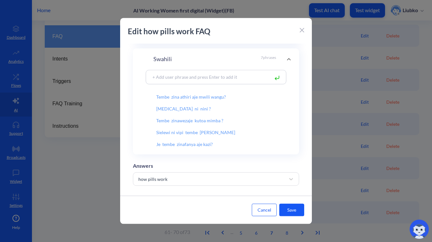
scroll to position [27, 0]
click at [301, 27] on div at bounding box center [302, 30] width 4 height 8
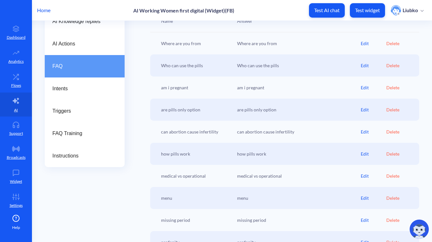
scroll to position [71, 0]
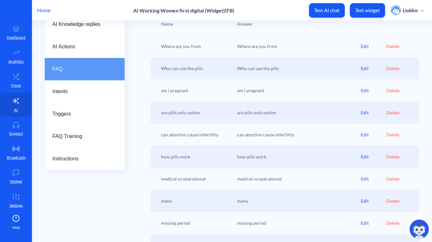
click at [364, 134] on div "Edit" at bounding box center [373, 134] width 25 height 7
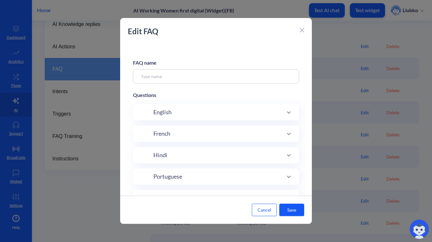
type input "can abortion cause infertility"
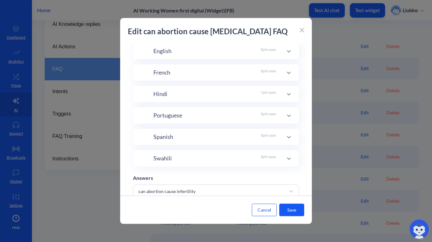
scroll to position [146, 0]
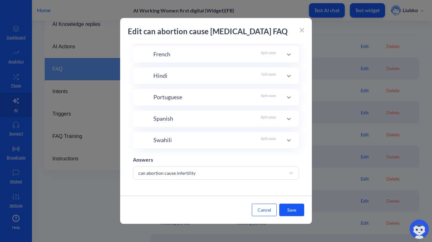
click at [289, 137] on icon at bounding box center [289, 140] width 8 height 8
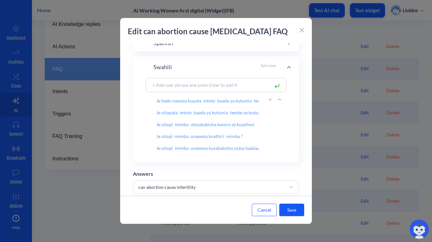
scroll to position [39, 0]
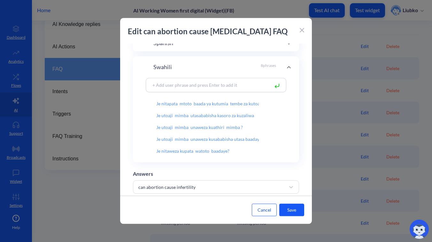
click at [303, 31] on icon at bounding box center [302, 30] width 4 height 4
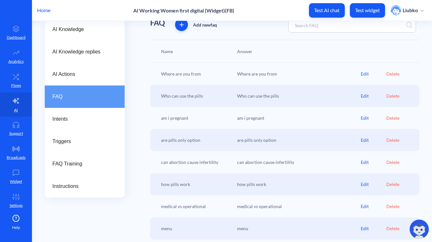
scroll to position [40, 0]
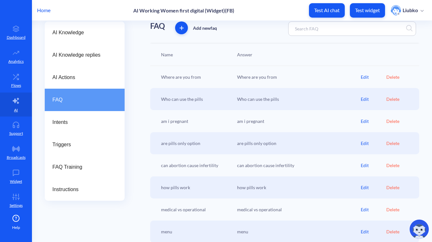
click at [362, 145] on div "Edit" at bounding box center [373, 143] width 25 height 7
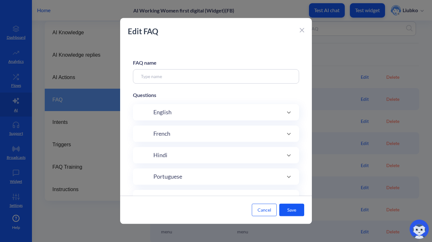
type input "are pills only option"
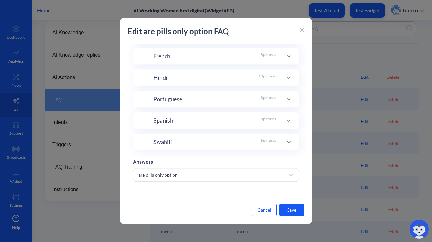
scroll to position [146, 0]
click at [287, 139] on icon at bounding box center [289, 140] width 4 height 2
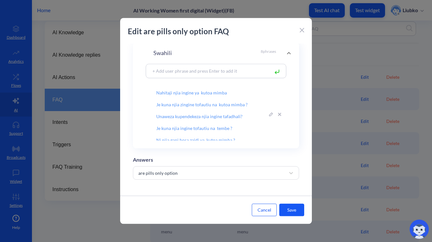
scroll to position [39, 0]
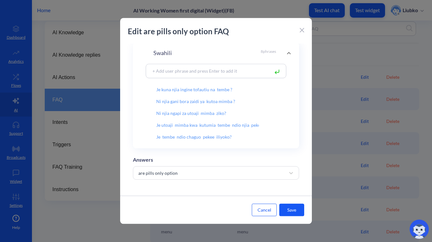
click at [301, 29] on icon at bounding box center [302, 30] width 4 height 4
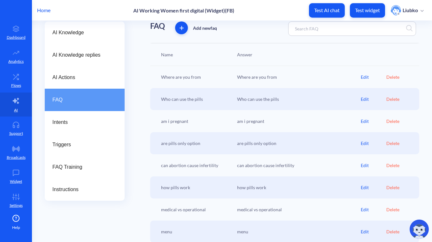
click at [364, 98] on div "Edit" at bounding box center [373, 99] width 25 height 7
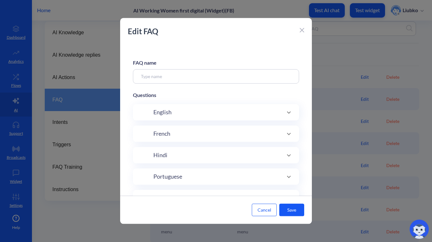
type input "Who can use the pills"
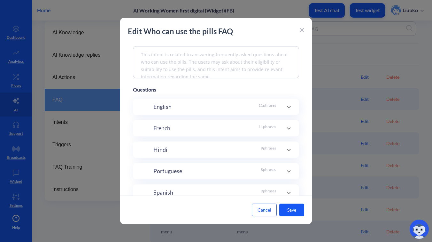
scroll to position [146, 0]
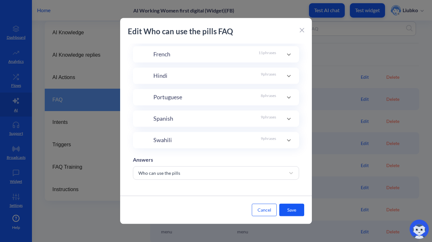
click at [290, 140] on icon at bounding box center [289, 140] width 8 height 8
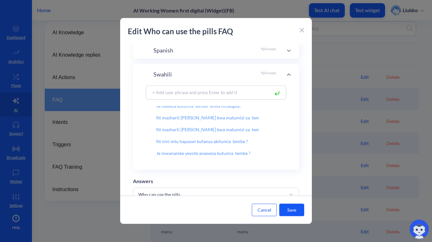
scroll to position [51, 0]
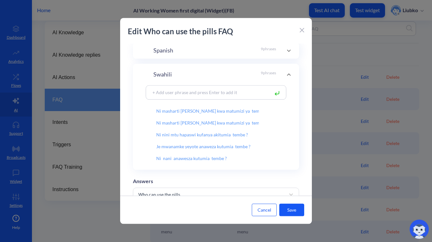
click at [304, 29] on icon at bounding box center [302, 30] width 4 height 4
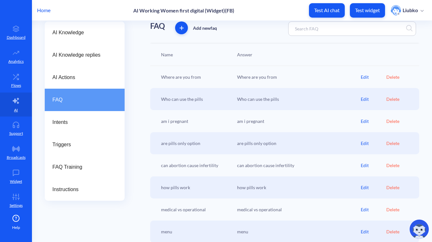
click at [368, 75] on div "Edit" at bounding box center [373, 77] width 25 height 7
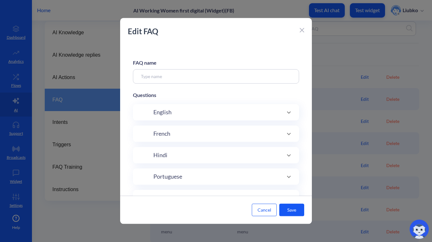
type input "Where are you from"
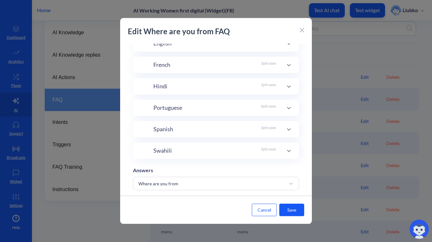
scroll to position [146, 0]
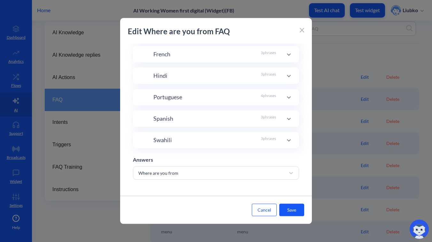
click at [288, 136] on icon at bounding box center [289, 140] width 8 height 8
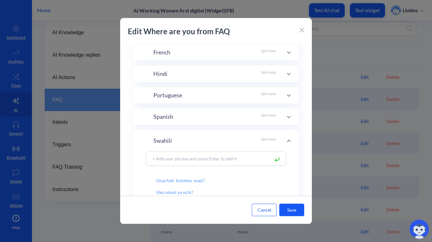
scroll to position [216, 0]
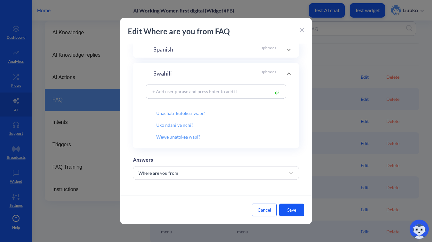
click at [304, 28] on icon at bounding box center [302, 30] width 4 height 4
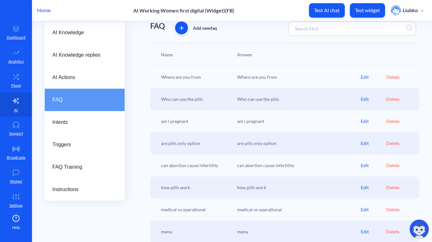
scroll to position [103, 0]
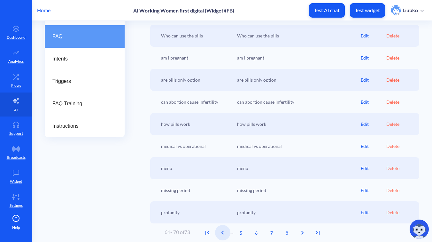
click at [225, 233] on icon "Previous Page" at bounding box center [223, 233] width 8 height 8
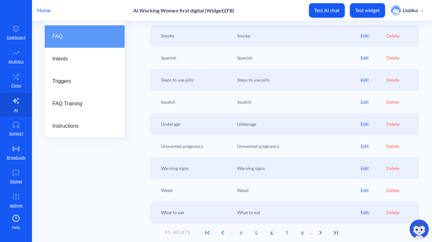
click at [358, 167] on div "Warning signs" at bounding box center [297, 168] width 127 height 7
click at [365, 167] on div "Edit" at bounding box center [373, 168] width 25 height 7
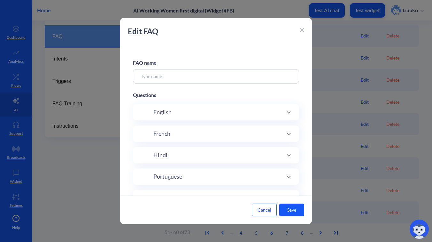
type input "Warning signs"
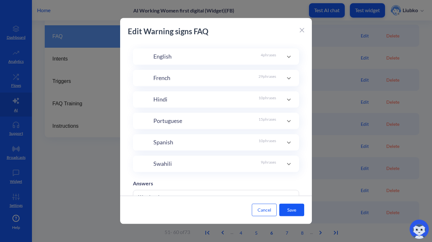
scroll to position [146, 0]
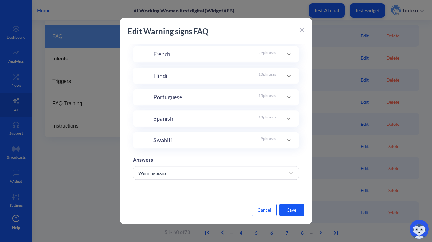
click at [289, 137] on icon at bounding box center [289, 140] width 8 height 8
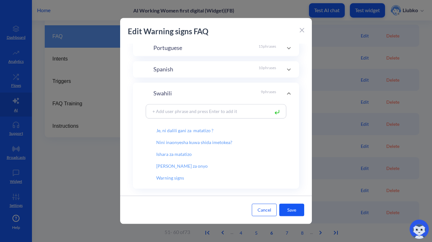
scroll to position [51, 0]
click at [301, 29] on icon at bounding box center [302, 30] width 4 height 4
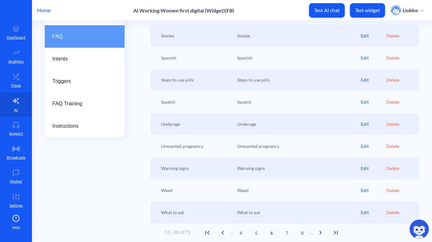
click at [363, 146] on div "Edit" at bounding box center [373, 146] width 25 height 7
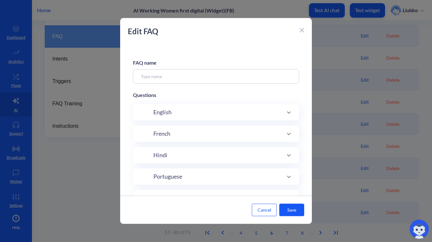
type input "Unwanted pregnancy"
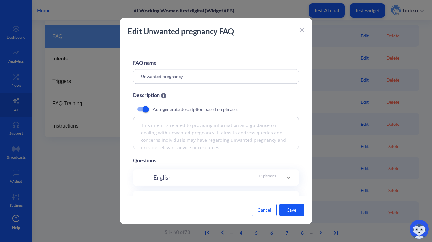
scroll to position [146, 0]
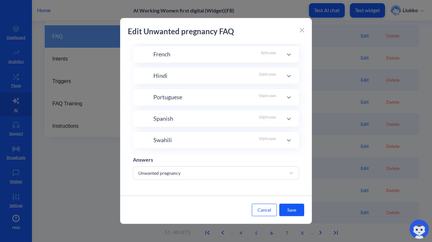
click at [289, 136] on icon at bounding box center [289, 140] width 8 height 8
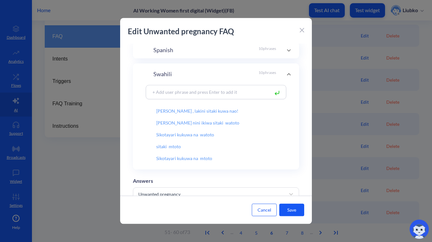
scroll to position [62, 0]
click at [302, 28] on icon at bounding box center [302, 30] width 4 height 4
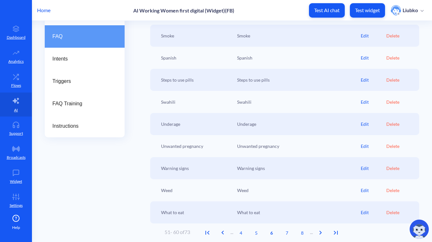
click at [366, 124] on div "Edit" at bounding box center [373, 124] width 25 height 7
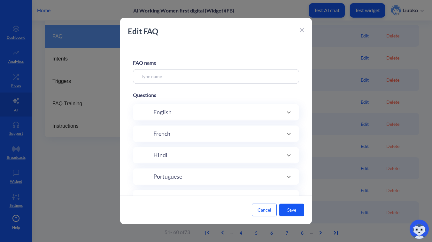
type input "Underage"
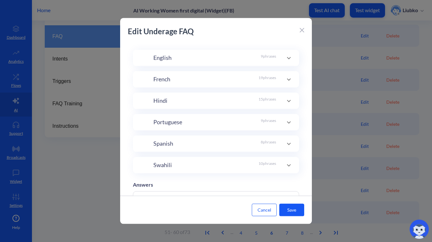
scroll to position [146, 0]
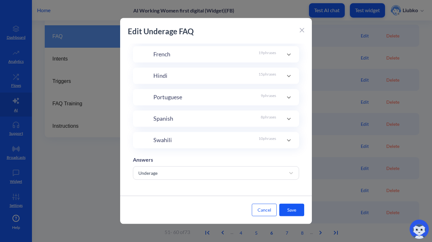
click at [287, 136] on icon at bounding box center [289, 140] width 8 height 8
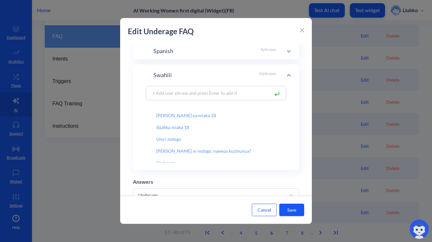
scroll to position [62, 0]
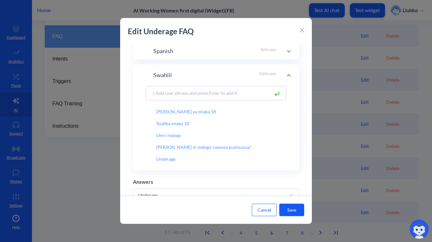
click at [303, 29] on icon at bounding box center [302, 30] width 4 height 4
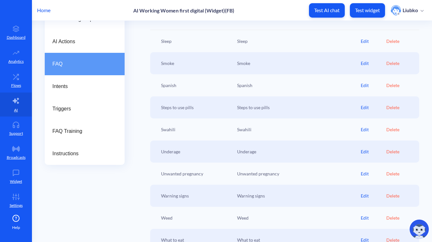
scroll to position [103, 0]
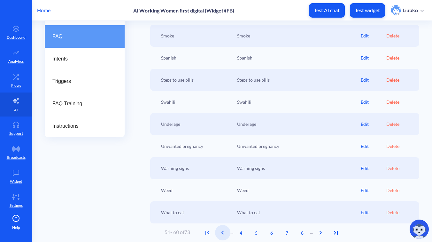
click at [227, 232] on icon "Previous Page" at bounding box center [223, 233] width 8 height 8
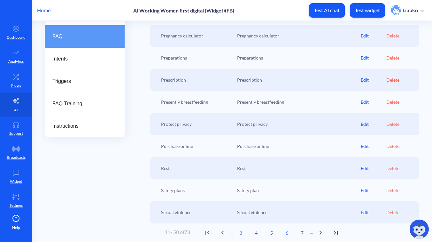
click at [368, 211] on div "Edit" at bounding box center [373, 212] width 25 height 7
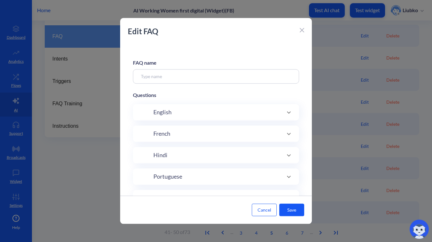
type input "Sexual violence"
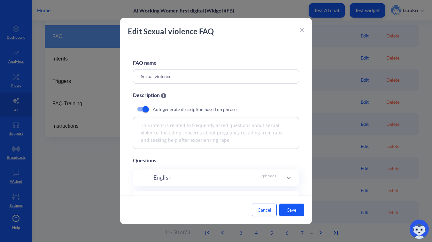
scroll to position [146, 0]
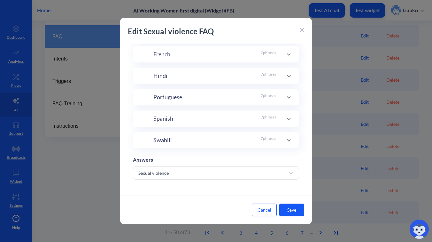
click at [291, 138] on icon at bounding box center [289, 140] width 8 height 8
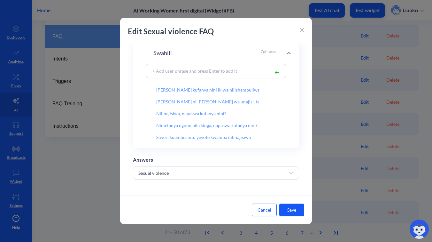
scroll to position [27, 0]
click at [302, 28] on icon at bounding box center [302, 30] width 4 height 4
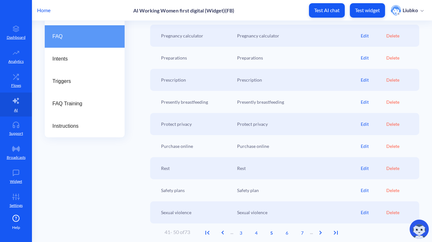
click at [362, 190] on div "Edit" at bounding box center [373, 190] width 25 height 7
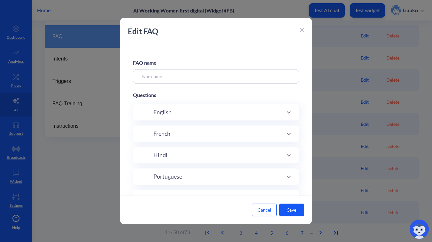
type input "Safety plans"
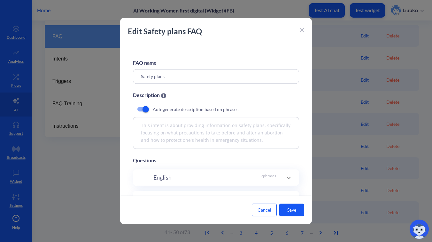
scroll to position [146, 0]
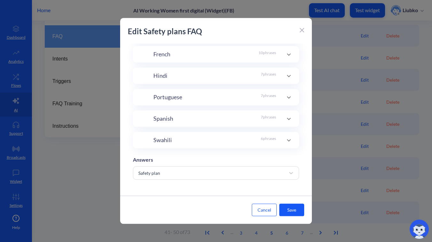
click at [287, 136] on icon at bounding box center [289, 140] width 8 height 8
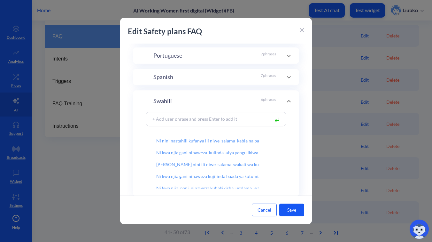
scroll to position [191, 0]
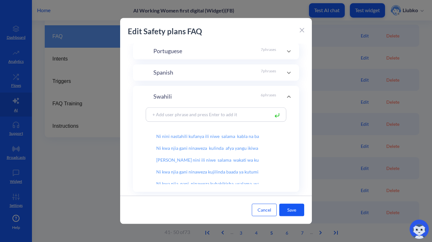
click at [301, 31] on icon at bounding box center [302, 30] width 4 height 4
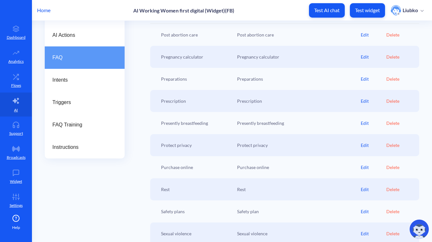
scroll to position [81, 0]
click at [362, 146] on div "Edit" at bounding box center [373, 146] width 25 height 7
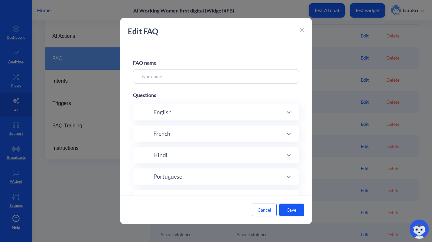
type input "Protect privacy"
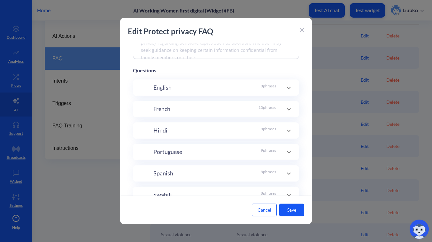
scroll to position [146, 0]
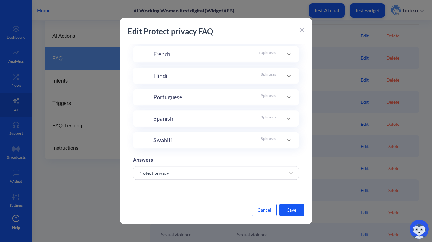
click at [288, 138] on icon at bounding box center [289, 140] width 8 height 8
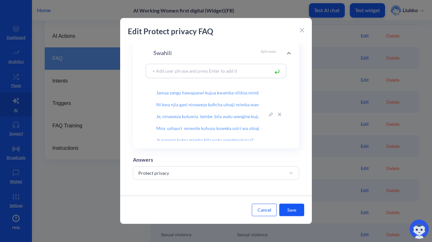
scroll to position [39, 0]
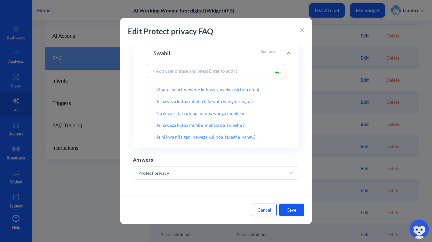
click at [302, 32] on icon at bounding box center [302, 30] width 4 height 4
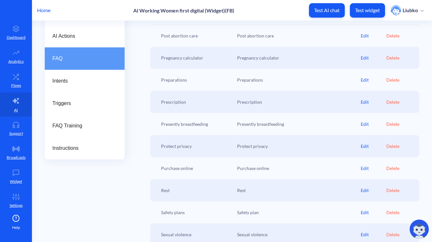
click at [367, 124] on div "Edit" at bounding box center [373, 124] width 25 height 7
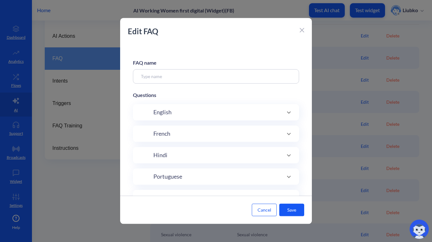
type input "Presently breastfeeding"
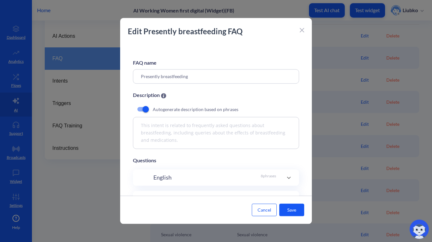
scroll to position [146, 0]
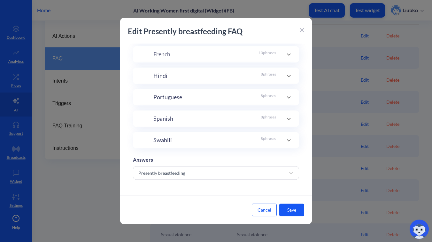
click at [289, 136] on icon at bounding box center [289, 140] width 8 height 8
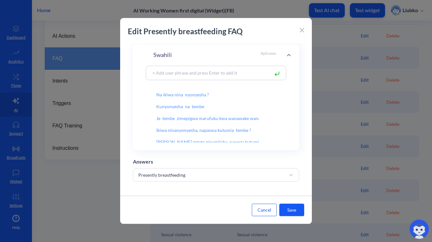
scroll to position [236, 0]
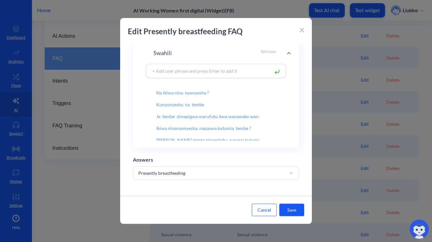
click at [304, 29] on icon at bounding box center [302, 30] width 4 height 4
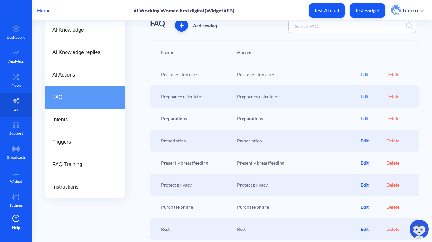
scroll to position [40, 0]
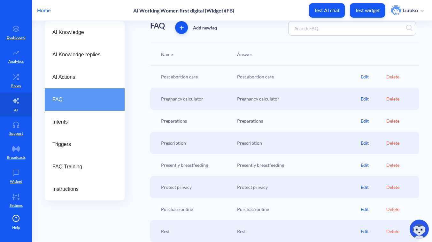
click at [364, 77] on div "Edit" at bounding box center [373, 76] width 25 height 7
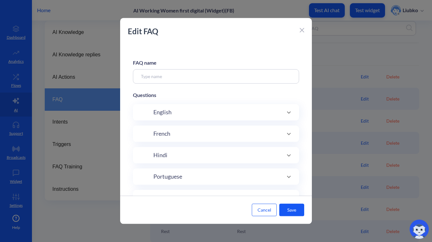
type input "Post abortion care"
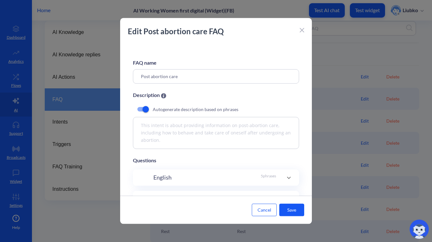
scroll to position [146, 0]
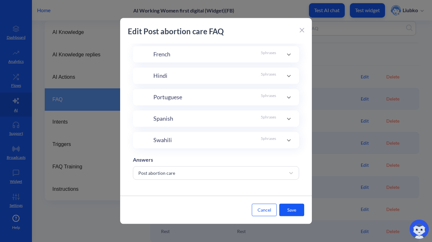
click at [287, 136] on icon at bounding box center [289, 140] width 8 height 8
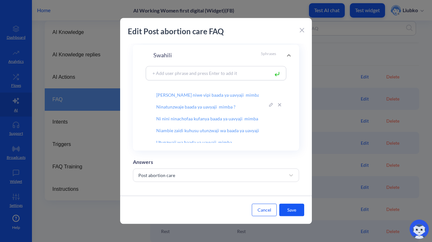
scroll to position [3, 0]
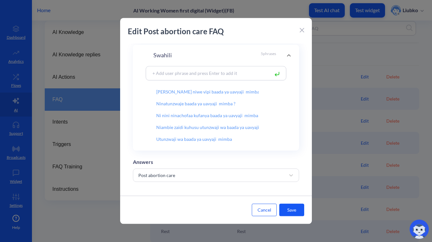
click at [303, 31] on icon at bounding box center [302, 30] width 4 height 4
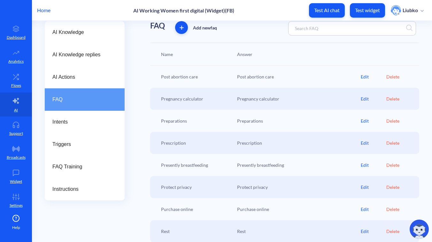
scroll to position [103, 0]
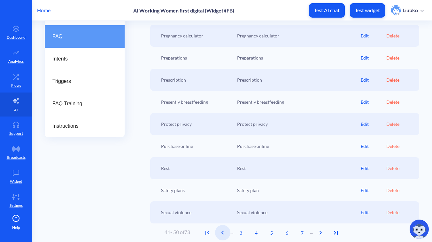
click at [223, 230] on icon "Previous Page" at bounding box center [223, 233] width 8 height 8
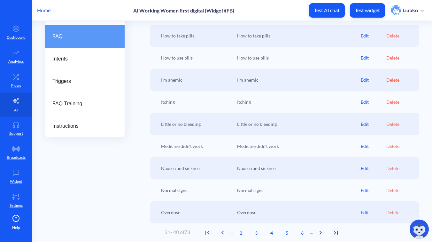
click at [364, 190] on div "Edit" at bounding box center [373, 190] width 25 height 7
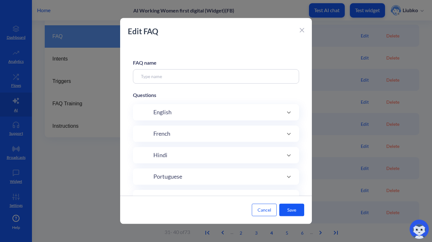
type input "Normal signs"
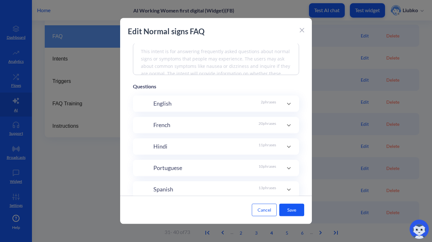
scroll to position [146, 0]
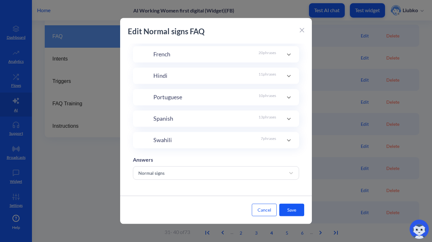
click at [288, 136] on icon at bounding box center [289, 140] width 8 height 8
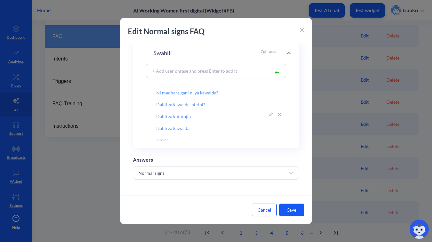
scroll to position [27, 0]
click at [301, 28] on div at bounding box center [302, 30] width 4 height 8
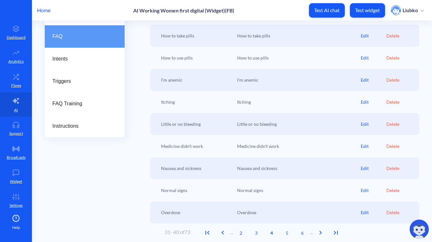
click at [365, 166] on div "Edit" at bounding box center [373, 168] width 25 height 7
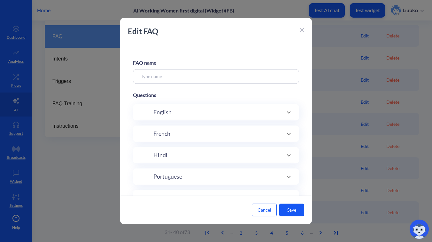
type input "Nausea and sickness"
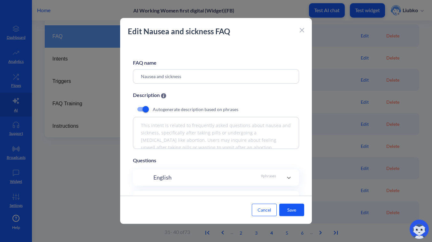
scroll to position [146, 0]
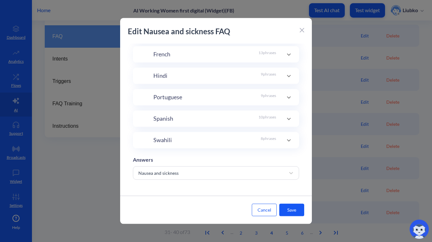
click at [288, 139] on icon at bounding box center [289, 140] width 8 height 8
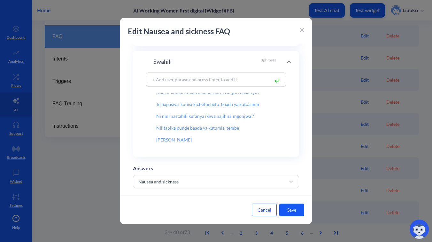
scroll to position [39, 0]
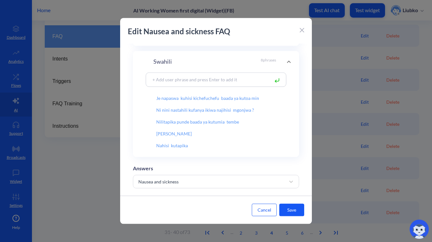
click at [301, 29] on icon at bounding box center [302, 30] width 4 height 4
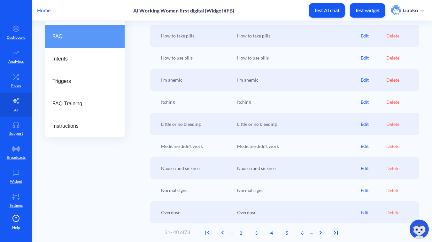
click at [362, 124] on div "Edit" at bounding box center [373, 124] width 25 height 7
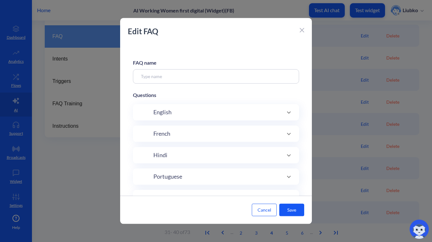
type input "Little or no bleeding"
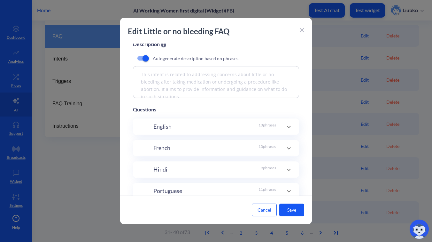
scroll to position [146, 0]
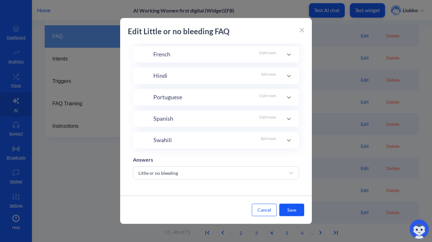
click at [288, 138] on icon at bounding box center [289, 140] width 8 height 8
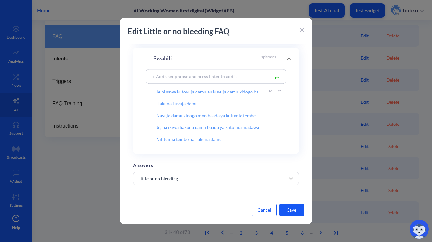
scroll to position [39, 0]
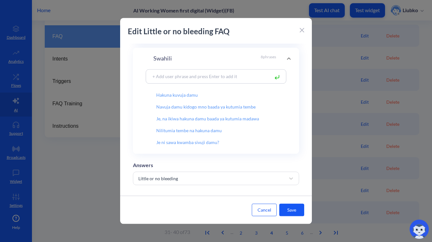
click at [303, 30] on icon at bounding box center [302, 30] width 4 height 4
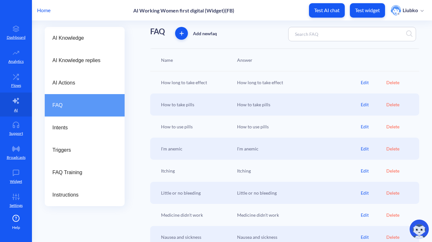
scroll to position [28, 0]
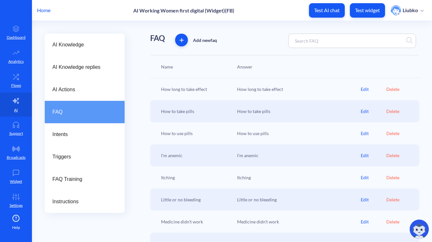
click at [362, 91] on div "Edit" at bounding box center [373, 89] width 25 height 7
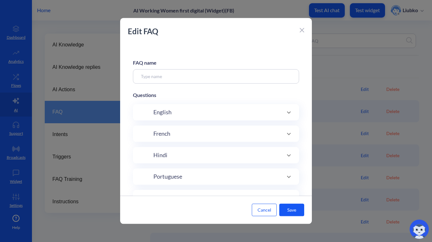
type input "How long to take effect"
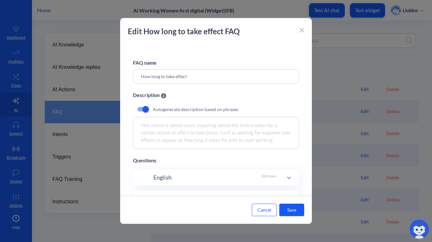
scroll to position [146, 0]
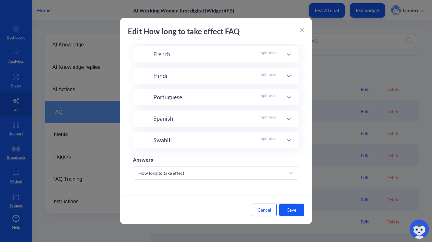
click at [289, 136] on icon at bounding box center [289, 140] width 8 height 8
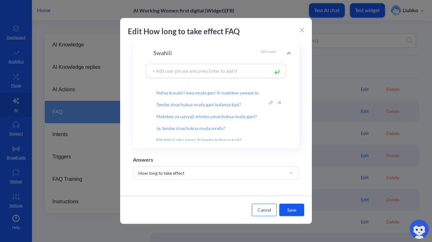
scroll to position [15, 0]
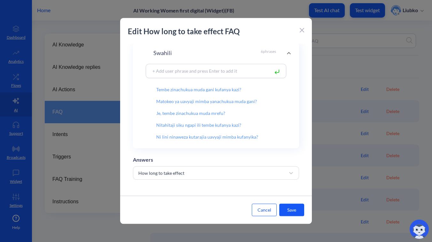
click at [302, 28] on icon at bounding box center [302, 30] width 4 height 4
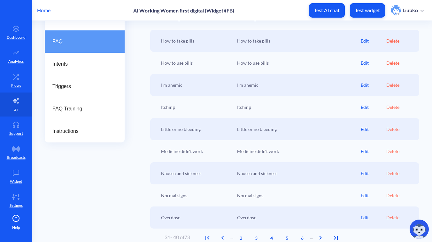
scroll to position [103, 0]
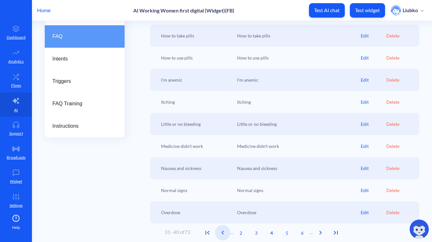
click at [230, 231] on span "Previous Page" at bounding box center [222, 233] width 15 height 8
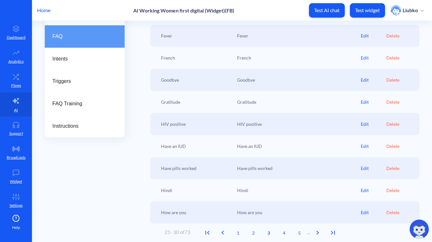
click at [364, 168] on div "Edit" at bounding box center [373, 168] width 25 height 7
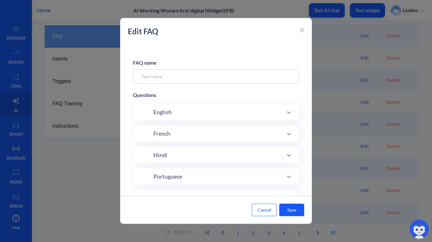
type input "Have pills worked"
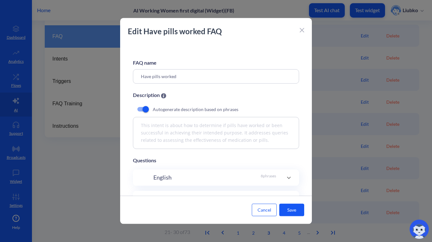
scroll to position [146, 0]
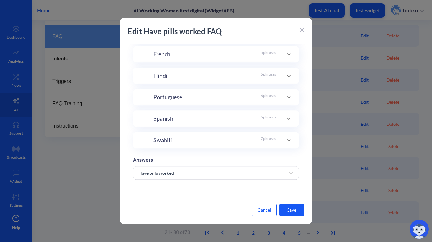
click at [287, 137] on icon at bounding box center [289, 140] width 8 height 8
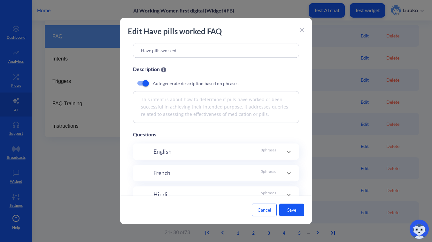
scroll to position [28, 0]
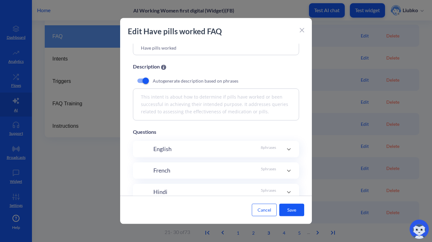
click at [286, 148] on icon at bounding box center [289, 149] width 8 height 8
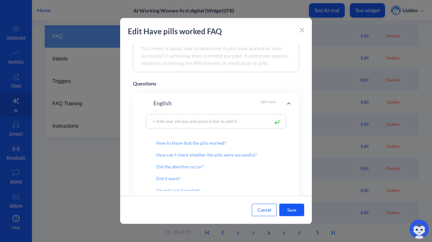
scroll to position [83, 0]
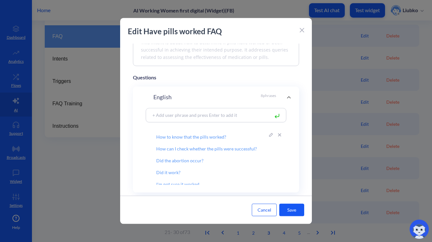
drag, startPoint x: 231, startPoint y: 136, endPoint x: 156, endPoint y: 136, distance: 74.8
click at [156, 136] on input "How to know that the pills worked?" at bounding box center [207, 134] width 123 height 11
click at [303, 28] on icon at bounding box center [302, 30] width 4 height 4
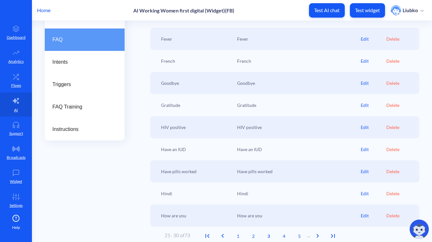
scroll to position [103, 0]
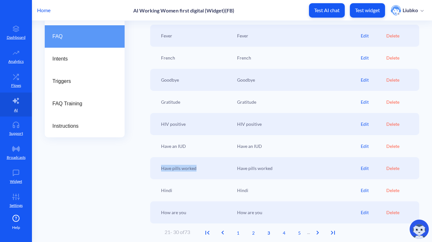
drag, startPoint x: 200, startPoint y: 170, endPoint x: 156, endPoint y: 168, distance: 43.6
click at [156, 168] on div "Have pills worked Have pills worked Edit Delete" at bounding box center [284, 168] width 269 height 22
copy div "Have pills worked"
click at [24, 84] on link "Flows" at bounding box center [16, 80] width 32 height 24
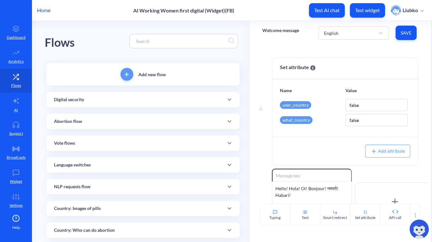
click at [161, 46] on div at bounding box center [184, 41] width 109 height 14
click at [152, 42] on input at bounding box center [181, 40] width 96 height 7
paste input "Have pills worked"
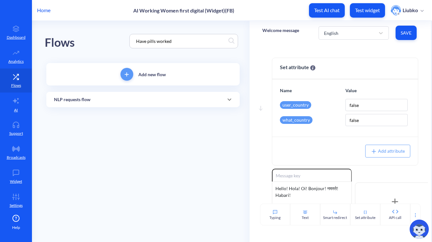
type input "Have pills worked"
click at [134, 101] on div "NLP requests flow" at bounding box center [143, 99] width 178 height 7
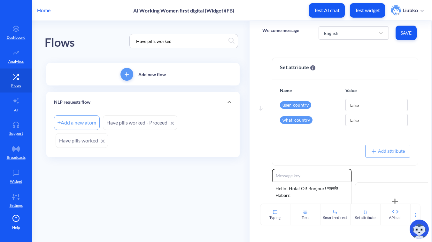
click at [88, 138] on link "Have pills worked" at bounding box center [82, 140] width 52 height 15
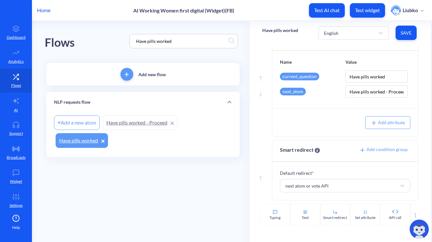
scroll to position [311, 0]
click at [331, 29] on div "English" at bounding box center [348, 33] width 54 height 12
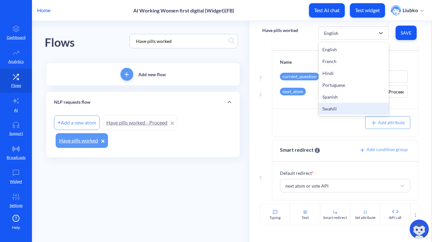
click at [335, 106] on div "Swahili" at bounding box center [354, 109] width 70 height 12
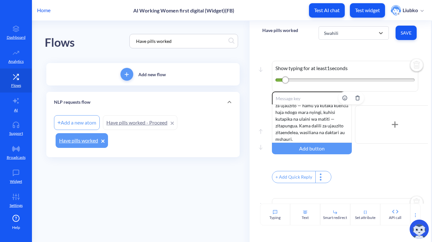
scroll to position [0, 0]
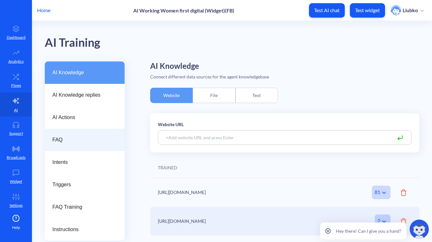
click at [91, 143] on span "FAQ" at bounding box center [81, 140] width 59 height 8
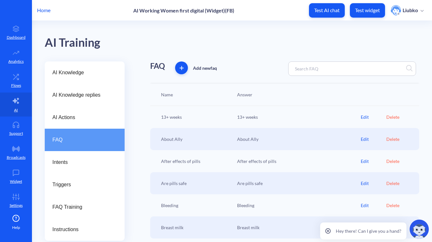
scroll to position [103, 0]
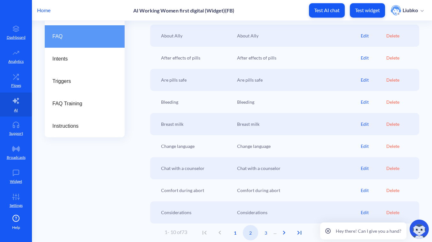
click at [251, 233] on span "2" at bounding box center [250, 232] width 15 height 7
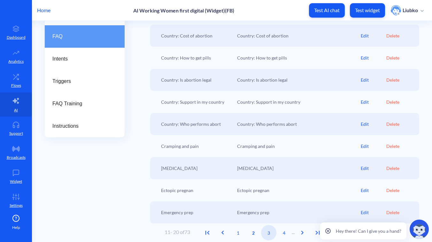
click at [274, 233] on span "3" at bounding box center [268, 232] width 15 height 7
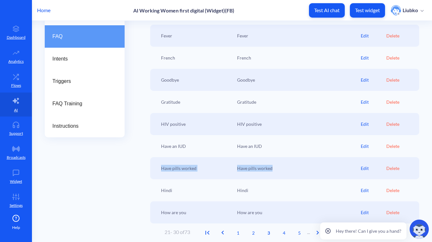
drag, startPoint x: 277, startPoint y: 168, endPoint x: 229, endPoint y: 162, distance: 49.0
click at [229, 162] on div "Have pills worked Have pills worked Edit Delete" at bounding box center [284, 168] width 269 height 22
click at [201, 171] on div "Have pills worked" at bounding box center [196, 168] width 76 height 7
drag, startPoint x: 198, startPoint y: 170, endPoint x: 160, endPoint y: 170, distance: 38.7
click at [160, 170] on div "Have pills worked" at bounding box center [196, 168] width 76 height 7
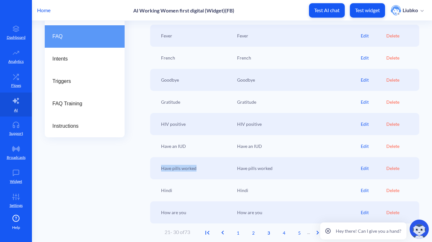
copy div "Have pills worked"
click at [12, 83] on p "Flows" at bounding box center [16, 86] width 10 height 6
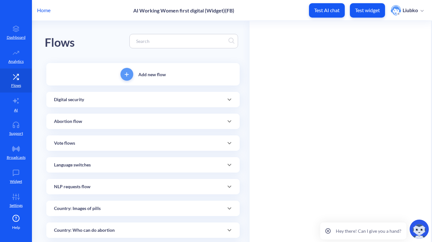
click at [150, 45] on div at bounding box center [184, 41] width 109 height 14
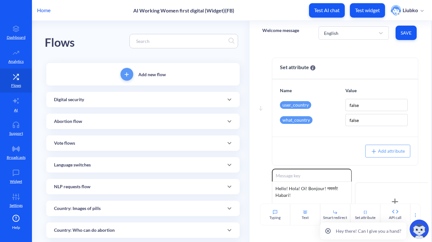
click at [154, 42] on input at bounding box center [181, 40] width 96 height 7
paste input "Have pills worked"
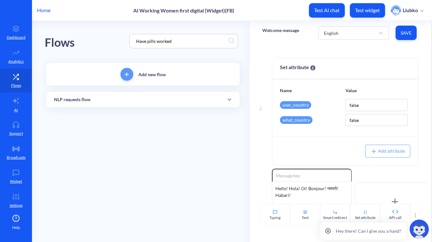
type input "Have pills worked"
click at [114, 94] on div "NLP requests flow" at bounding box center [142, 99] width 193 height 15
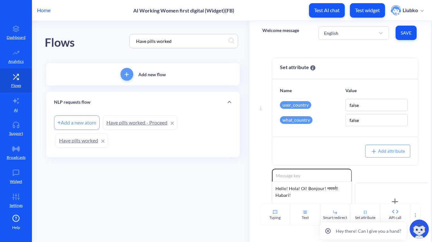
click at [81, 141] on link "Have pills worked" at bounding box center [82, 140] width 52 height 15
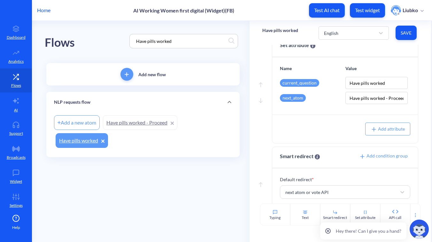
scroll to position [311, 0]
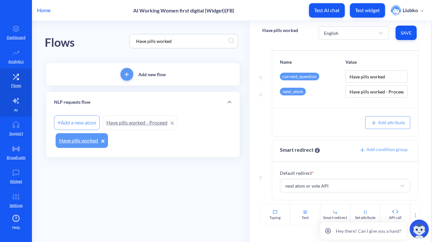
click at [15, 109] on p "AI" at bounding box center [16, 110] width 4 height 6
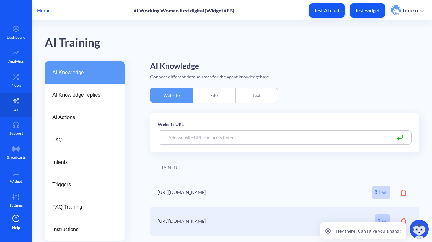
click at [326, 50] on div "AI Training" at bounding box center [232, 41] width 375 height 41
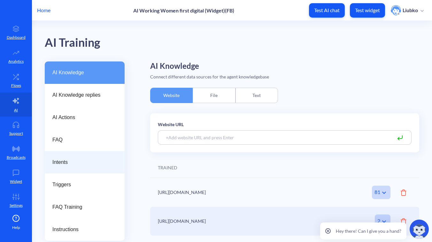
click at [82, 159] on span "Intents" at bounding box center [81, 162] width 59 height 8
